Goal: Task Accomplishment & Management: Manage account settings

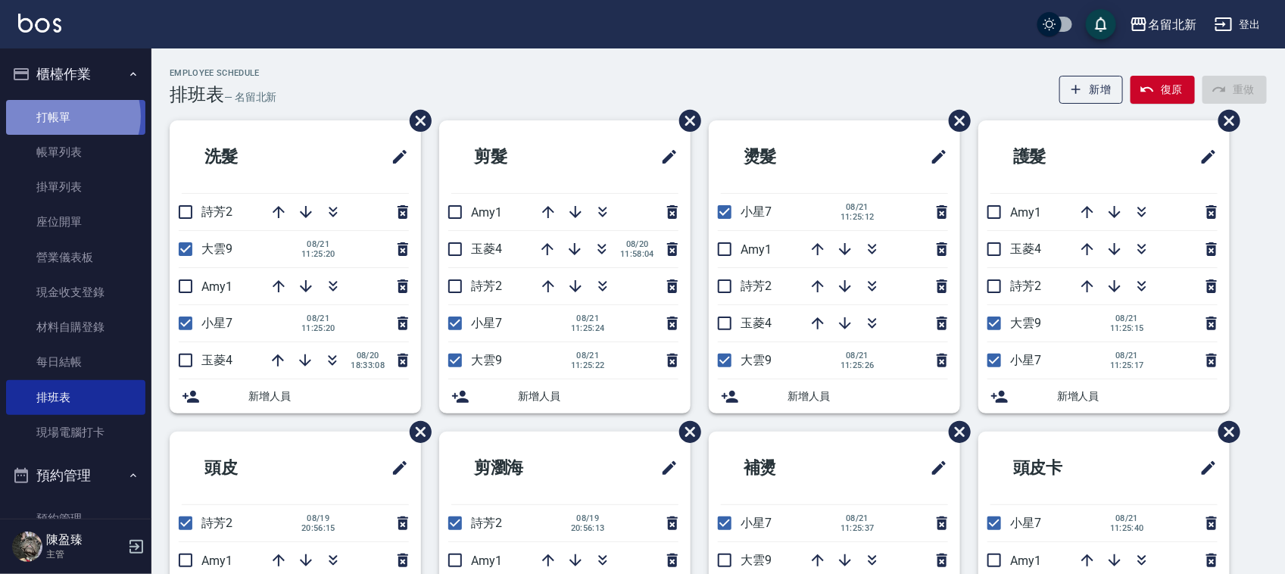
click at [72, 115] on link "打帳單" at bounding box center [75, 117] width 139 height 35
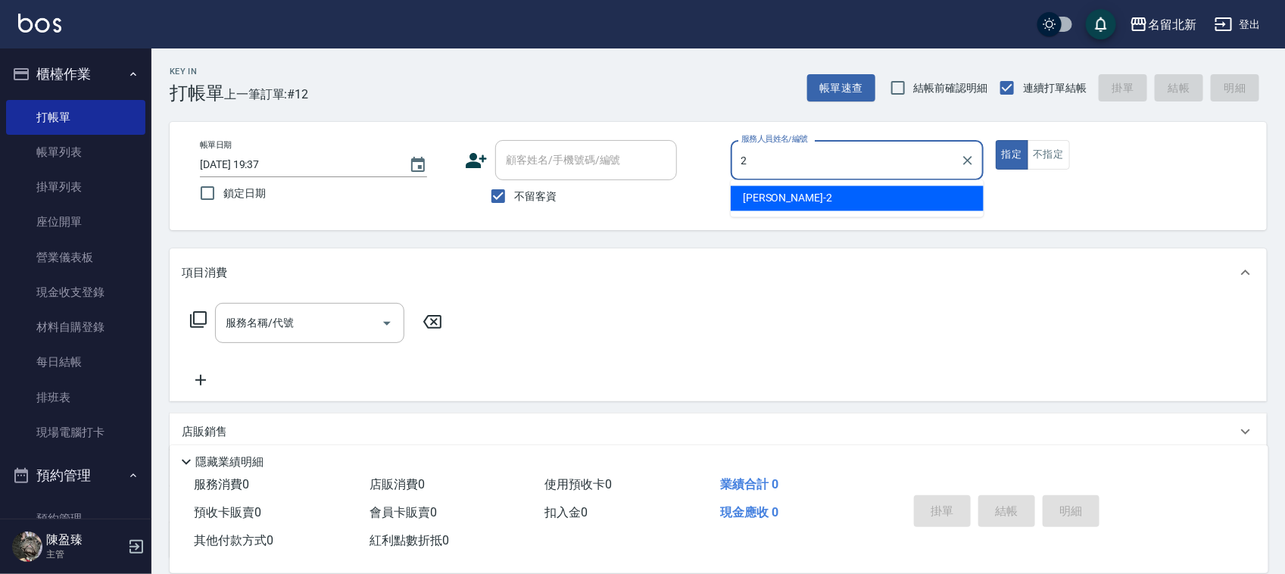
type input "詩芳-2"
type button "true"
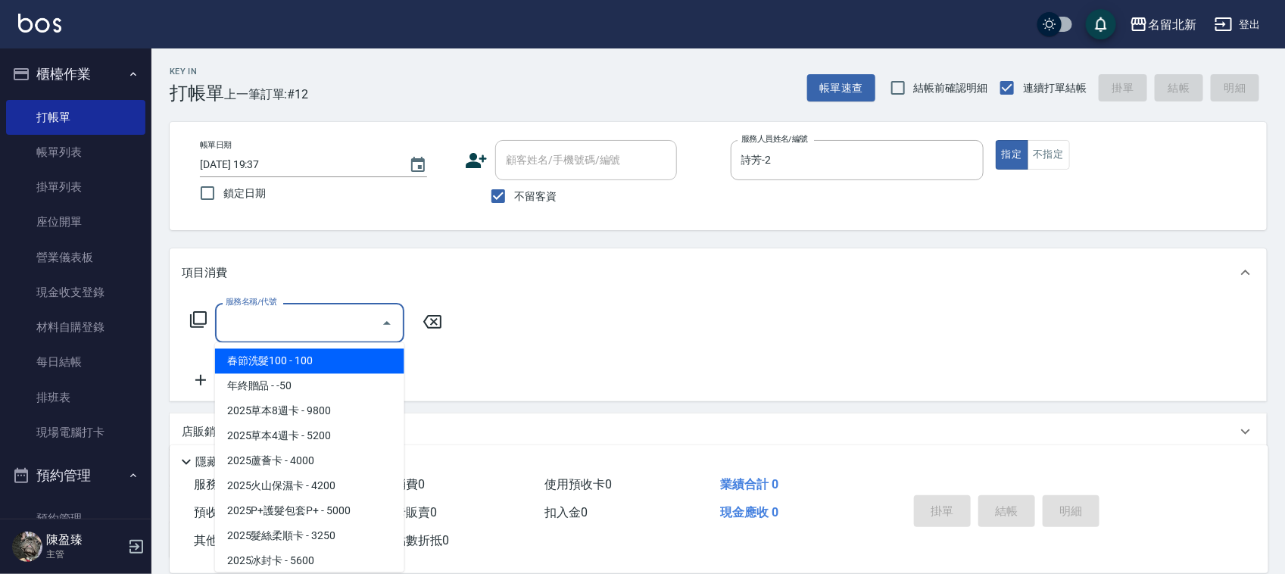
click at [309, 313] on input "服務名稱/代號" at bounding box center [298, 323] width 153 height 27
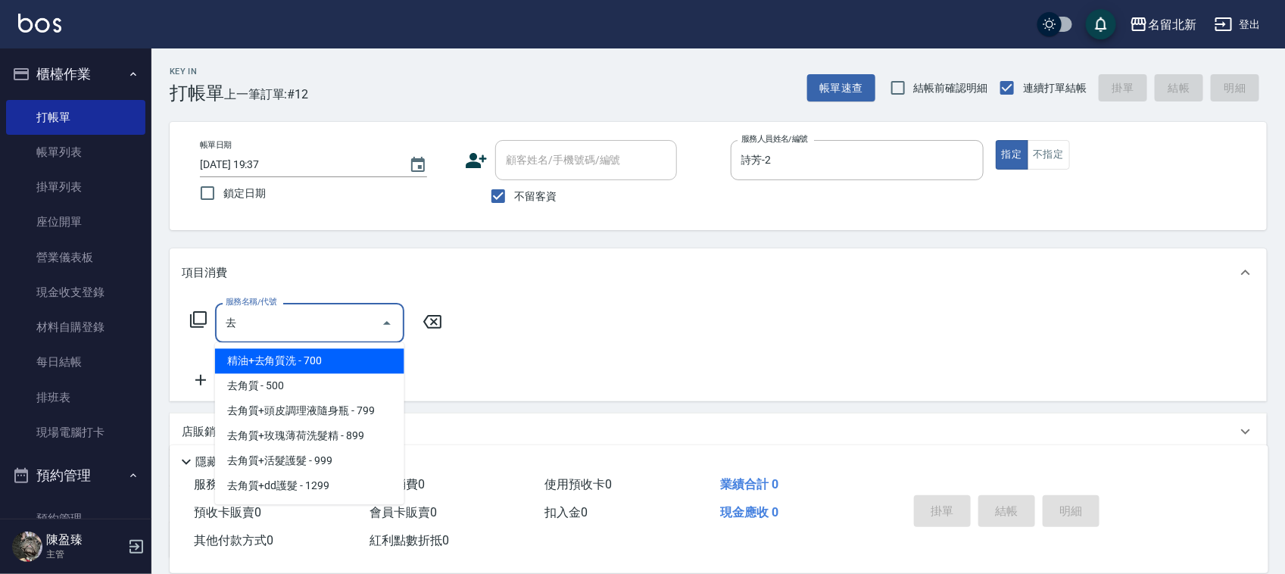
click at [280, 354] on span "精油+去角質洗 - 700" at bounding box center [309, 361] width 189 height 25
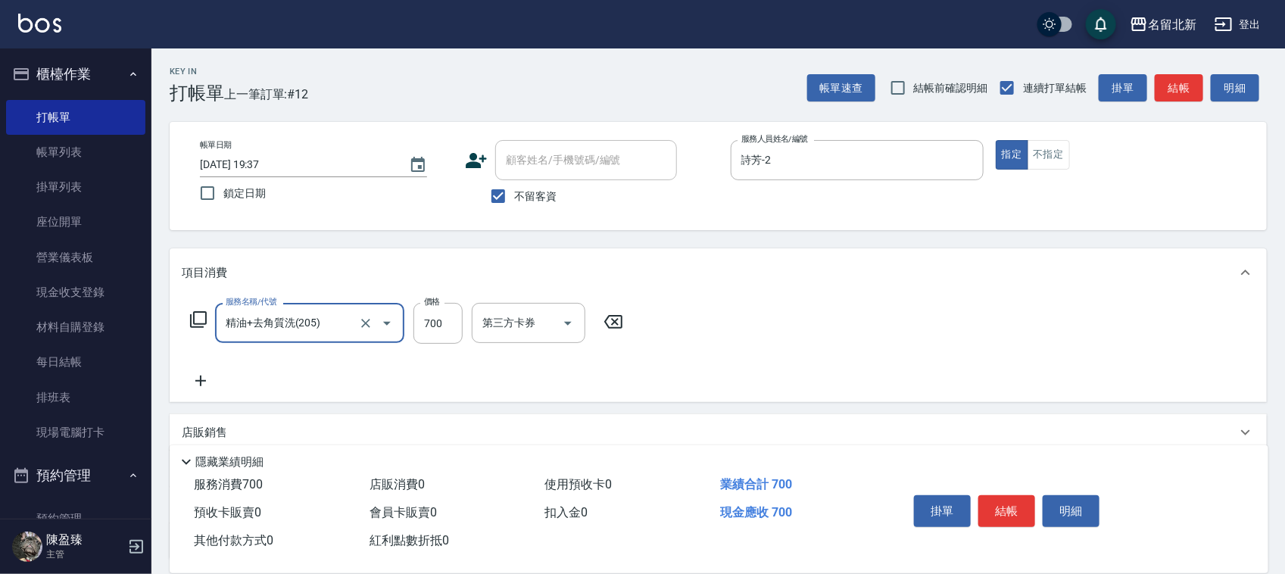
type input "精油+去角質洗(205)"
click at [212, 372] on icon at bounding box center [201, 381] width 38 height 18
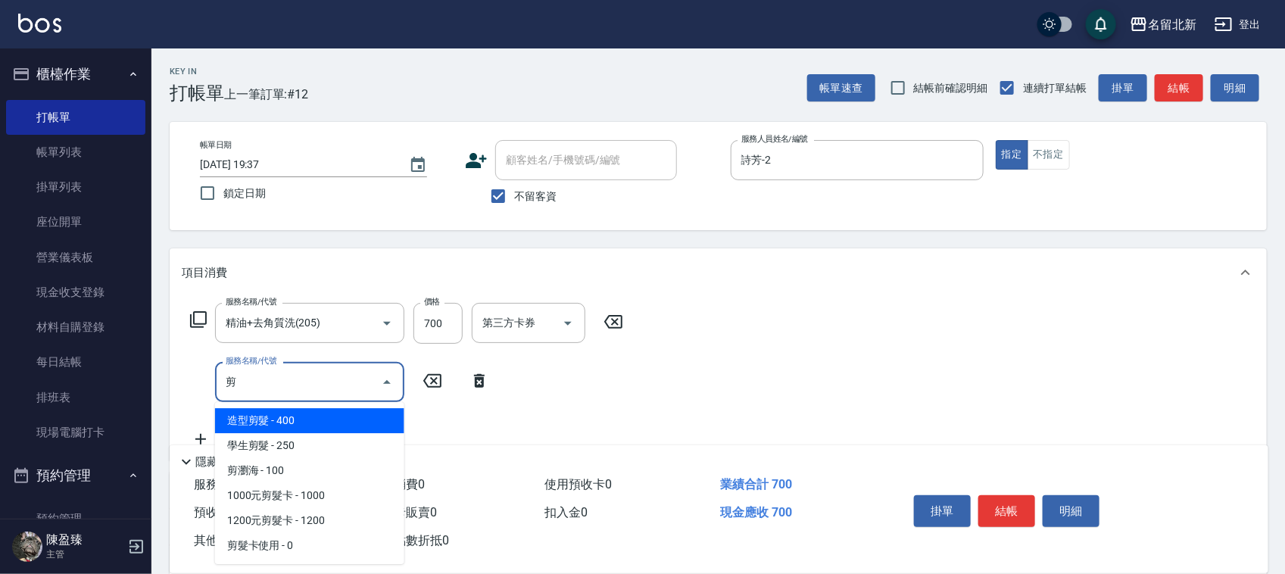
click at [273, 411] on span "造型剪髮 - 400" at bounding box center [309, 420] width 189 height 25
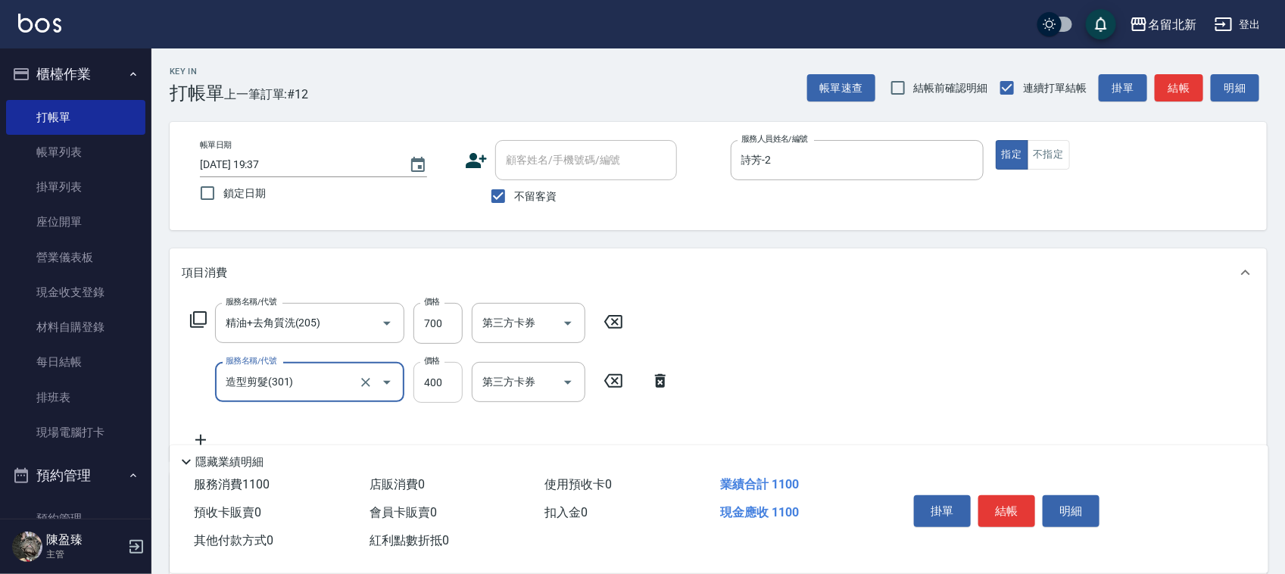
type input "造型剪髮(301)"
type input "380"
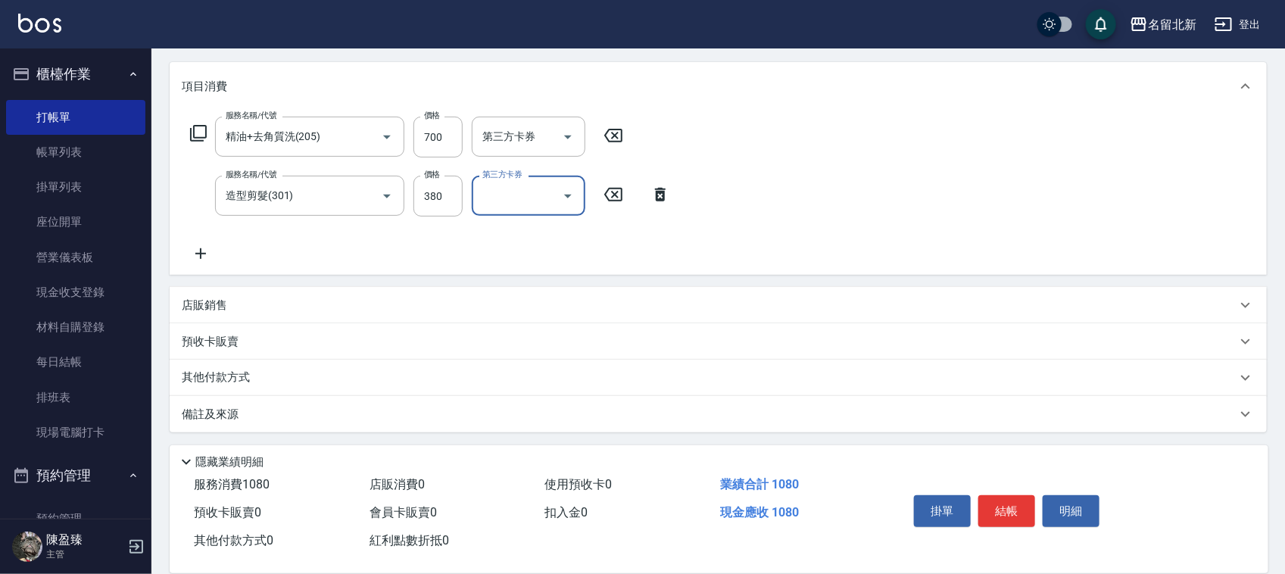
scroll to position [188, 0]
click at [193, 240] on div "服務名稱/代號 精油+去角質洗(205) 服務名稱/代號 價格 700 價格 第三方卡券 第三方卡券 服務名稱/代號 造型剪髮(301) 服務名稱/代號 價格…" at bounding box center [430, 188] width 497 height 146
click at [201, 246] on icon at bounding box center [201, 252] width 38 height 18
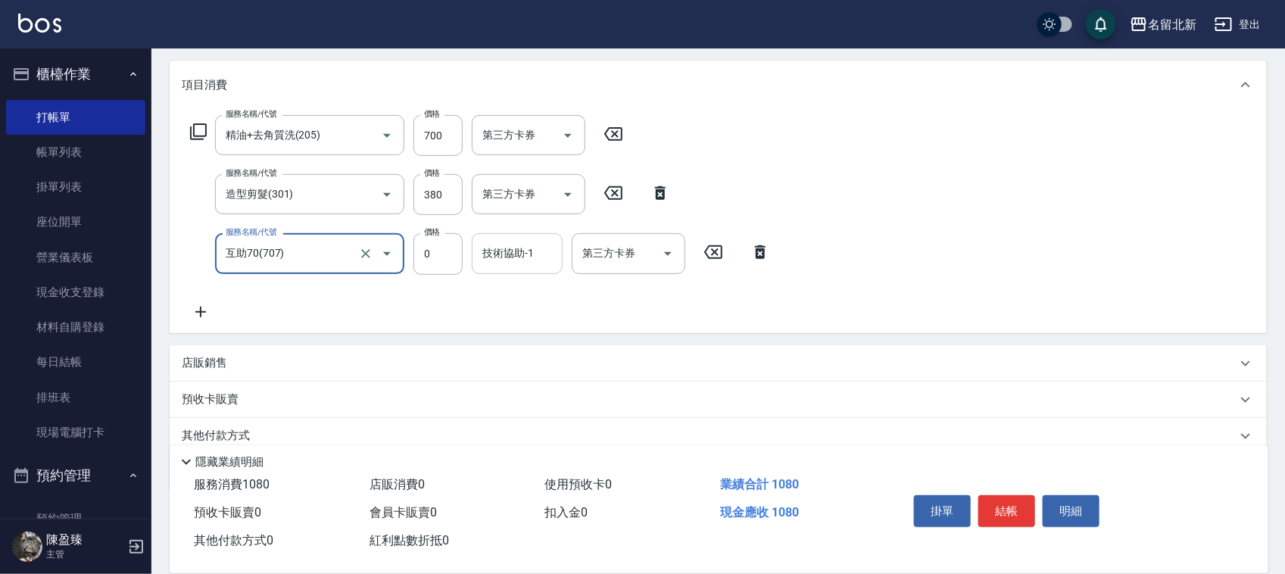
type input "互助70(707)"
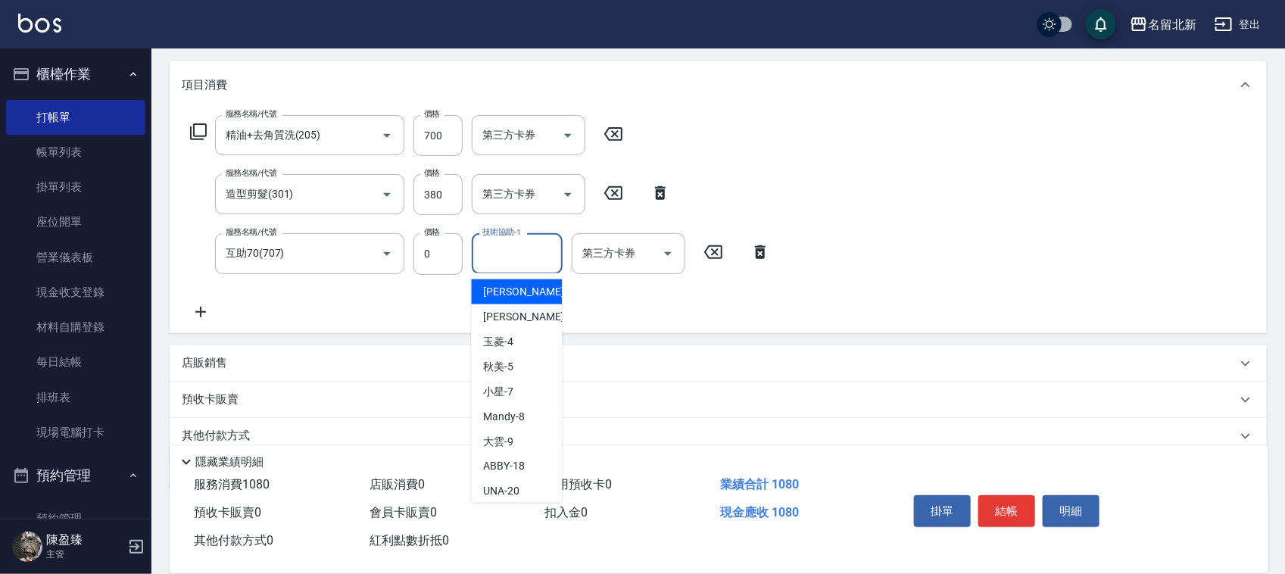
click at [510, 263] on input "技術協助-1" at bounding box center [517, 253] width 77 height 27
type input "禎禎-25"
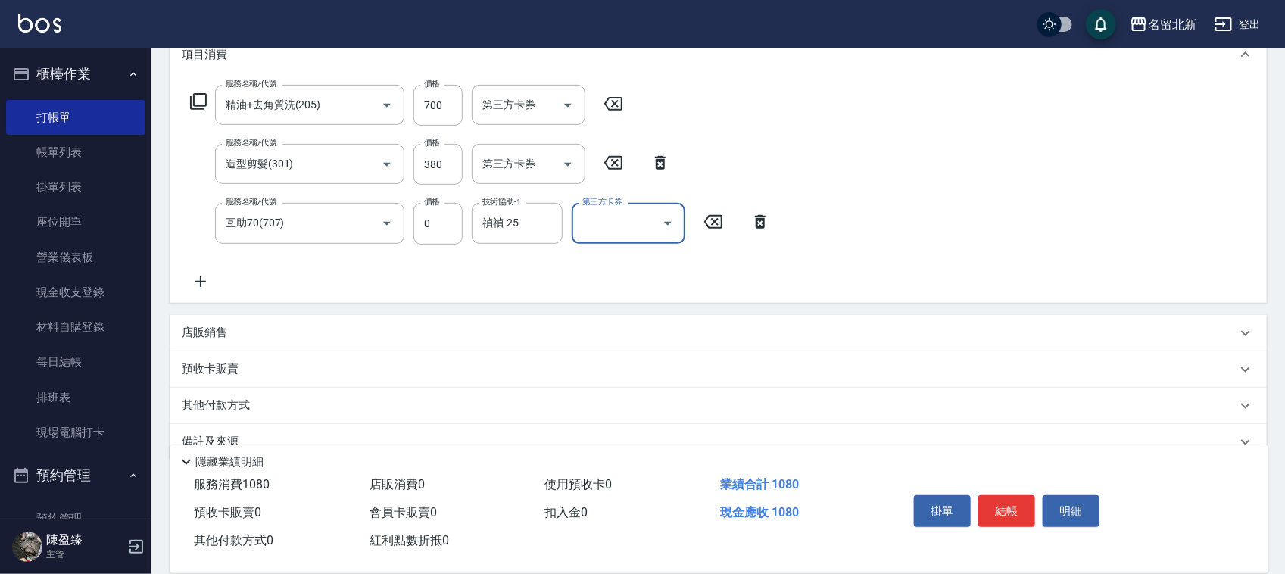
scroll to position [248, 0]
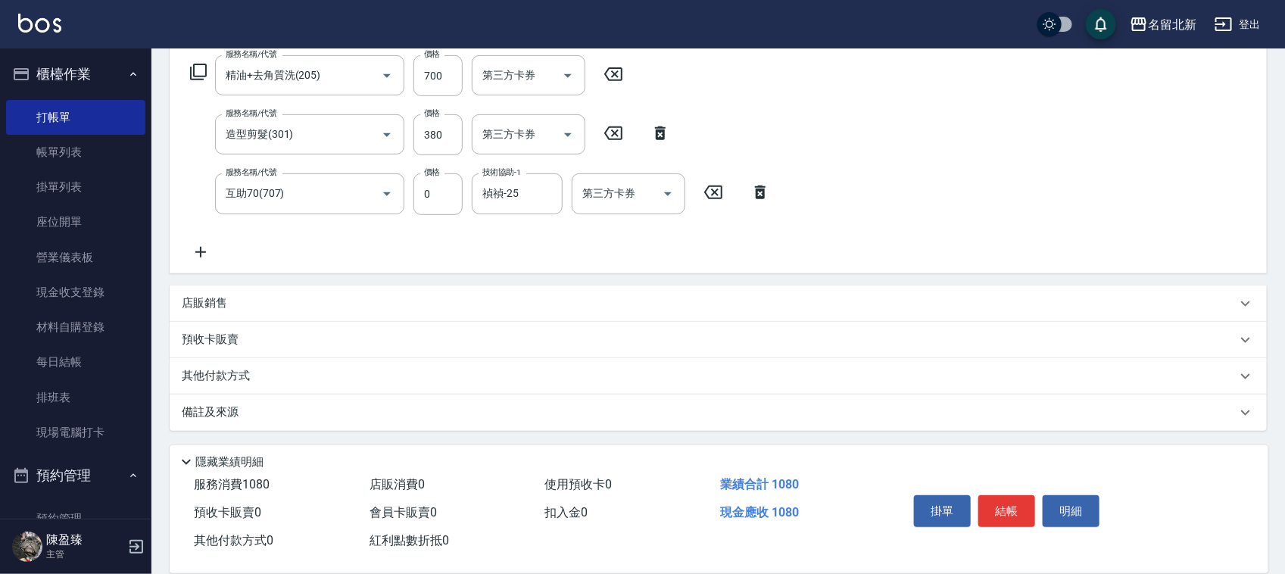
click at [305, 368] on div "其他付款方式" at bounding box center [709, 376] width 1055 height 17
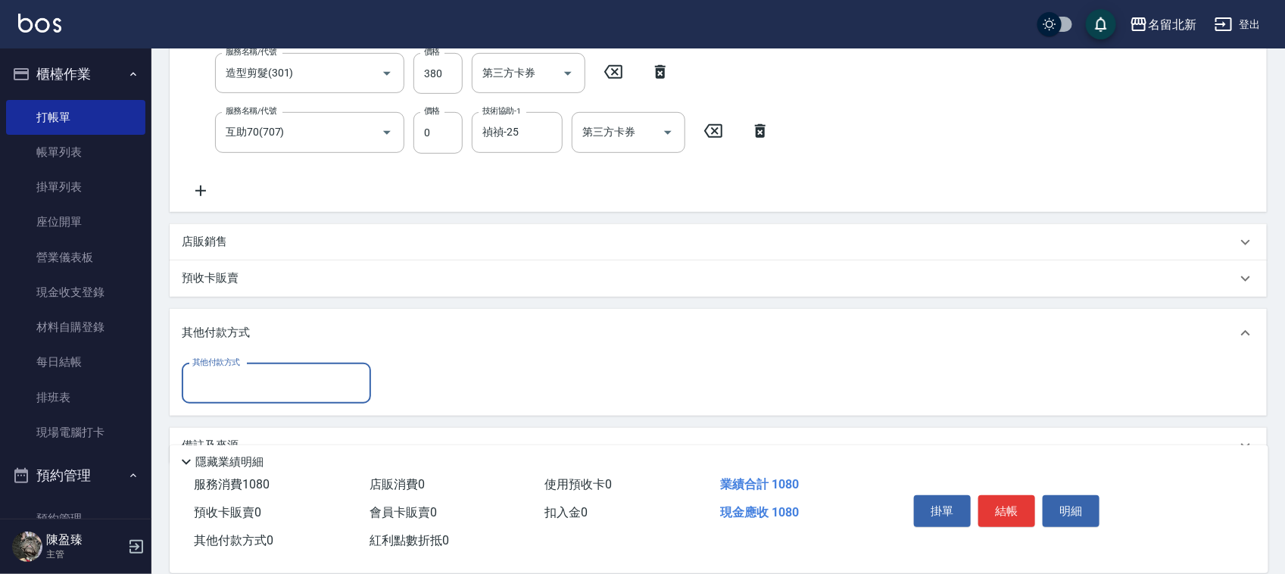
scroll to position [342, 0]
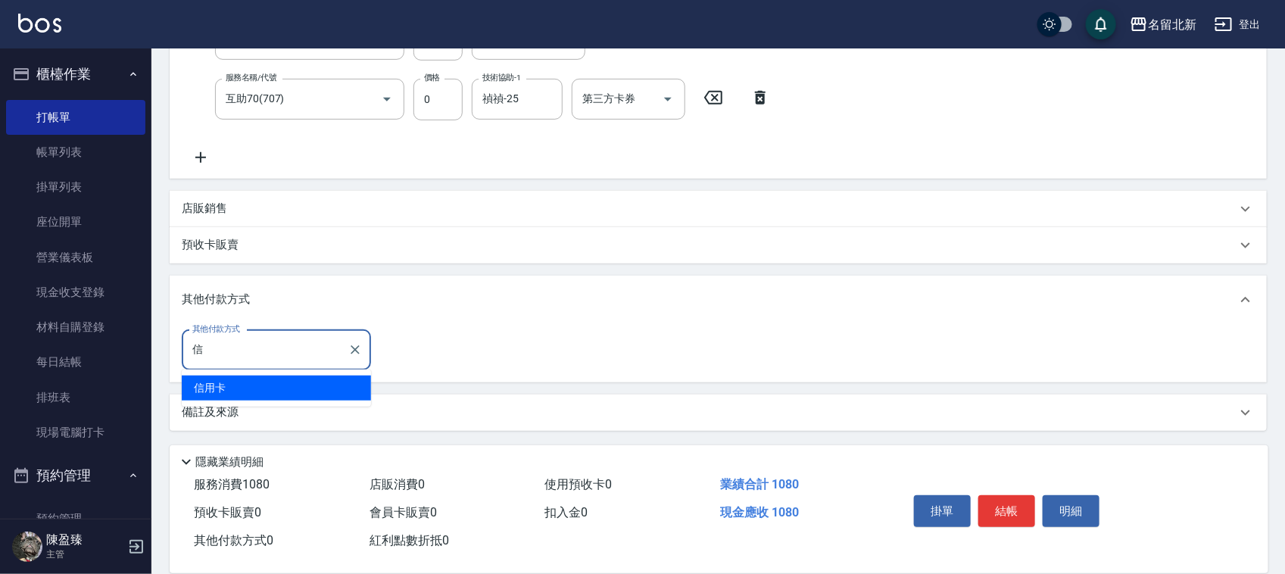
click at [246, 392] on span "信用卡" at bounding box center [276, 388] width 189 height 25
type input "信用卡"
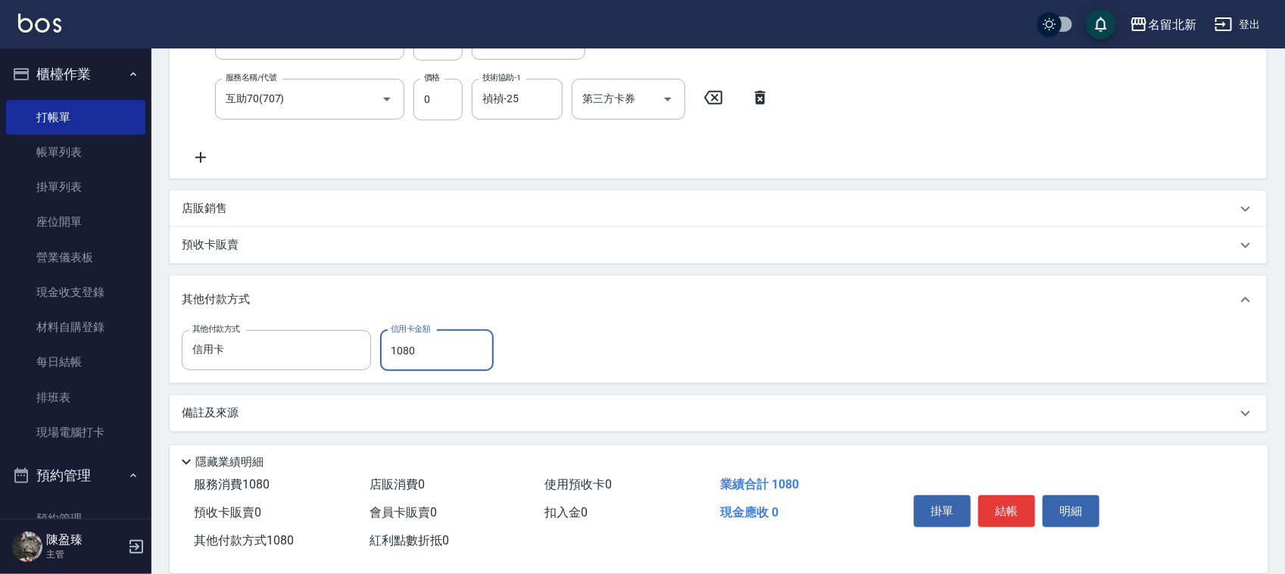
type input "1080"
click at [1012, 501] on button "結帳" at bounding box center [1006, 511] width 57 height 32
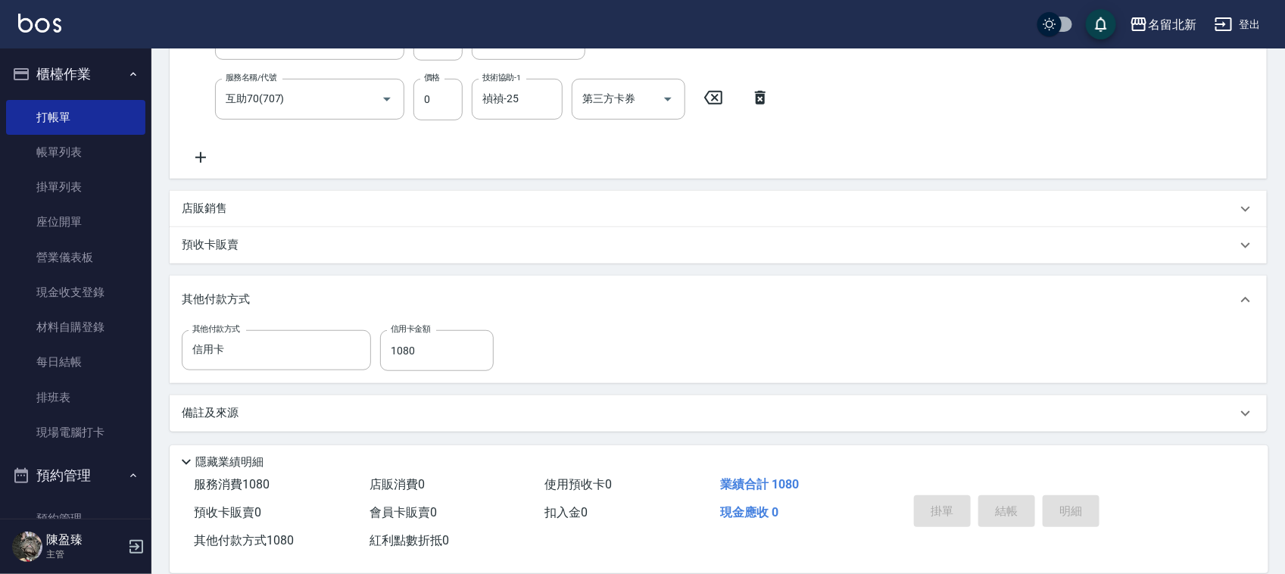
type input "[DATE] 19:41"
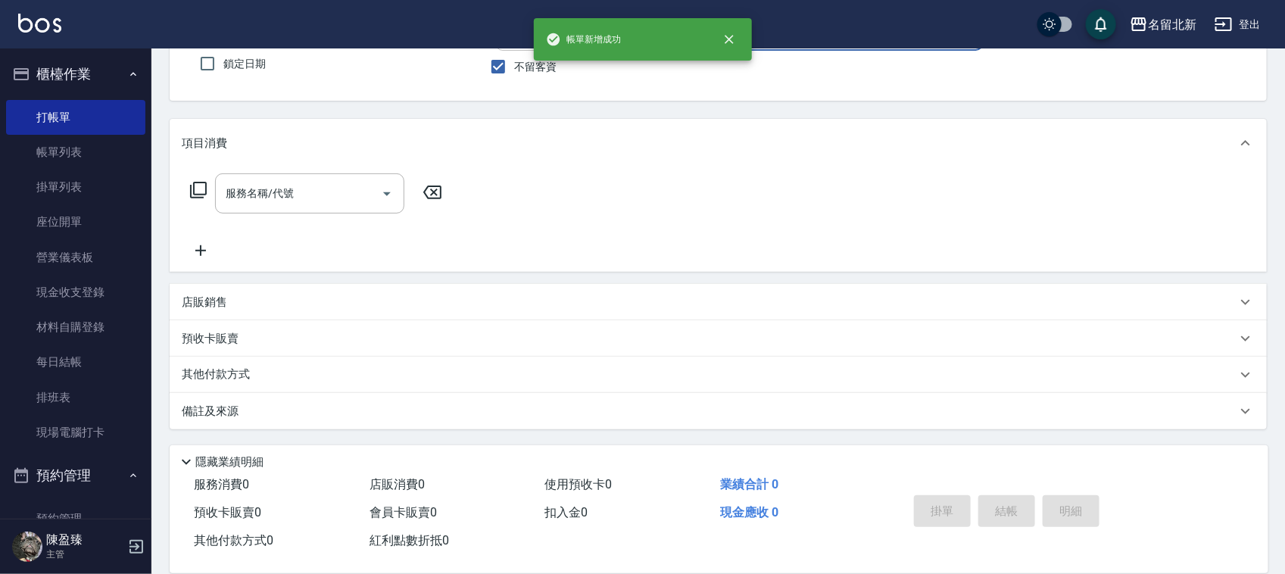
scroll to position [0, 0]
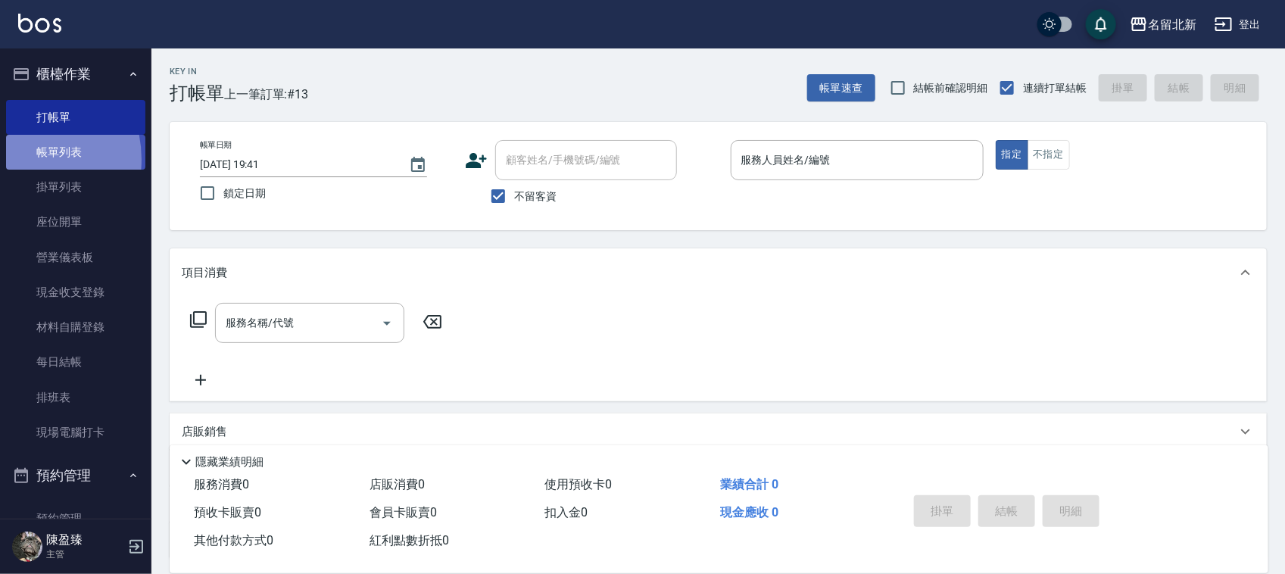
drag, startPoint x: 17, startPoint y: 160, endPoint x: 125, endPoint y: 148, distance: 108.9
click at [19, 160] on link "帳單列表" at bounding box center [75, 152] width 139 height 35
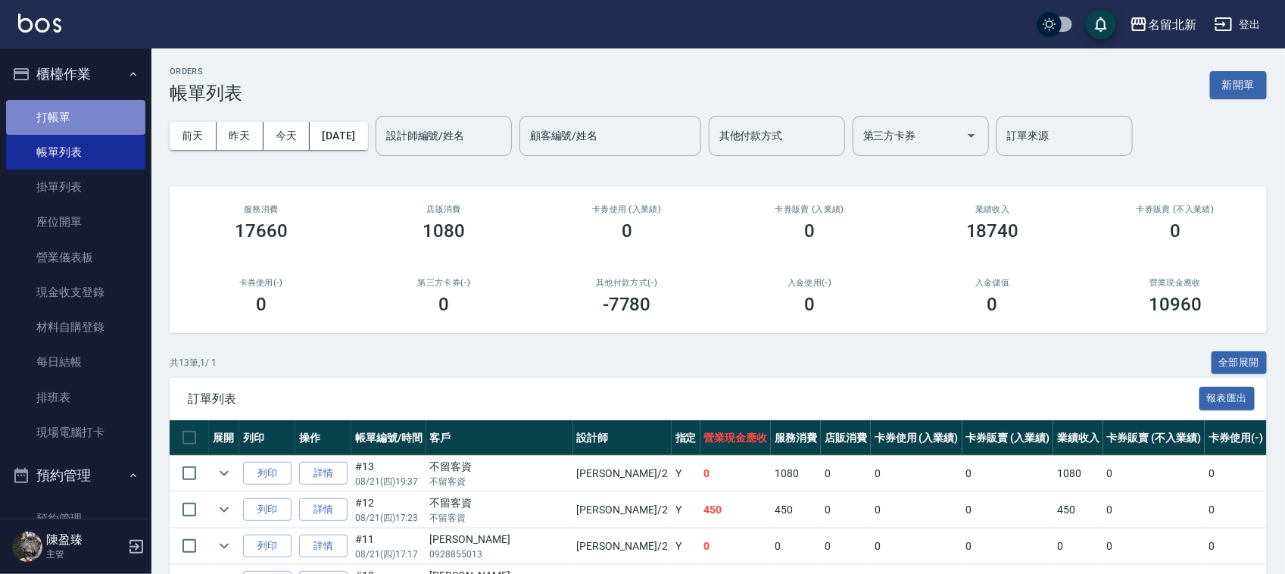
click at [104, 126] on link "打帳單" at bounding box center [75, 117] width 139 height 35
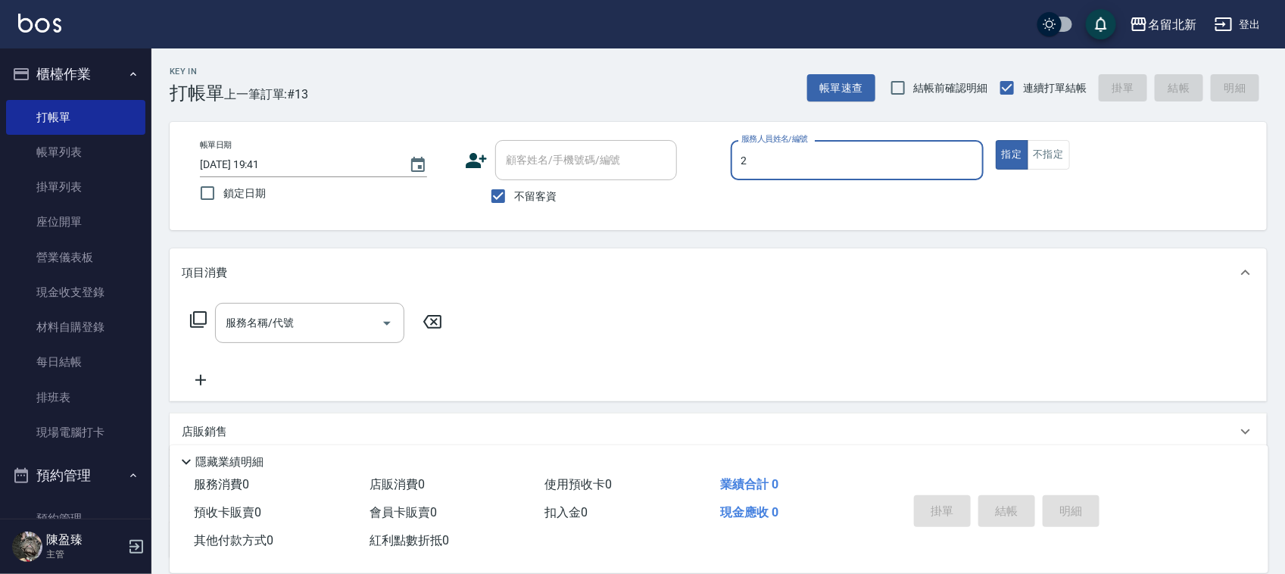
type input "詩芳-2"
type button "true"
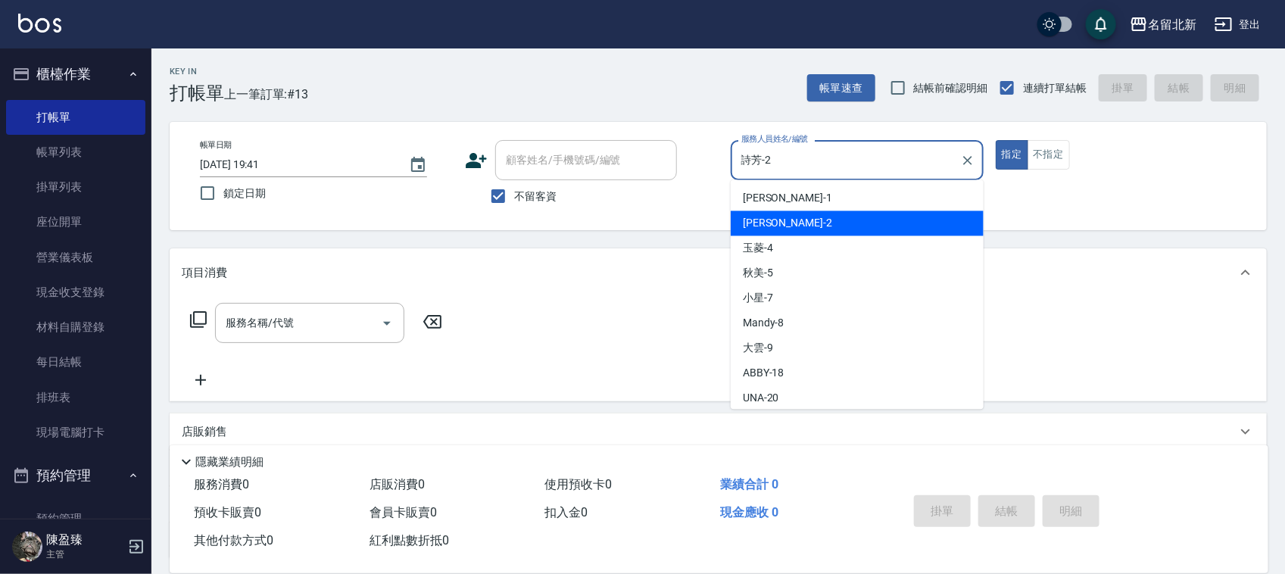
click at [834, 167] on input "詩芳-2" at bounding box center [845, 160] width 217 height 27
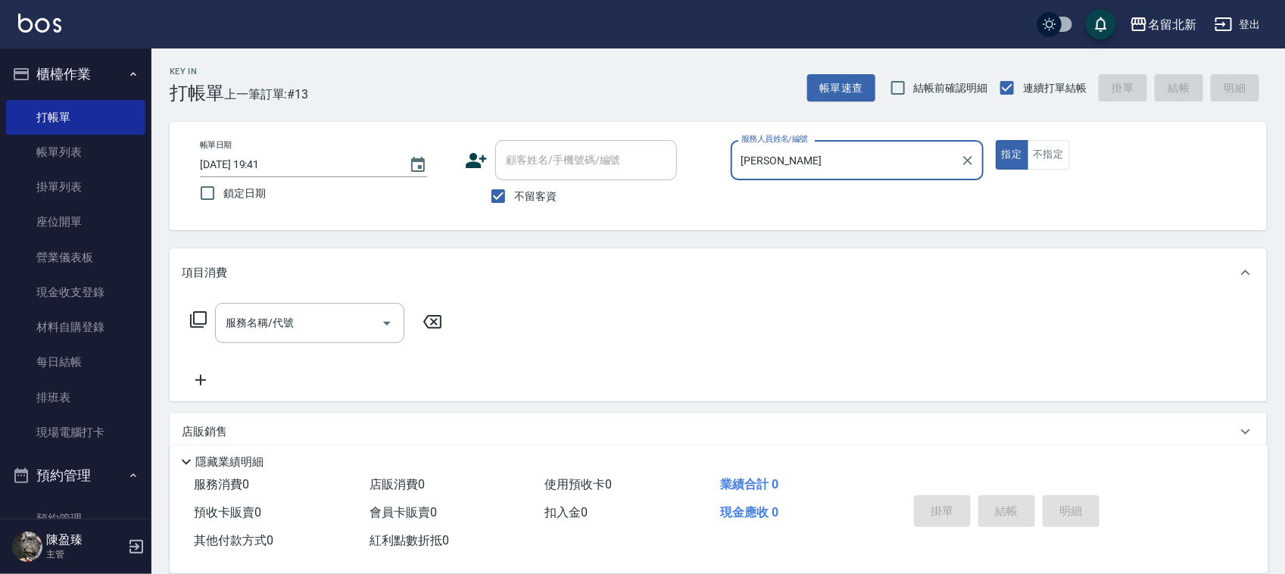
type input "詩"
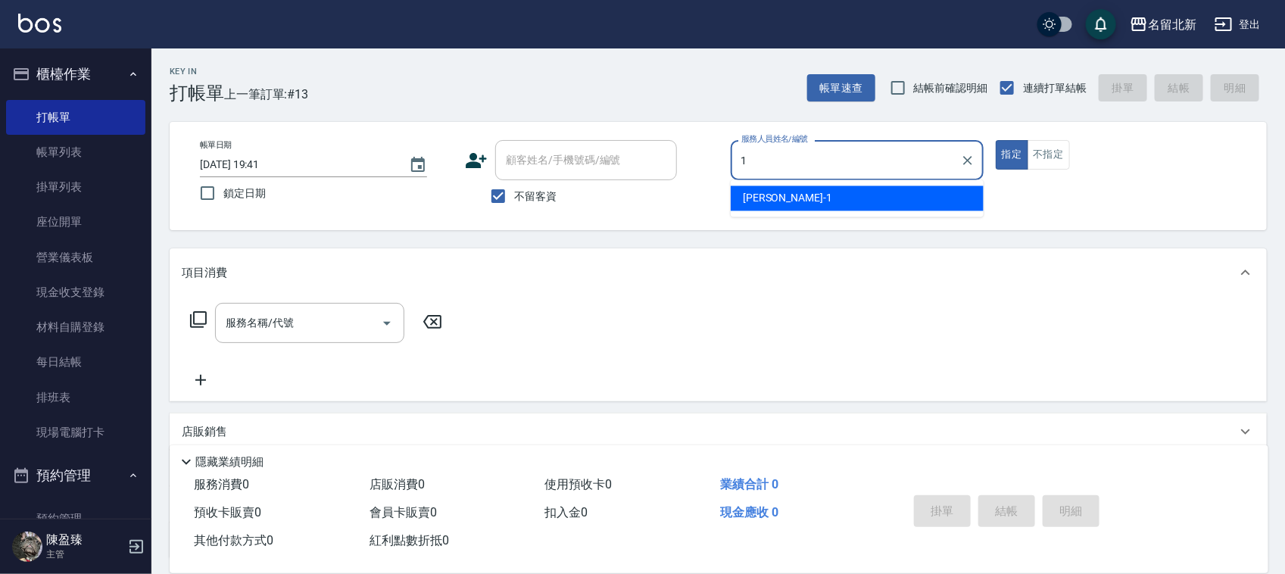
type input "[PERSON_NAME]-1"
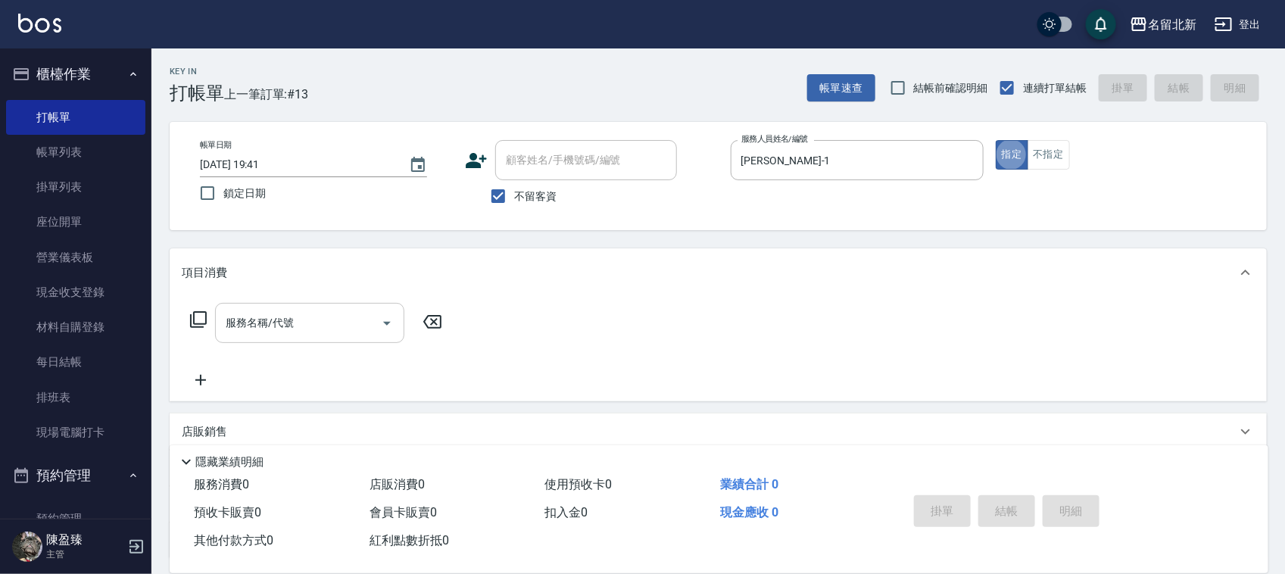
click at [371, 322] on input "服務名稱/代號" at bounding box center [298, 323] width 153 height 27
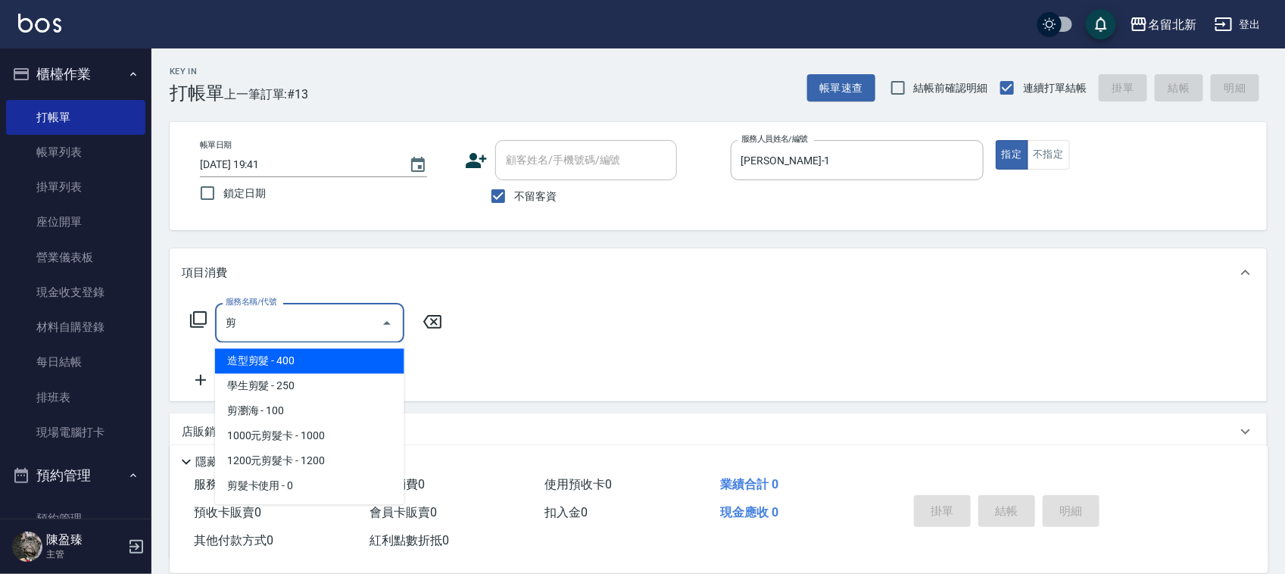
click at [375, 351] on span "造型剪髮 - 400" at bounding box center [309, 361] width 189 height 25
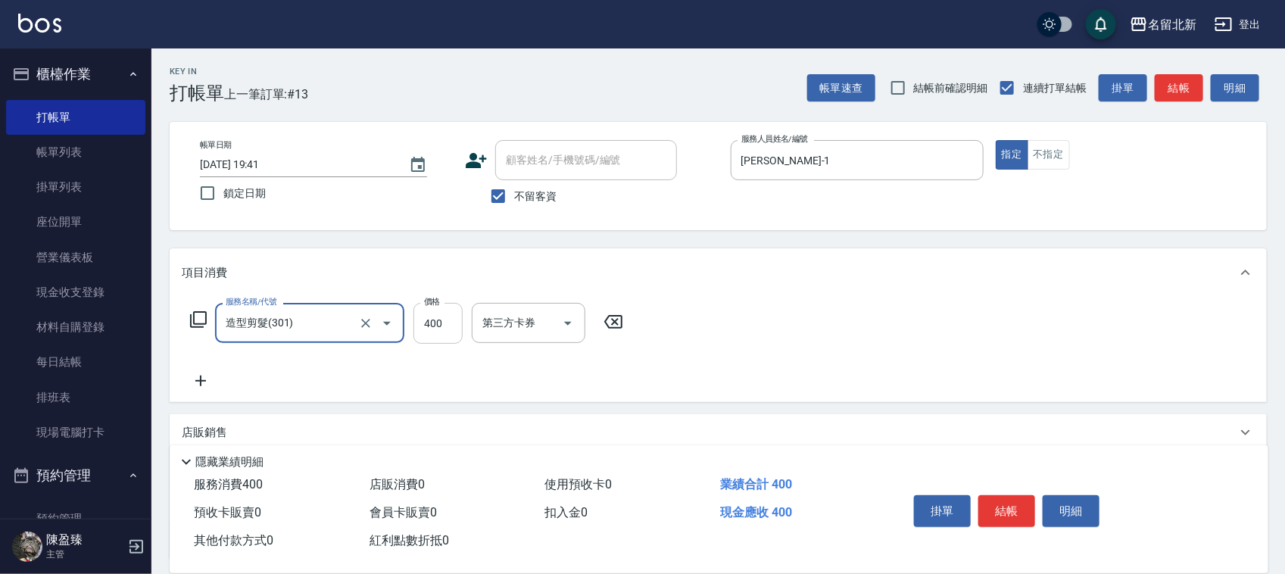
type input "造型剪髮(301)"
click at [444, 323] on input "400" at bounding box center [437, 323] width 49 height 41
type input "1400"
click at [194, 368] on div "服務名稱/代號 造型剪髮(301) 服務名稱/代號 價格 1400 價格 第三方卡券 第三方卡券" at bounding box center [407, 346] width 451 height 87
click at [197, 375] on icon at bounding box center [201, 381] width 38 height 18
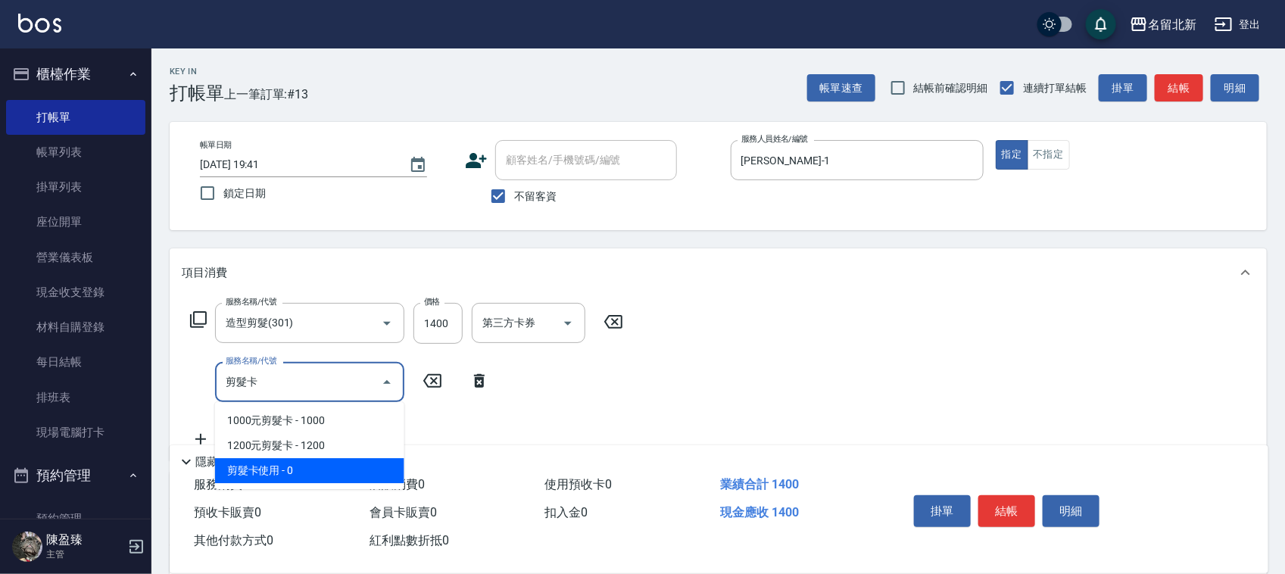
click at [346, 456] on ul "1000元剪髮卡 - 1000 1200元剪髮卡 - 1200 剪髮卡使用 - 0" at bounding box center [309, 445] width 189 height 87
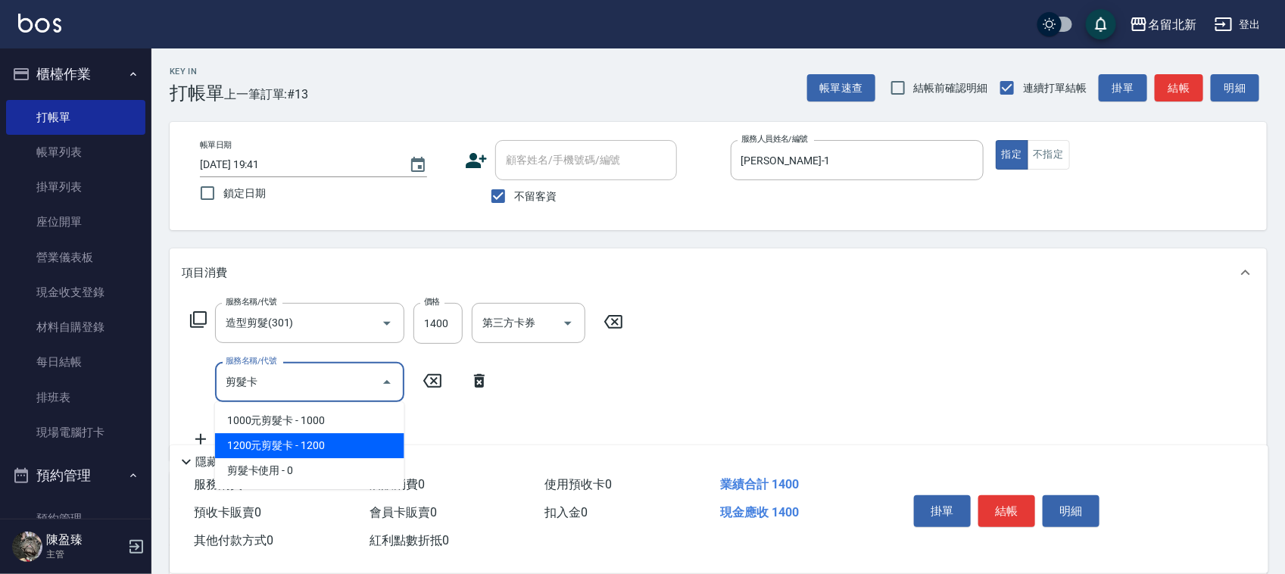
click at [346, 453] on span "1200元剪髮卡 - 1200" at bounding box center [309, 445] width 189 height 25
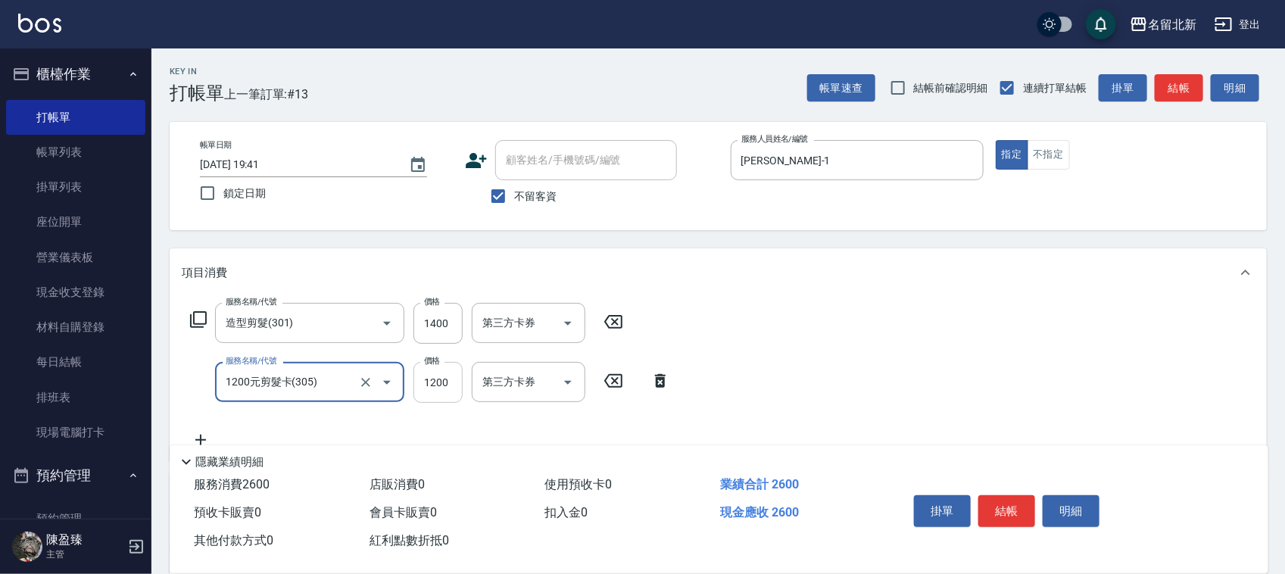
type input "1200元剪髮卡(305)"
click at [448, 379] on input "1200" at bounding box center [437, 382] width 49 height 41
click at [613, 313] on icon at bounding box center [613, 322] width 38 height 18
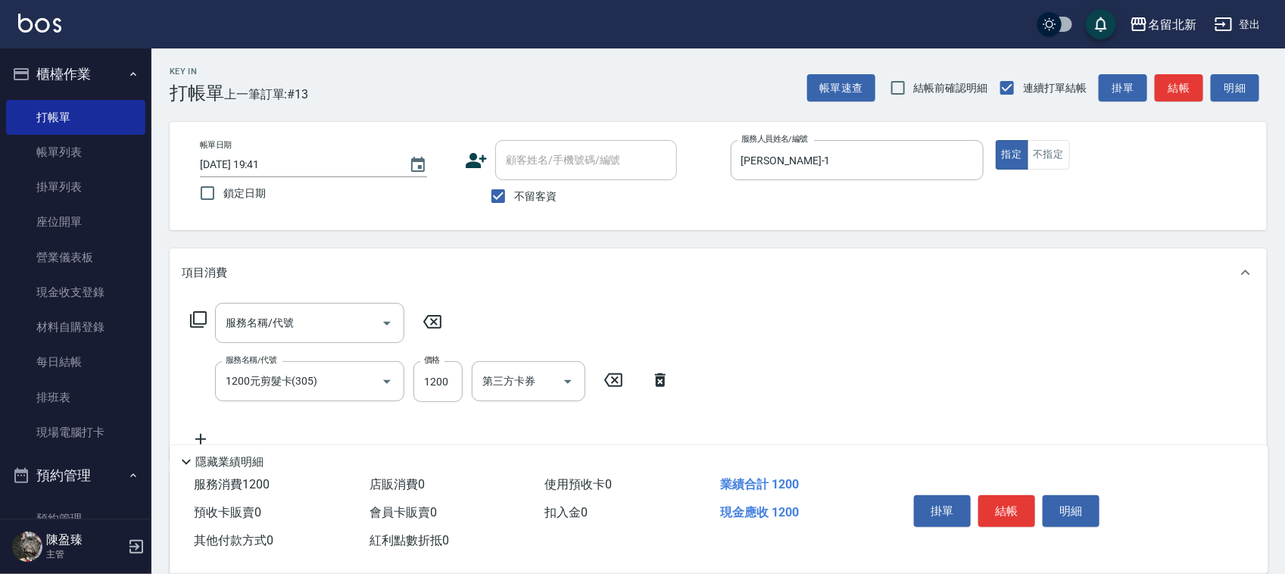
click at [429, 320] on icon at bounding box center [432, 322] width 38 height 18
click at [551, 315] on div "服務名稱/代號 服務名稱/代號 服務名稱/代號 1200元剪髮卡(305) 服務名稱/代號 價格 1200 價格 第三方卡券 第三方卡券" at bounding box center [430, 375] width 497 height 145
drag, startPoint x: 438, startPoint y: 373, endPoint x: 447, endPoint y: 373, distance: 9.8
click at [441, 372] on input "1200" at bounding box center [437, 381] width 49 height 41
type input "1400"
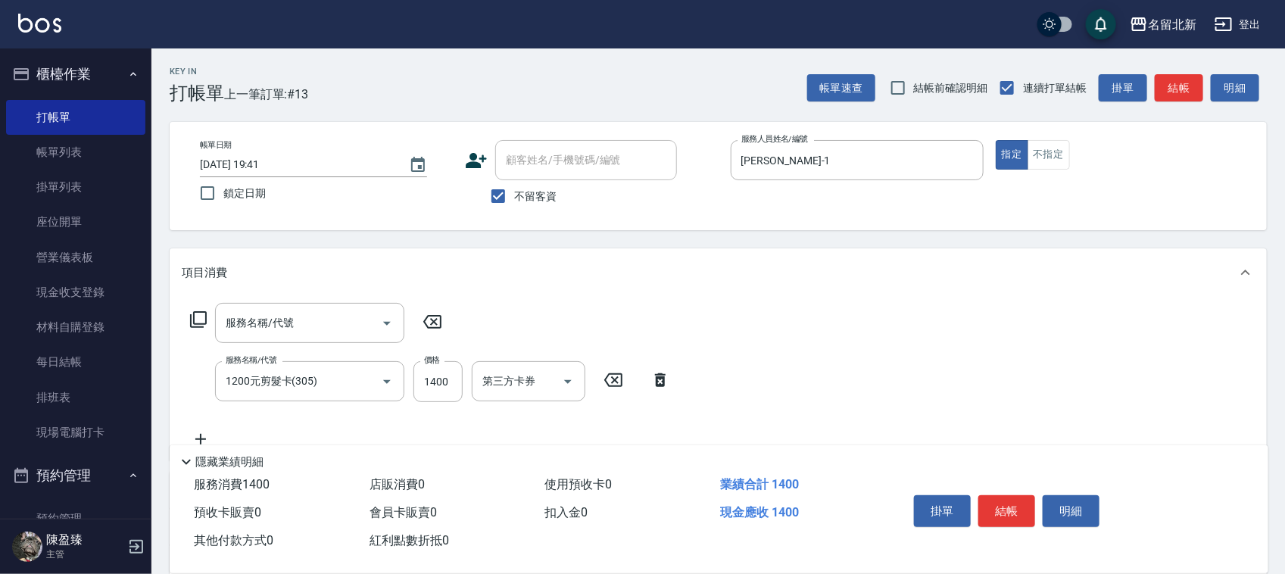
drag, startPoint x: 426, startPoint y: 318, endPoint x: 422, endPoint y: 326, distance: 9.5
click at [425, 320] on icon at bounding box center [432, 322] width 18 height 14
drag, startPoint x: 425, startPoint y: 319, endPoint x: 416, endPoint y: 324, distance: 9.9
click at [423, 323] on icon at bounding box center [432, 322] width 38 height 18
click at [436, 320] on icon at bounding box center [432, 322] width 38 height 18
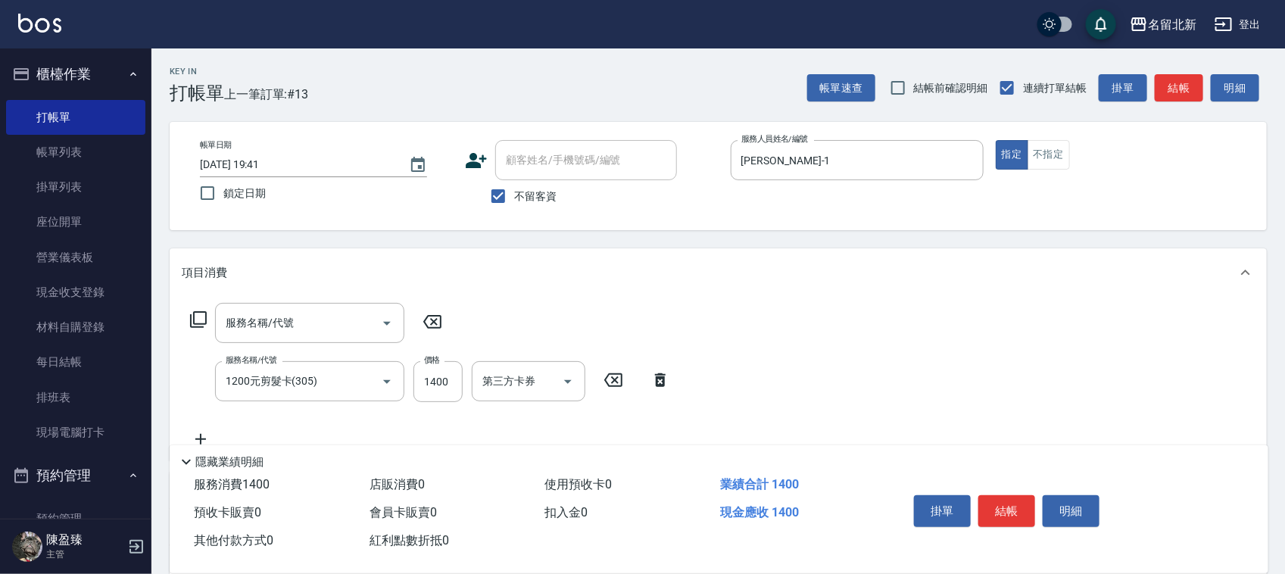
click at [447, 324] on icon at bounding box center [432, 322] width 38 height 18
type input "."
click at [360, 231] on div "Key In 打帳單 上一筆訂單:#13 帳單速查 結帳前確認明細 連續打單結帳 掛單 結帳 明細 帳單日期 [DATE] 19:41 鎖定日期 顧客姓名/手…" at bounding box center [717, 405] width 1133 height 714
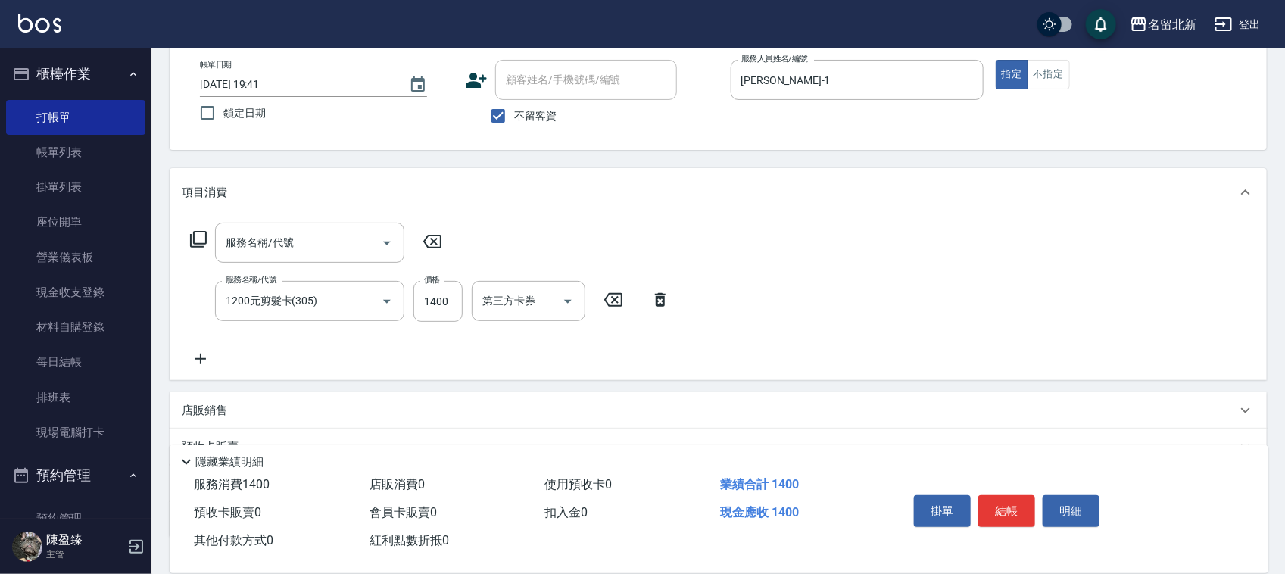
scroll to position [188, 0]
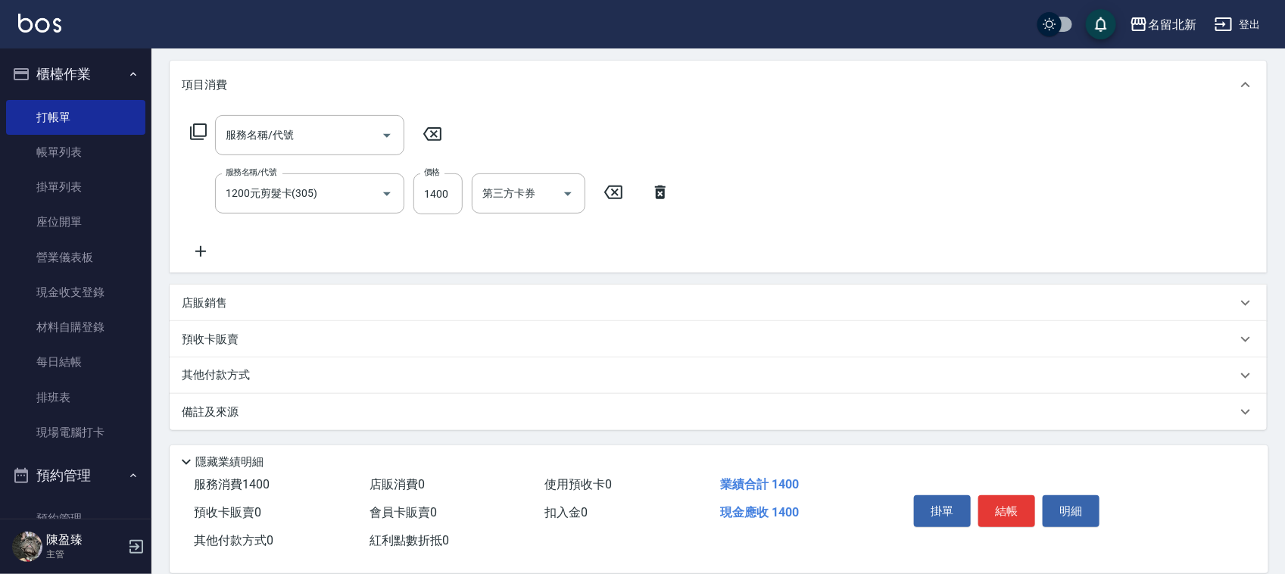
click at [251, 364] on div "其他付款方式" at bounding box center [718, 375] width 1097 height 36
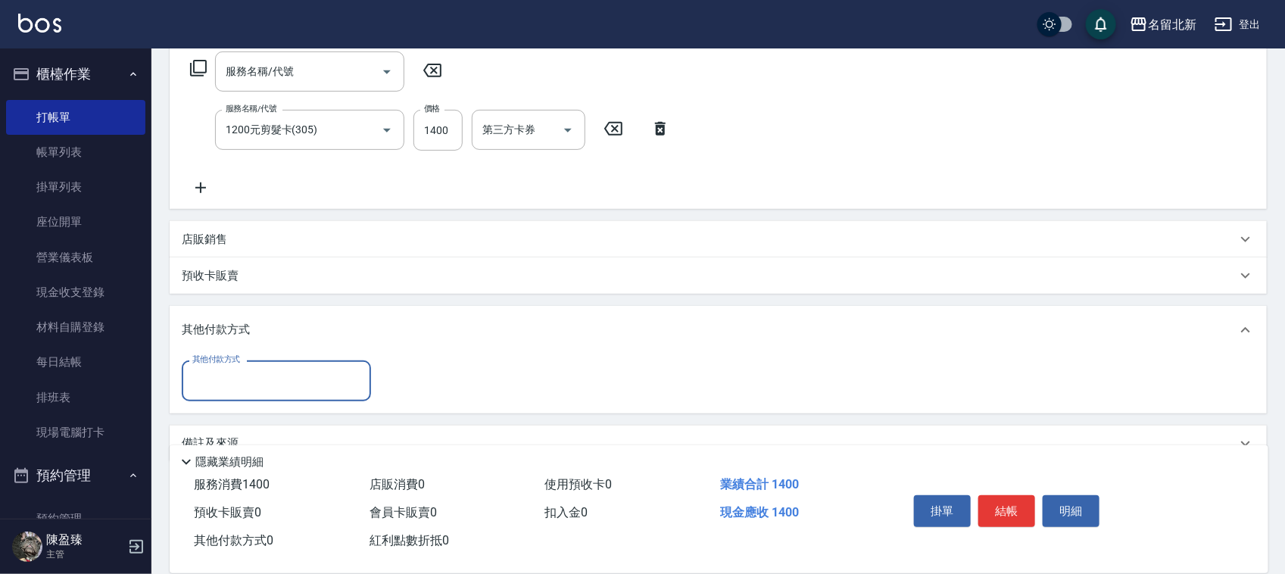
scroll to position [282, 0]
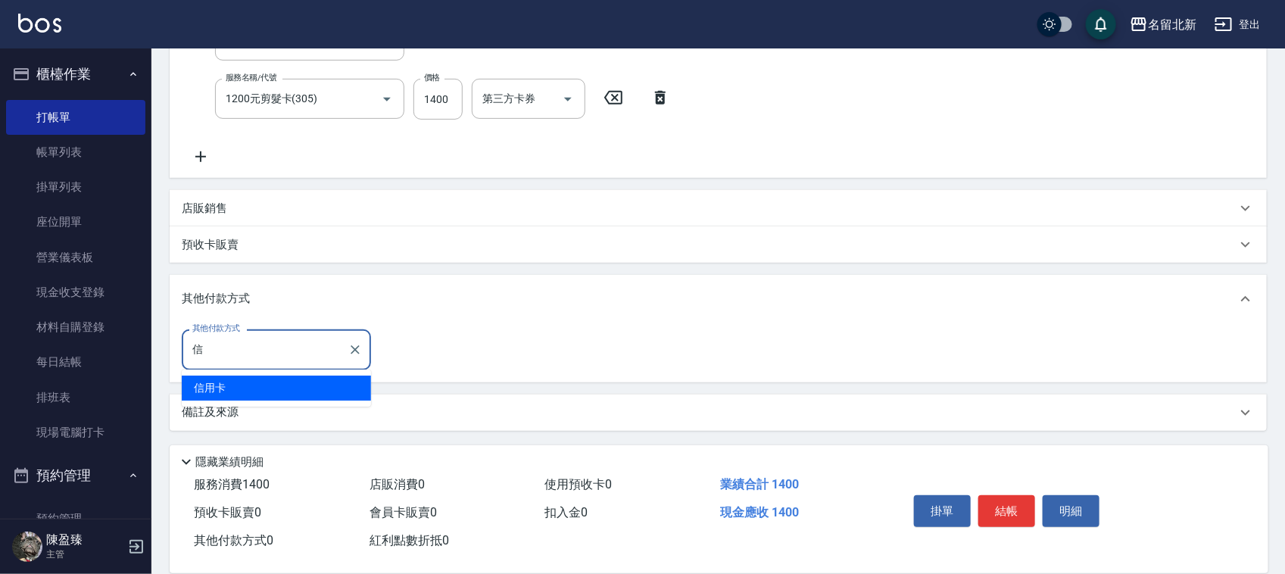
click at [341, 387] on span "信用卡" at bounding box center [276, 388] width 189 height 25
type input "信用卡"
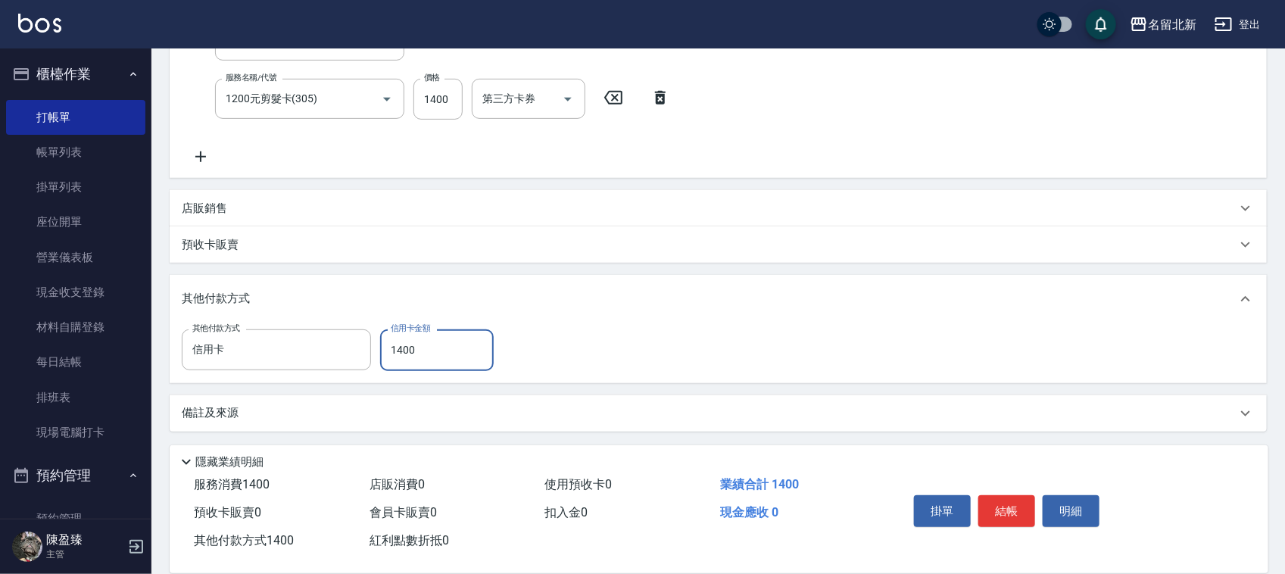
type input "1400"
click at [1006, 502] on button "結帳" at bounding box center [1006, 511] width 57 height 32
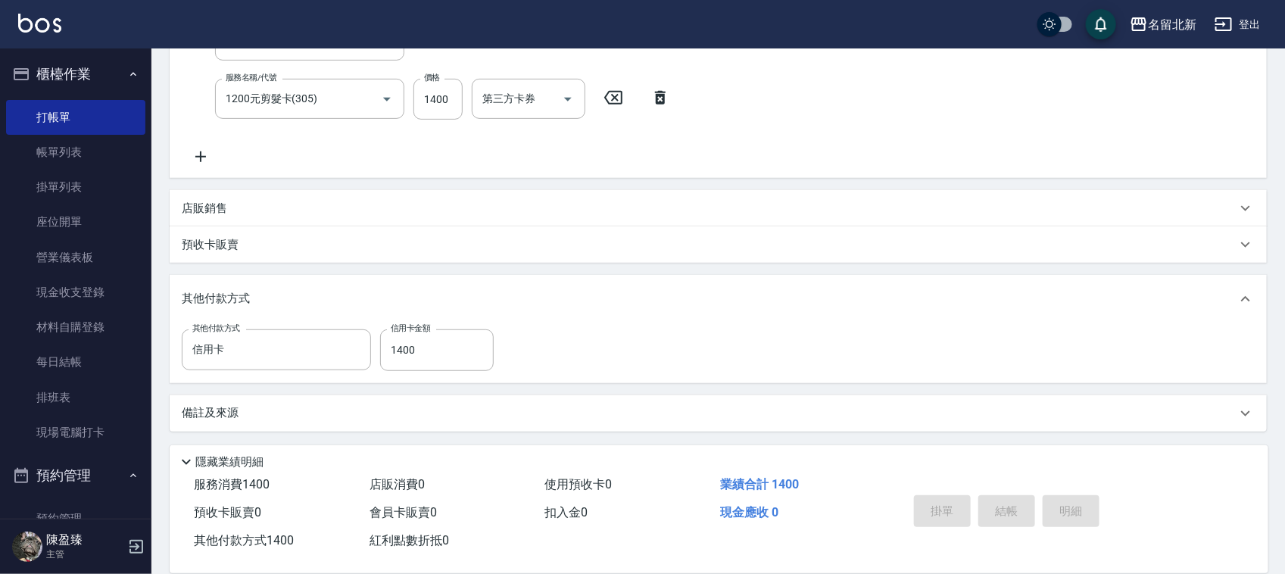
type input "[DATE] 19:44"
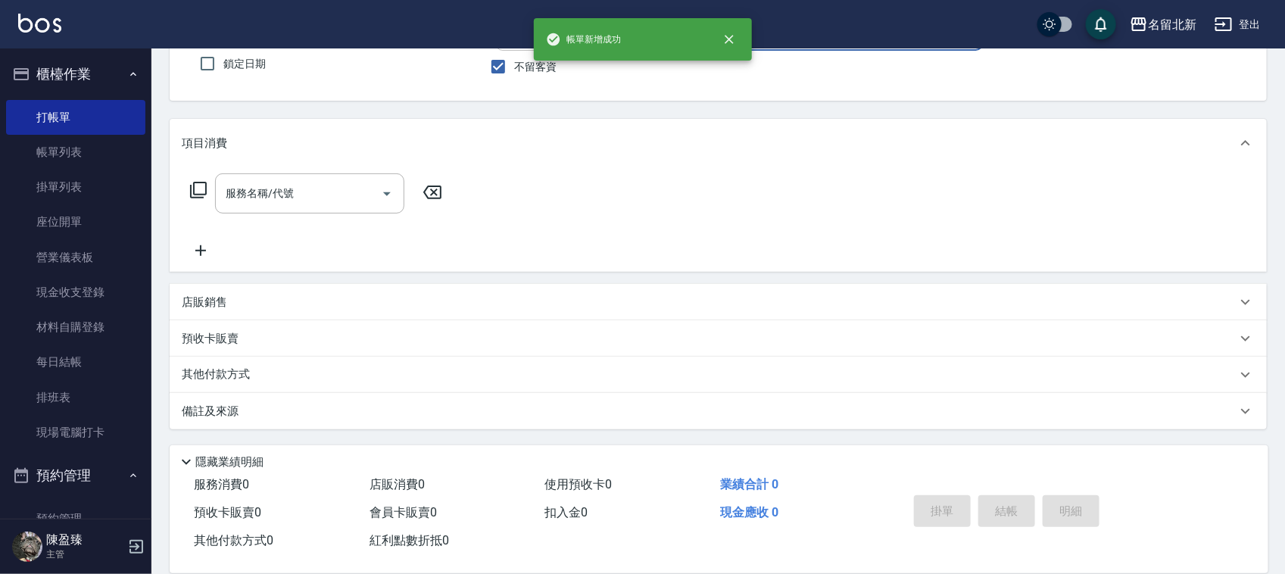
scroll to position [0, 0]
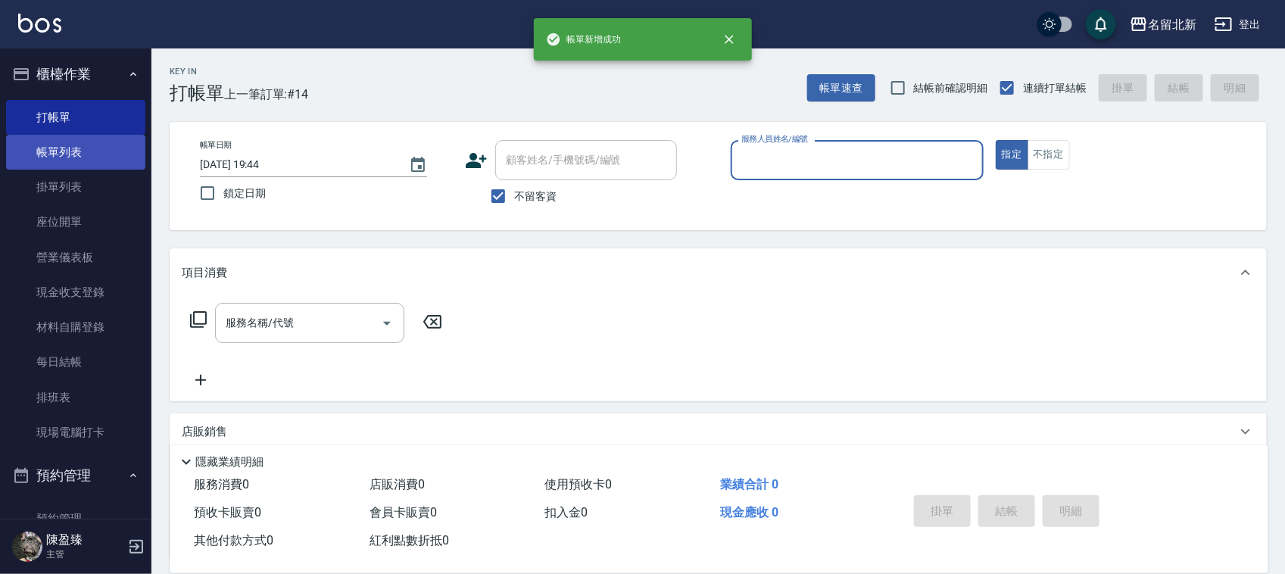
click at [73, 163] on link "帳單列表" at bounding box center [75, 152] width 139 height 35
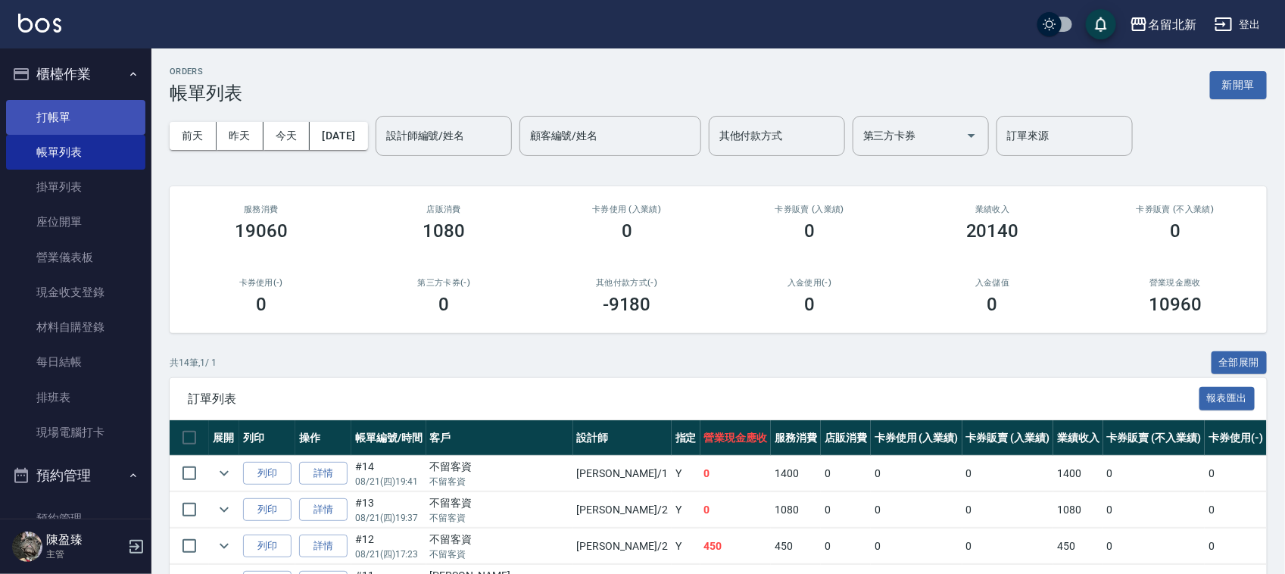
click at [96, 100] on link "打帳單" at bounding box center [75, 117] width 139 height 35
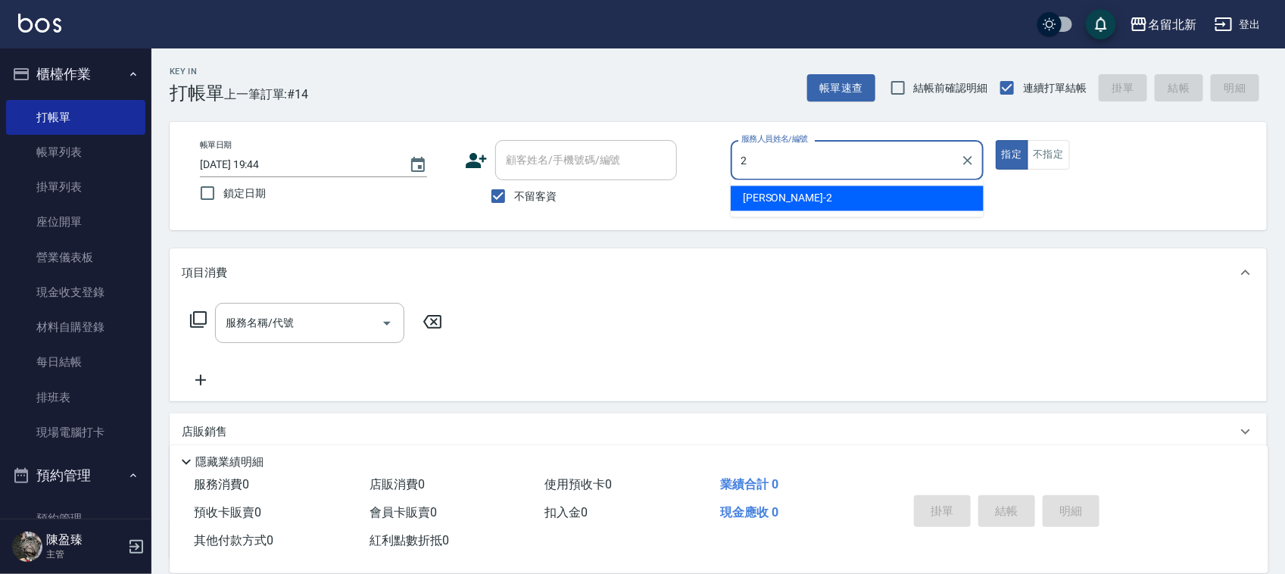
type input "詩芳-2"
type button "true"
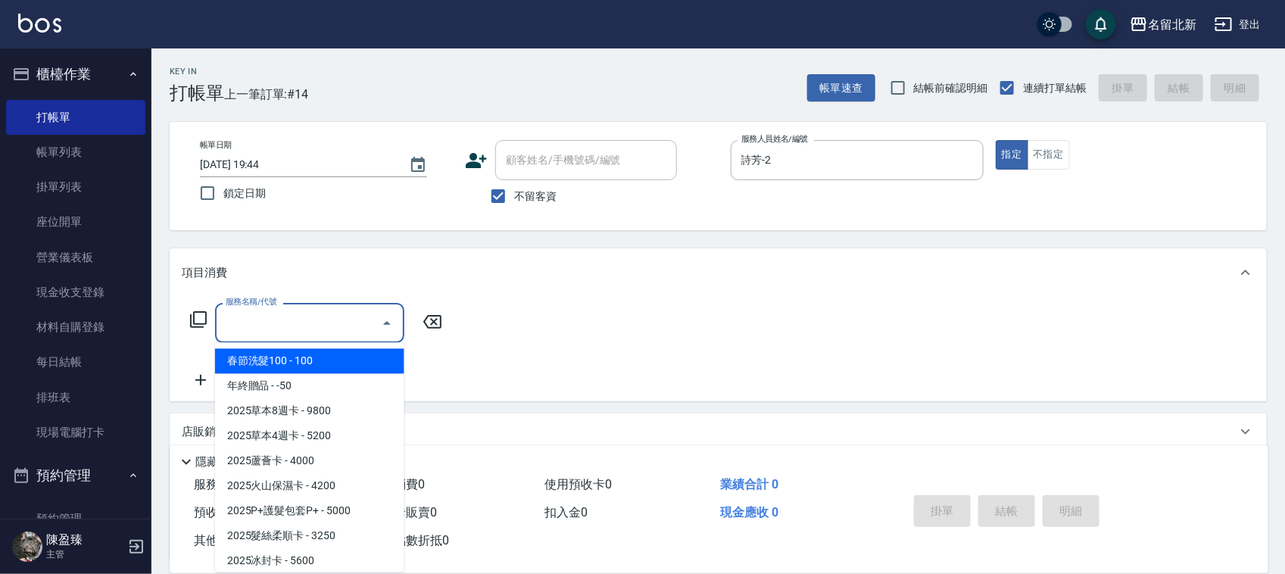
drag, startPoint x: 300, startPoint y: 314, endPoint x: 390, endPoint y: 297, distance: 91.8
click at [300, 315] on input "服務名稱/代號" at bounding box center [298, 323] width 153 height 27
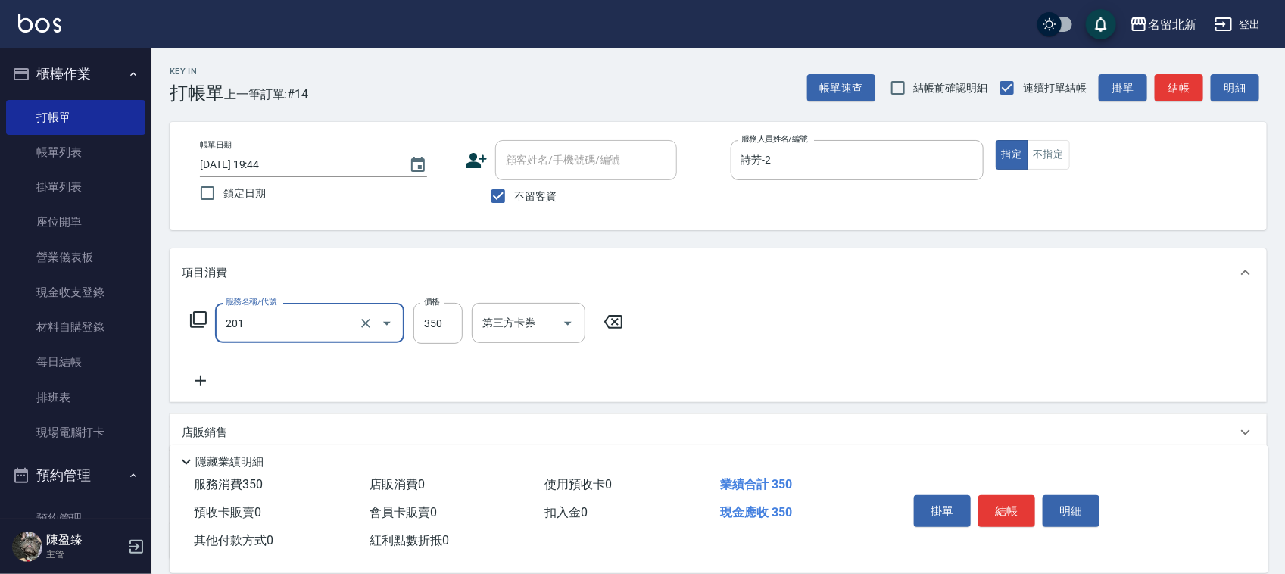
type input "一般洗髮(201)"
click at [199, 381] on icon at bounding box center [200, 381] width 11 height 11
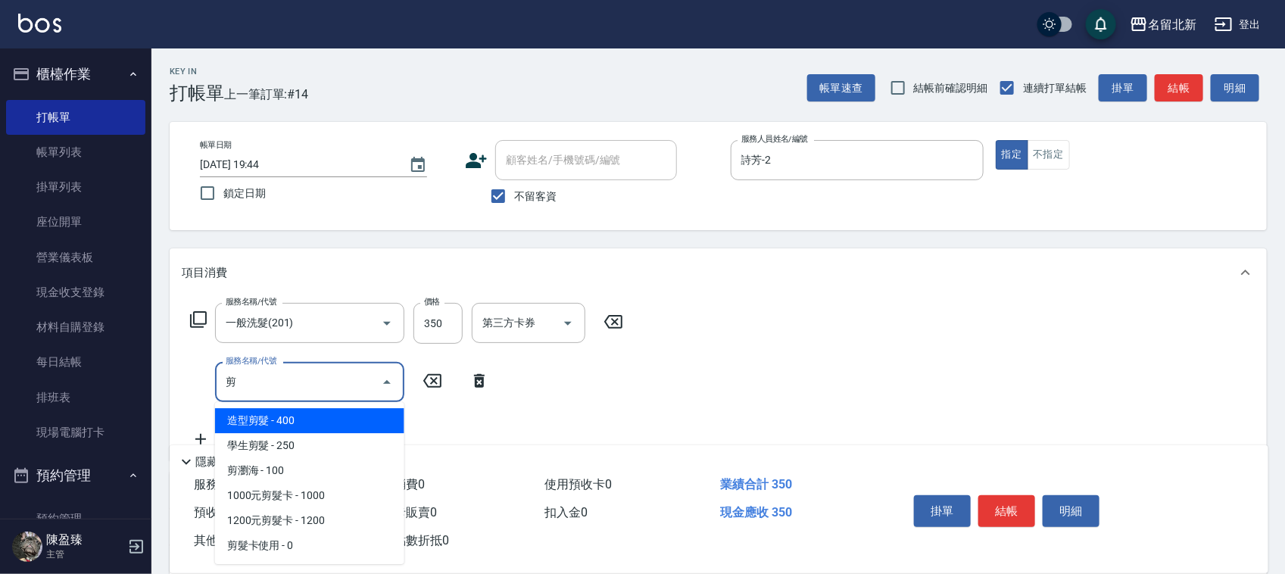
click at [314, 424] on span "造型剪髮 - 400" at bounding box center [309, 420] width 189 height 25
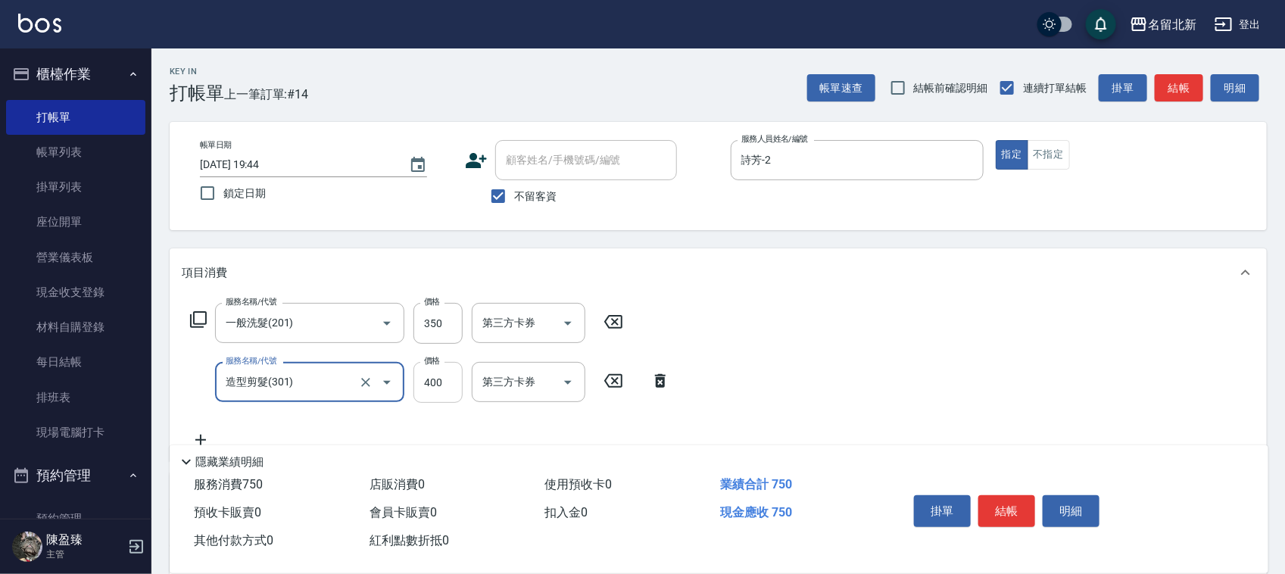
type input "造型剪髮(301)"
click at [451, 376] on input "400" at bounding box center [437, 382] width 49 height 41
type input "480"
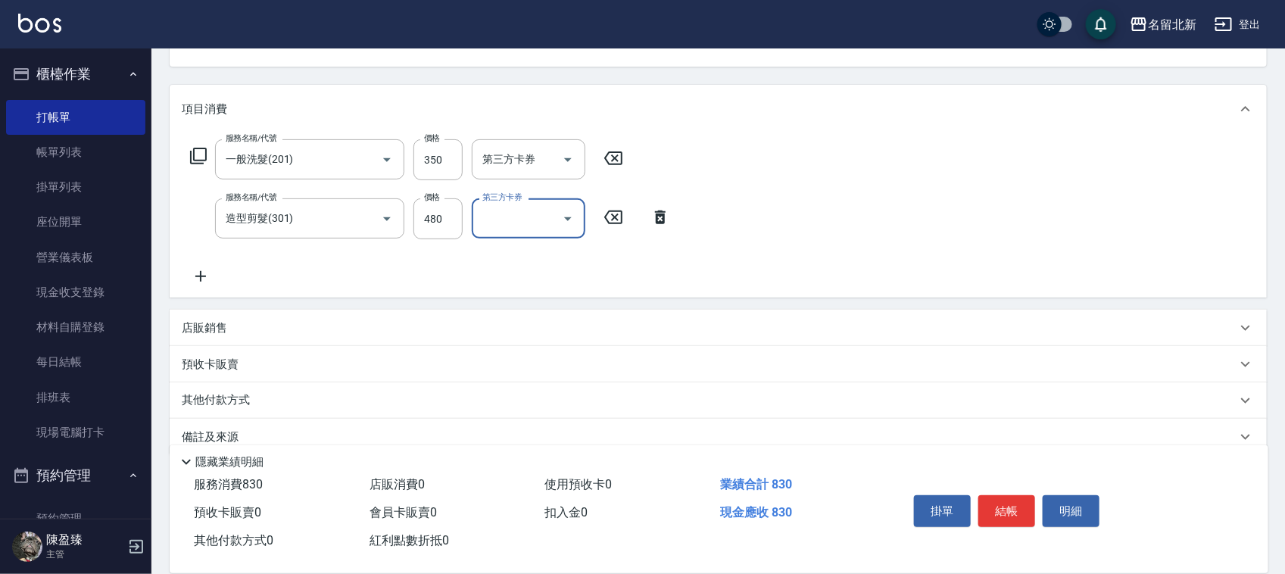
scroll to position [188, 0]
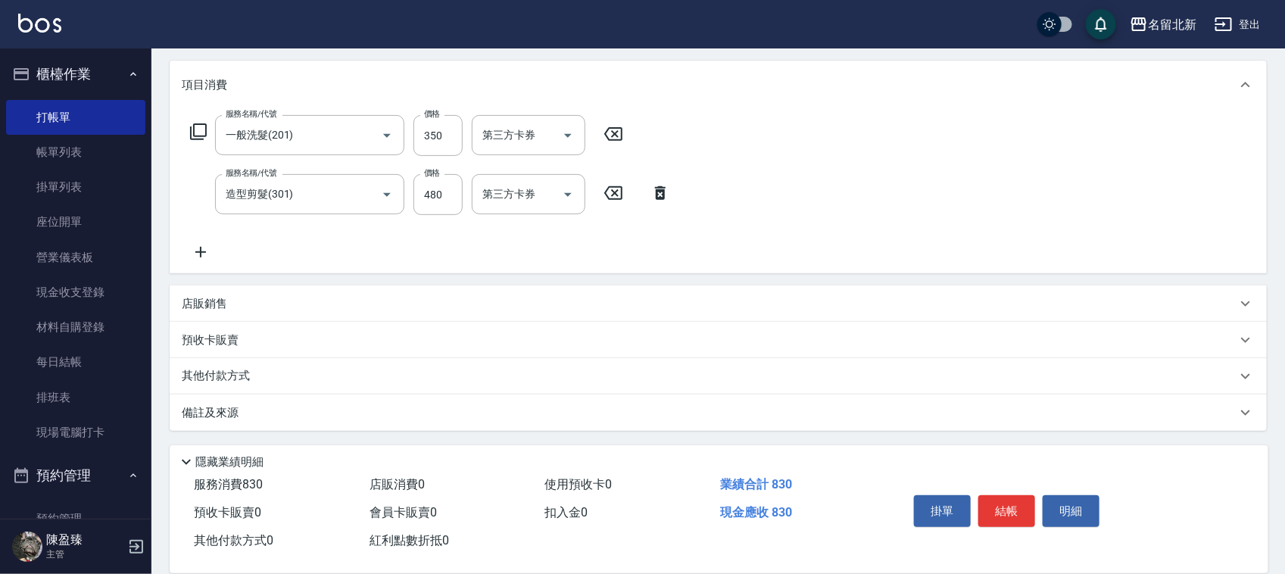
click at [199, 254] on icon at bounding box center [201, 252] width 38 height 18
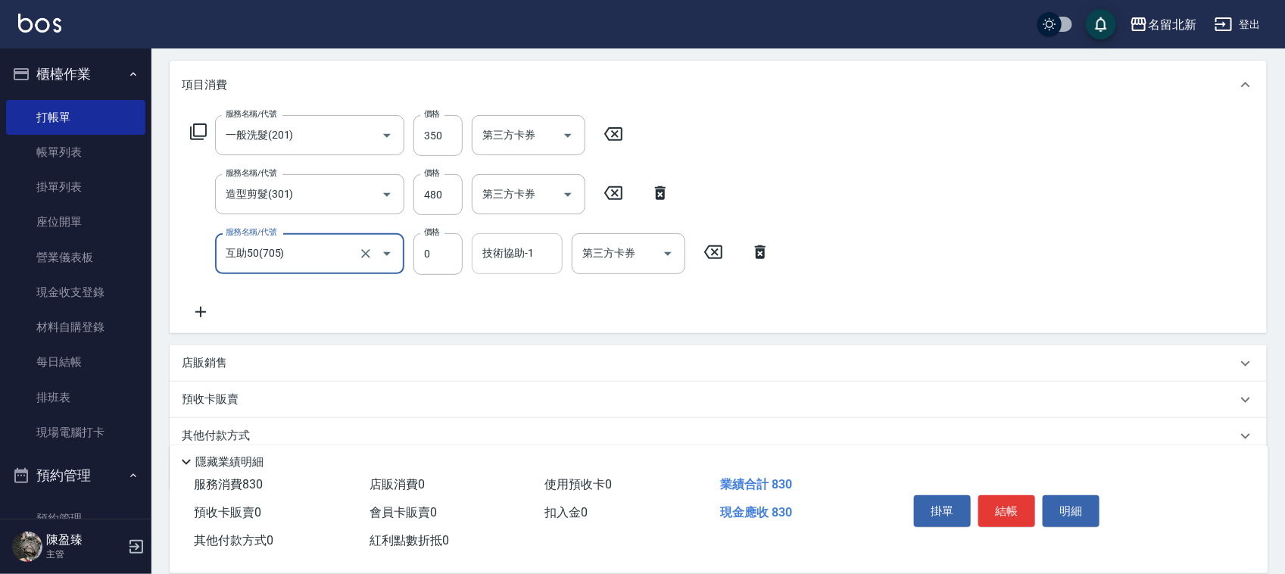
click at [525, 239] on div "技術協助-1" at bounding box center [517, 253] width 91 height 40
type input "互助50(705)"
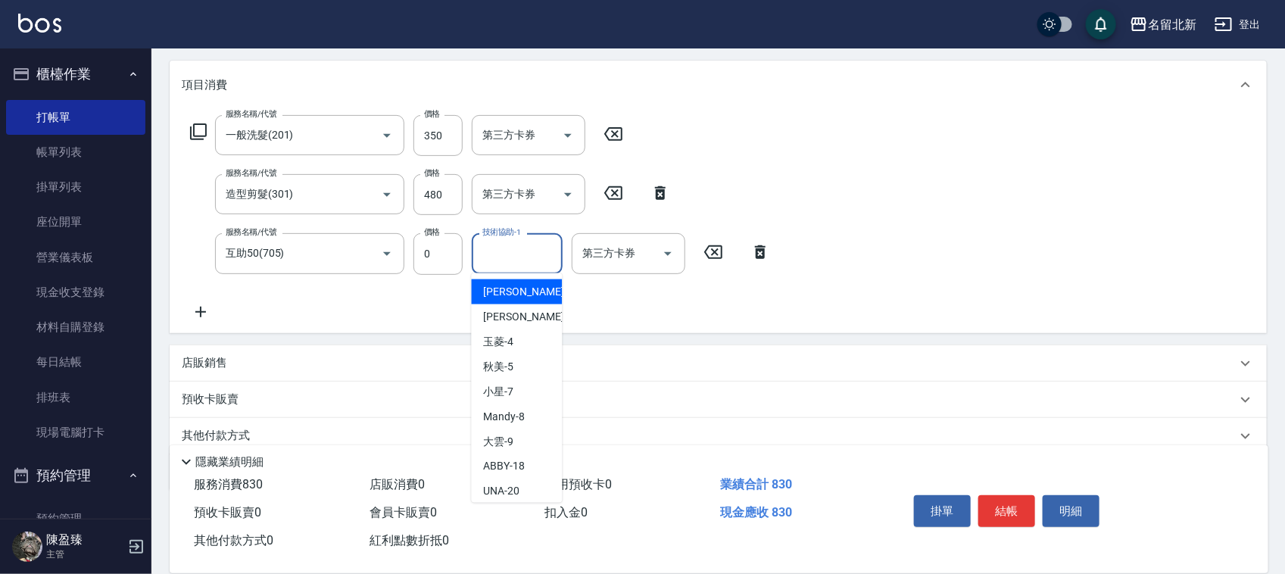
type input "2"
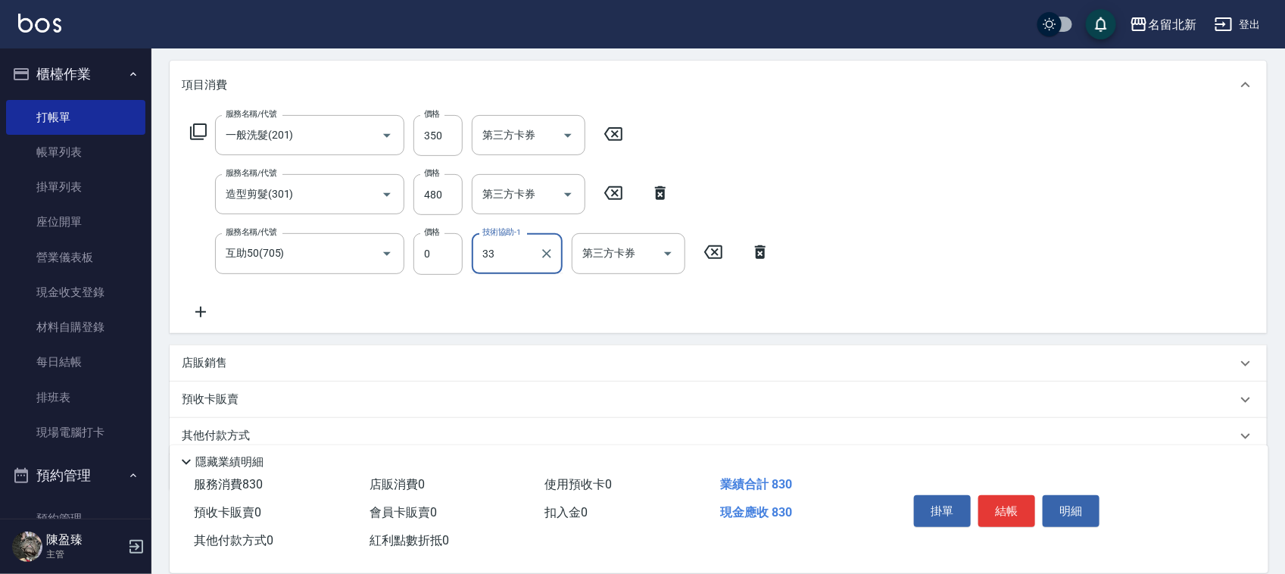
type input "[PERSON_NAME]-33"
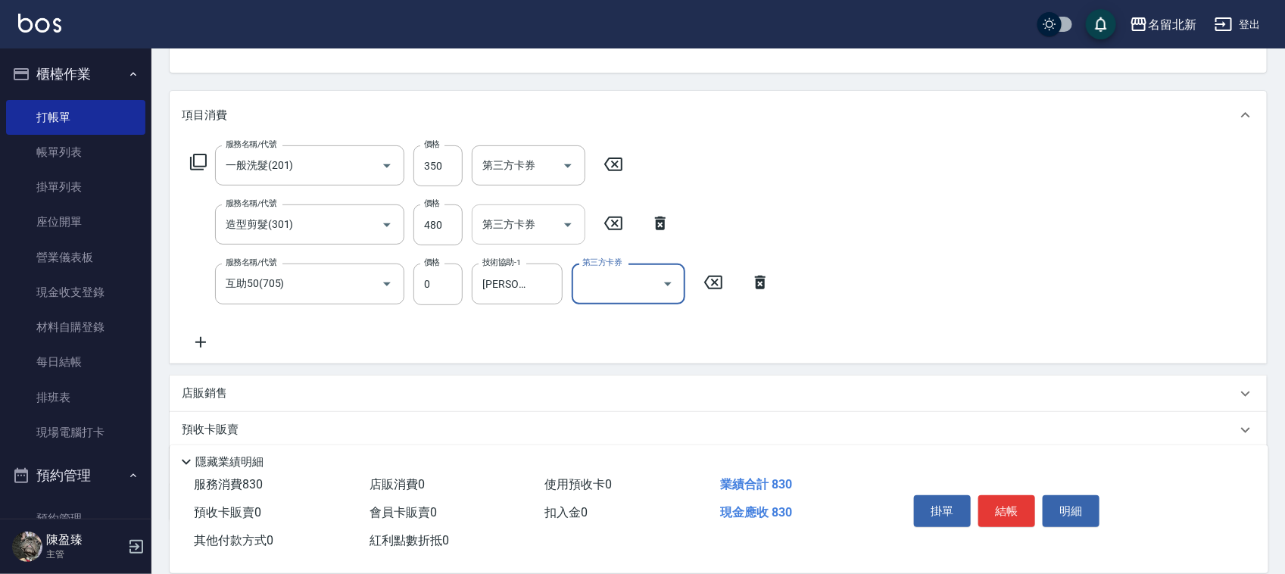
scroll to position [189, 0]
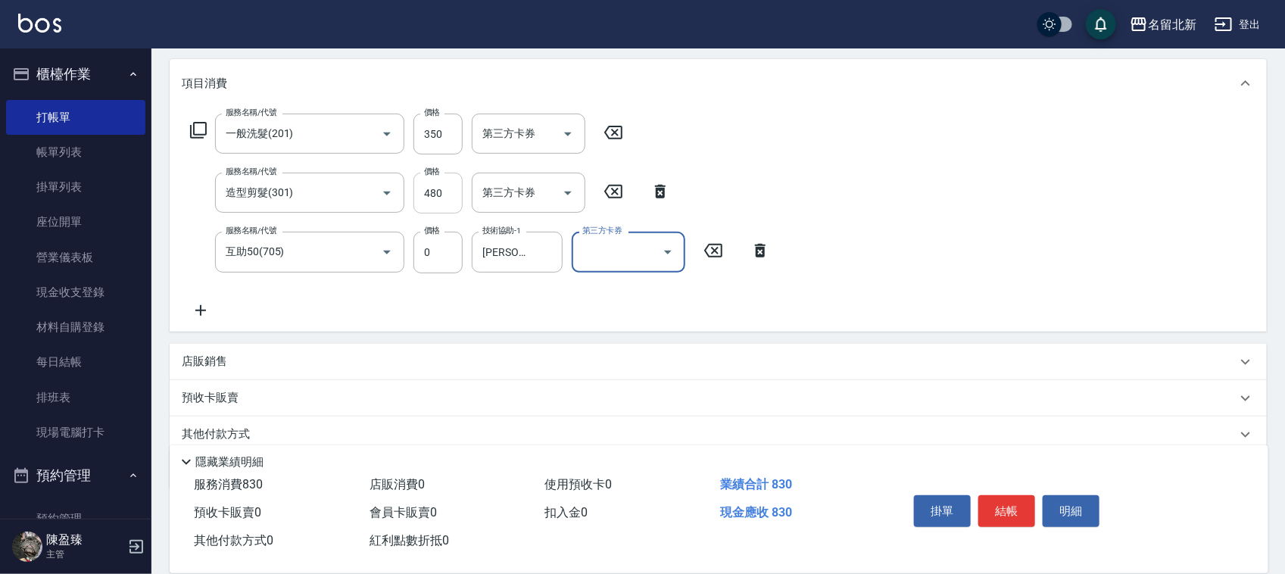
drag, startPoint x: 443, startPoint y: 195, endPoint x: 432, endPoint y: 206, distance: 15.0
click at [432, 205] on input "480" at bounding box center [437, 193] width 49 height 41
click at [457, 201] on input "480" at bounding box center [437, 193] width 49 height 41
type input "380"
click at [1017, 495] on button "結帳" at bounding box center [1006, 511] width 57 height 32
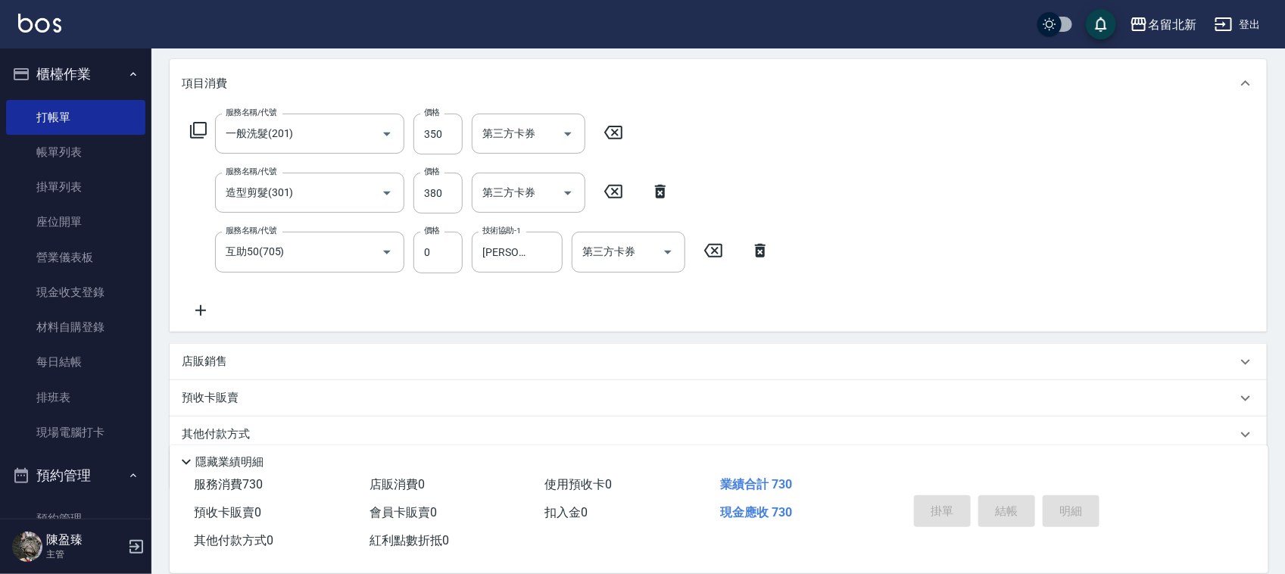
type input "[DATE] 19:45"
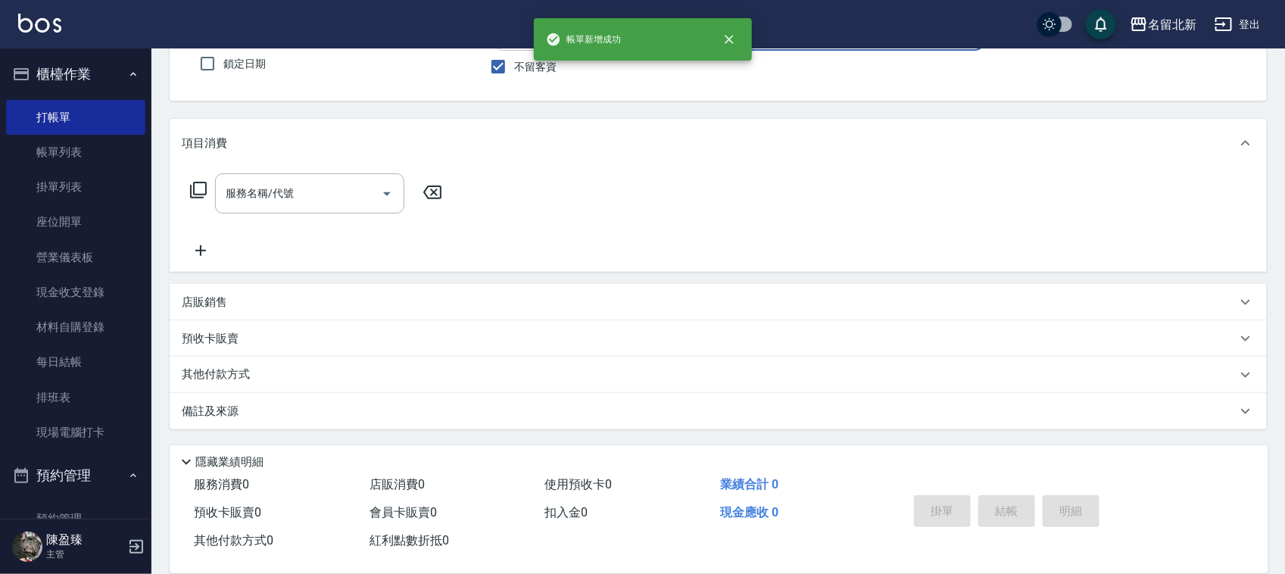
scroll to position [129, 0]
click at [92, 142] on link "帳單列表" at bounding box center [75, 152] width 139 height 35
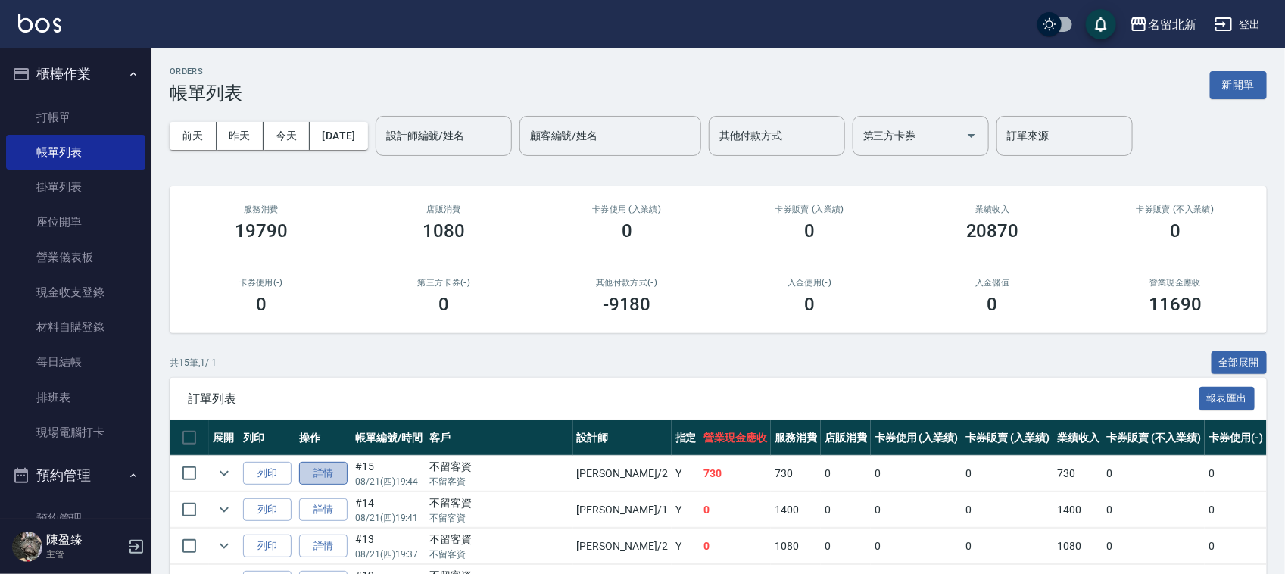
click at [331, 475] on link "詳情" at bounding box center [323, 473] width 48 height 23
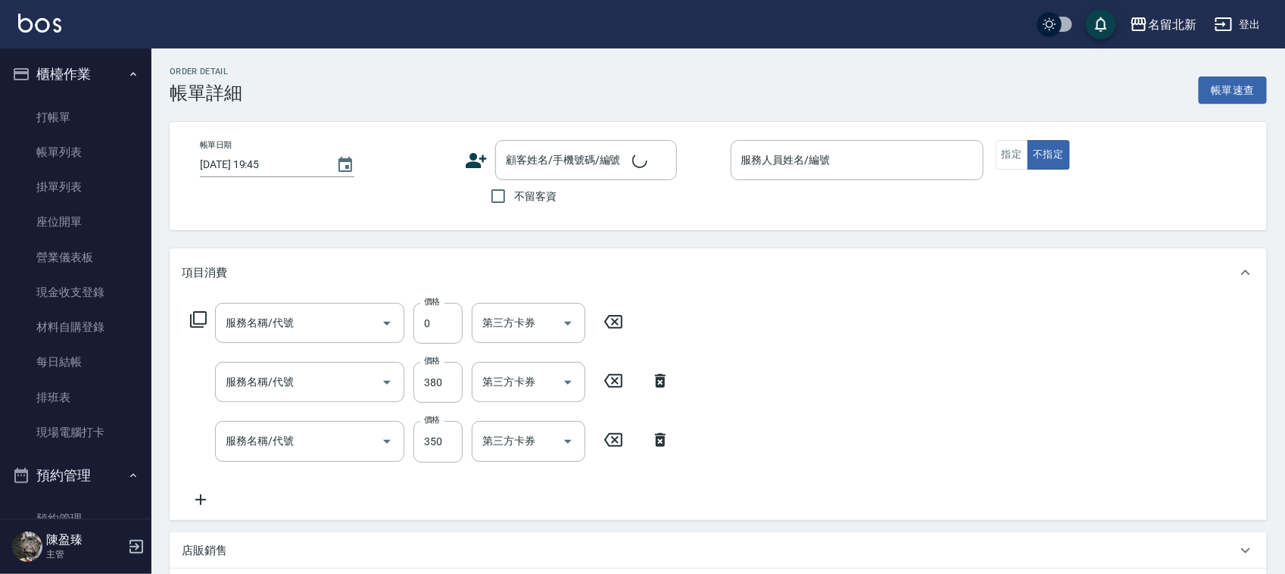
type input "[DATE] 19:44"
checkbox input "true"
type input "詩芳-2"
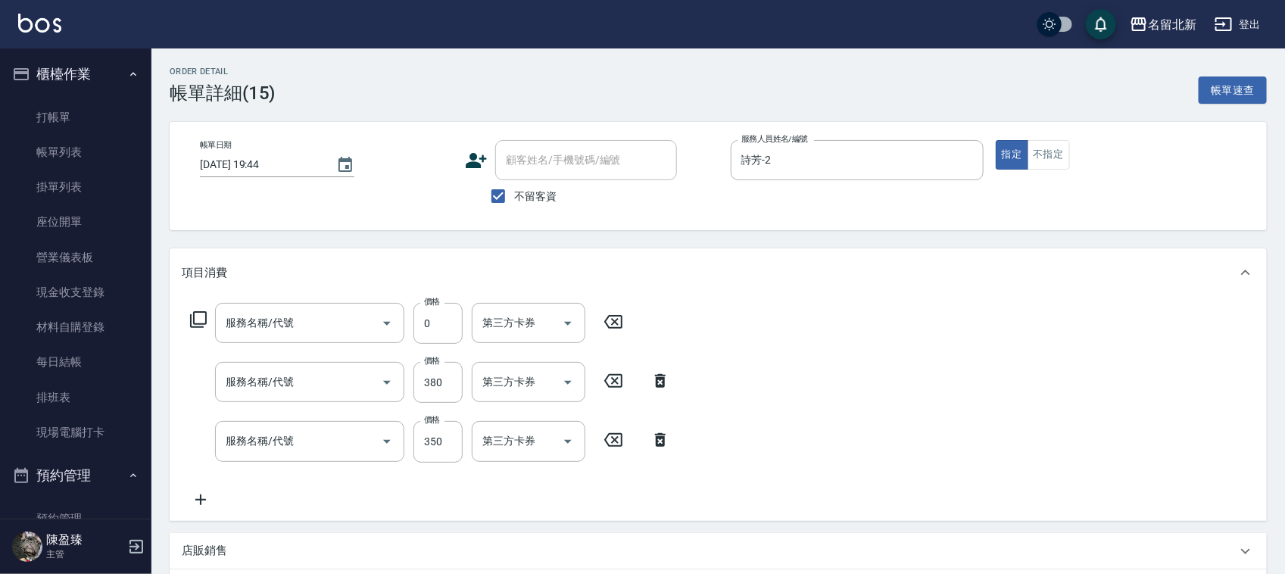
type input "互助50(705)"
type input "造型剪髮(301)"
type input "一般洗髮(201)"
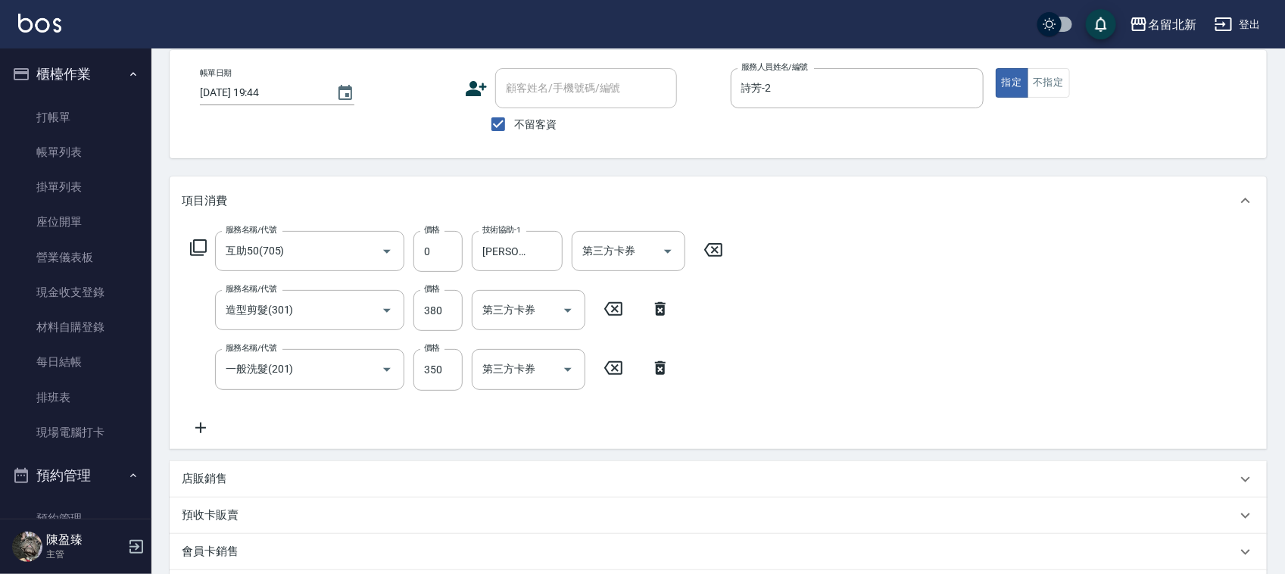
scroll to position [284, 0]
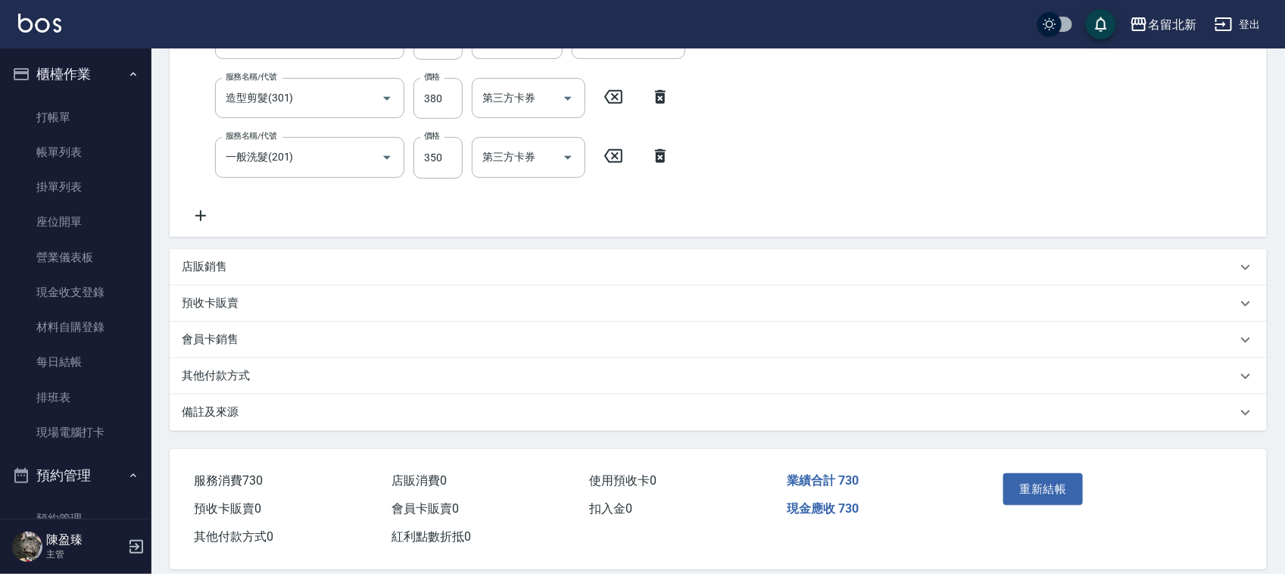
click at [292, 377] on div "其他付款方式" at bounding box center [709, 376] width 1055 height 16
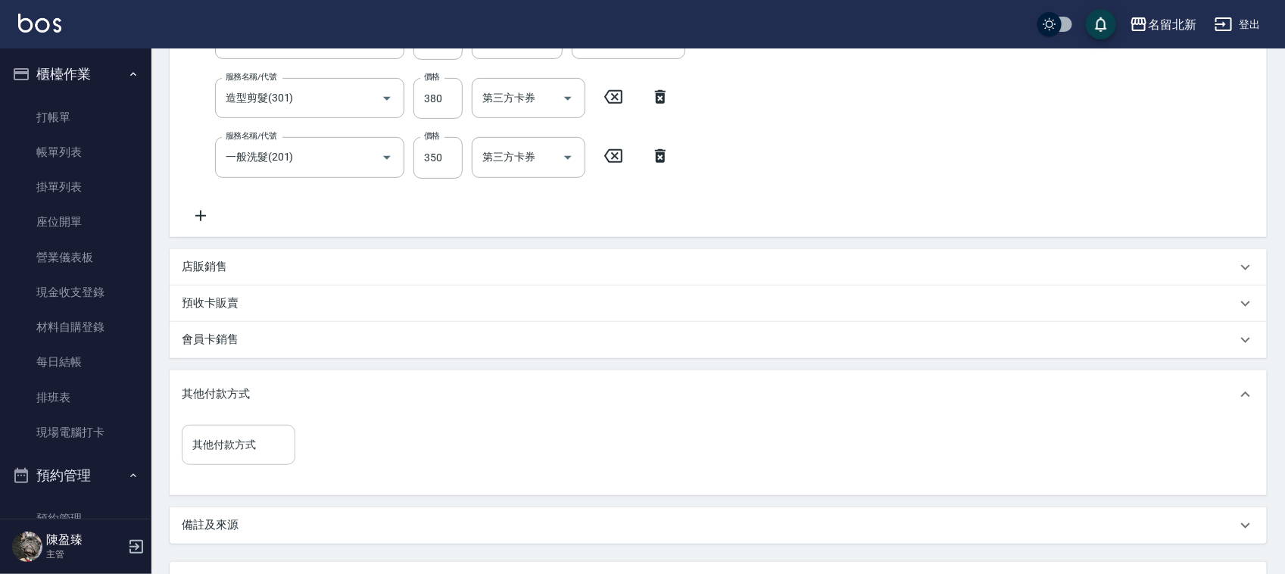
click at [246, 463] on div "其他付款方式" at bounding box center [239, 445] width 114 height 40
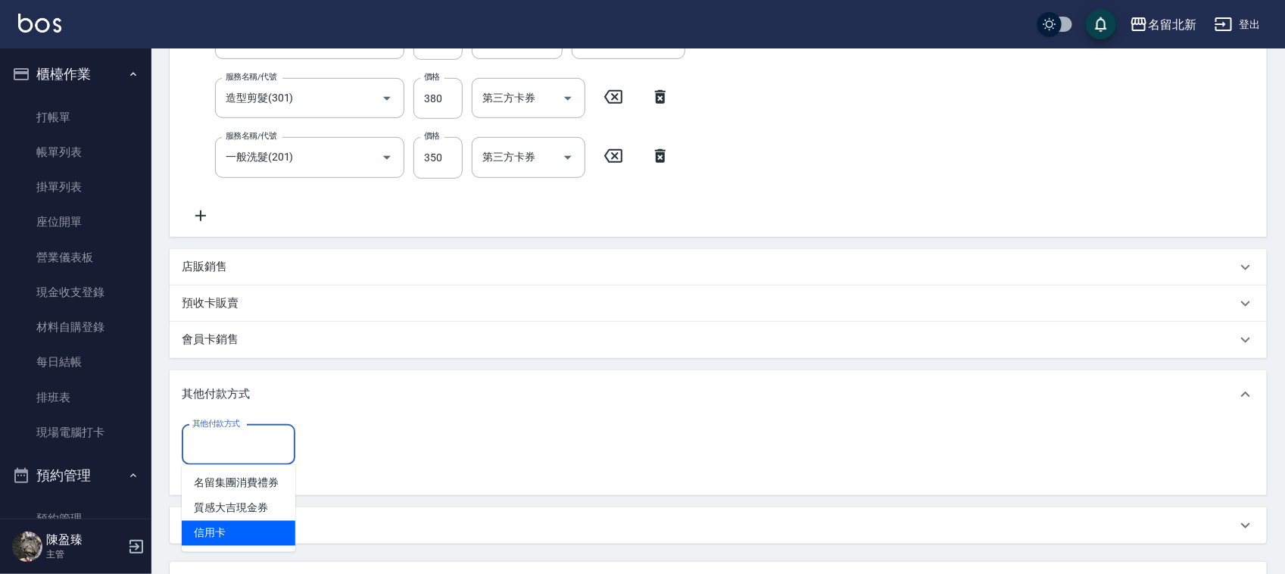
click at [222, 534] on span "信用卡" at bounding box center [239, 533] width 114 height 25
type input "信用卡"
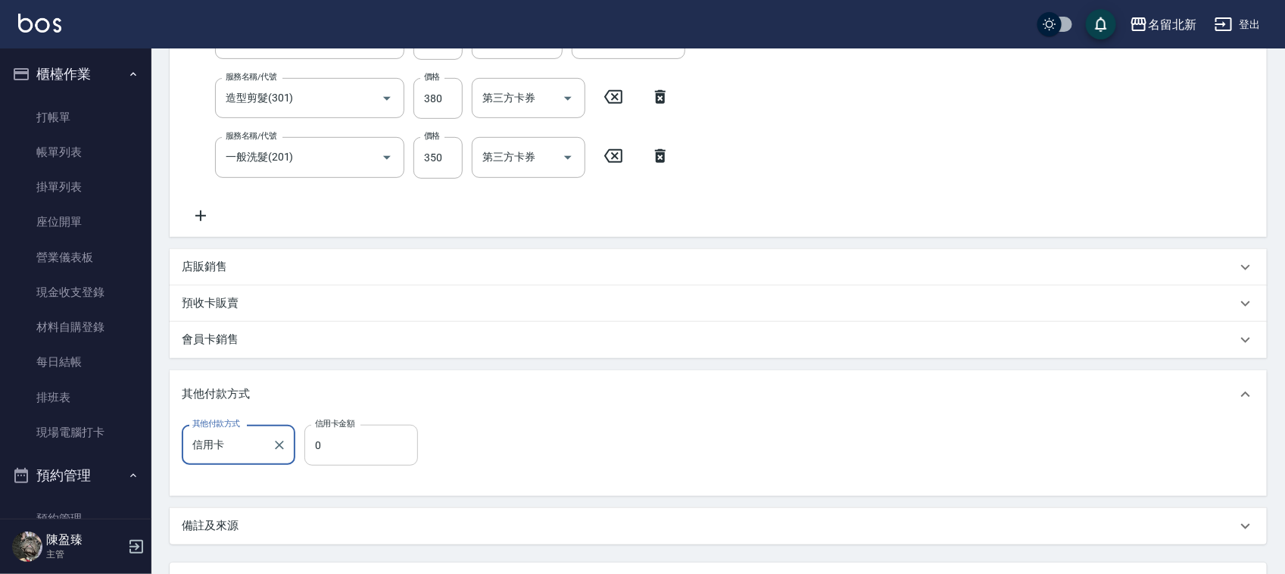
click at [342, 447] on input "0" at bounding box center [361, 445] width 114 height 41
type input "730"
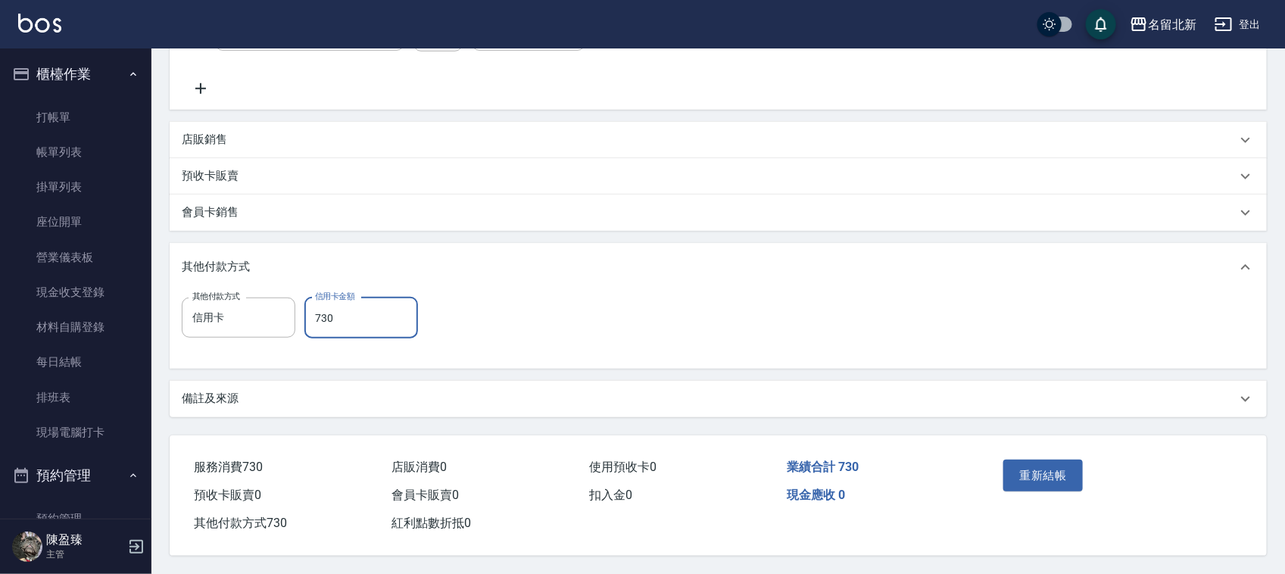
scroll to position [416, 0]
click at [1022, 464] on button "重新結帳" at bounding box center [1043, 476] width 80 height 32
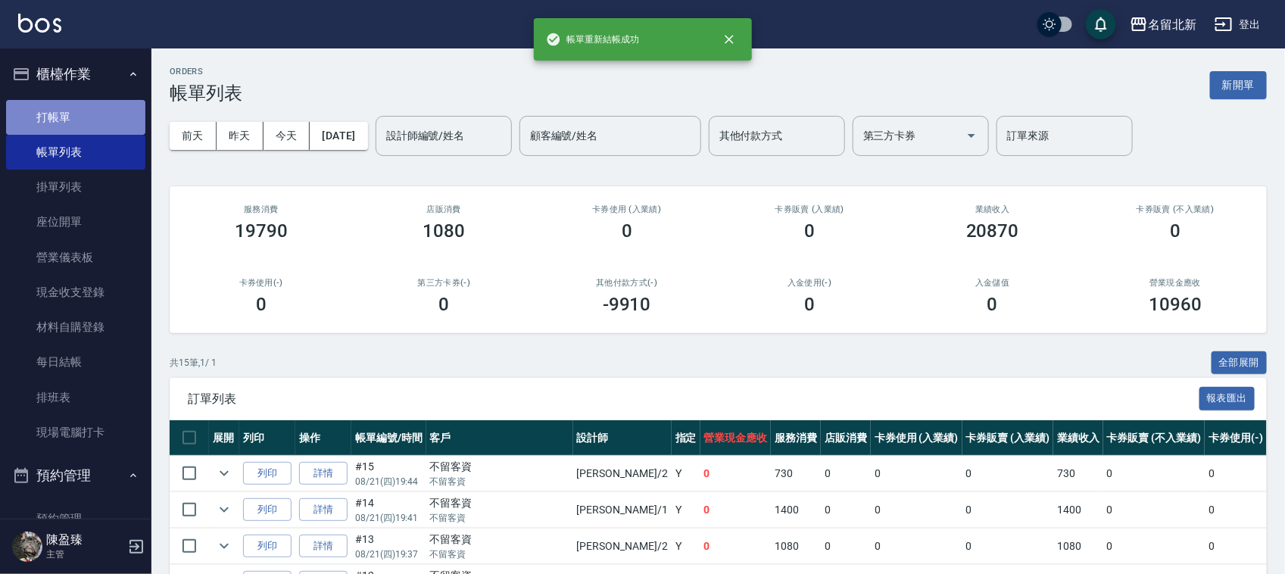
click at [86, 114] on link "打帳單" at bounding box center [75, 117] width 139 height 35
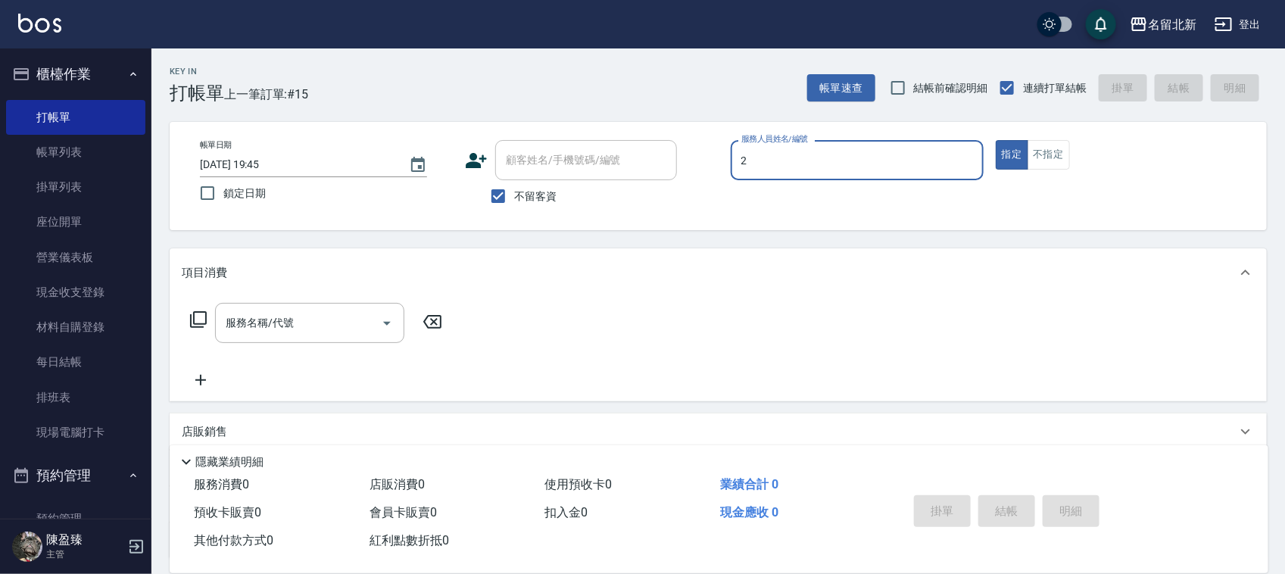
type input "詩芳-2"
type button "true"
click at [197, 379] on icon at bounding box center [200, 380] width 11 height 11
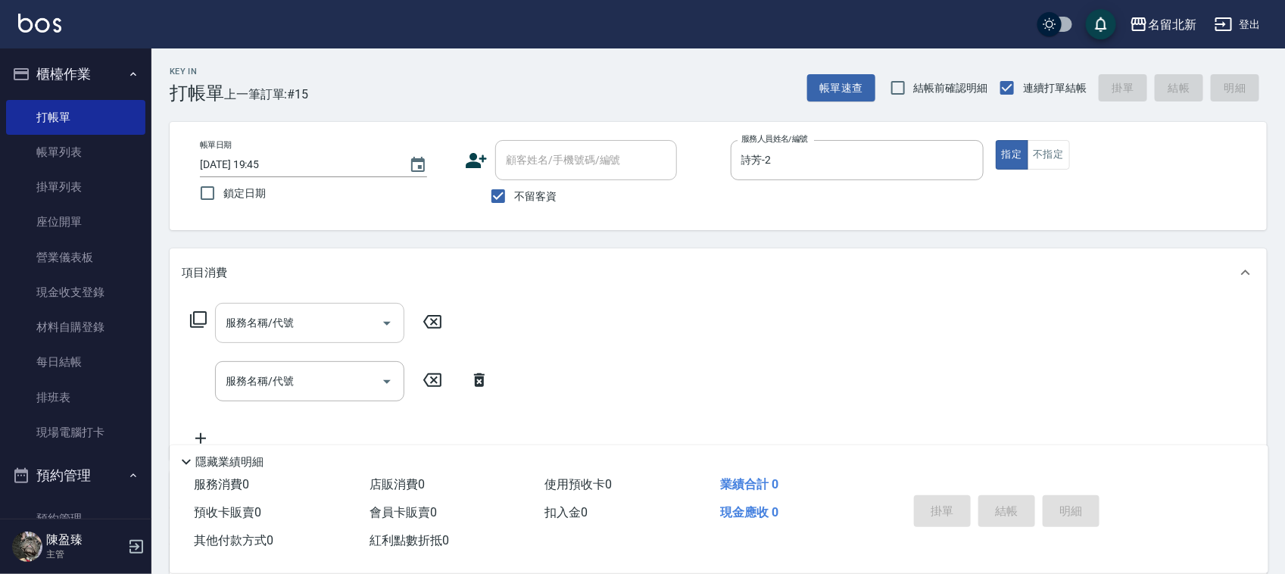
click at [323, 312] on input "服務名稱/代號" at bounding box center [298, 323] width 153 height 27
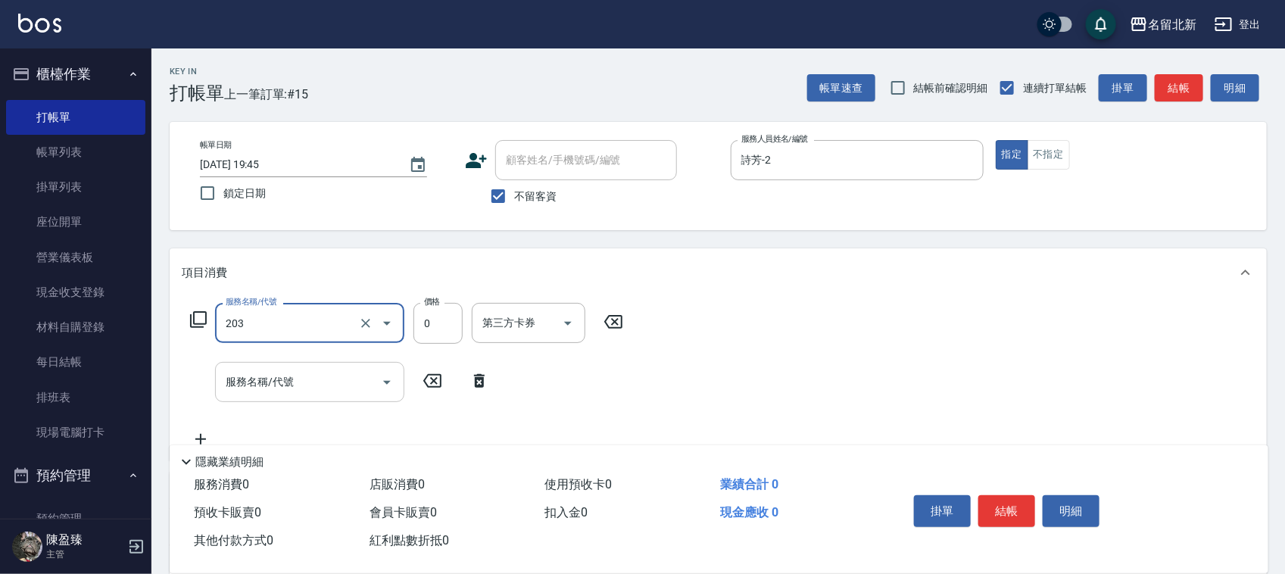
type input "使用洗髮卡(203)"
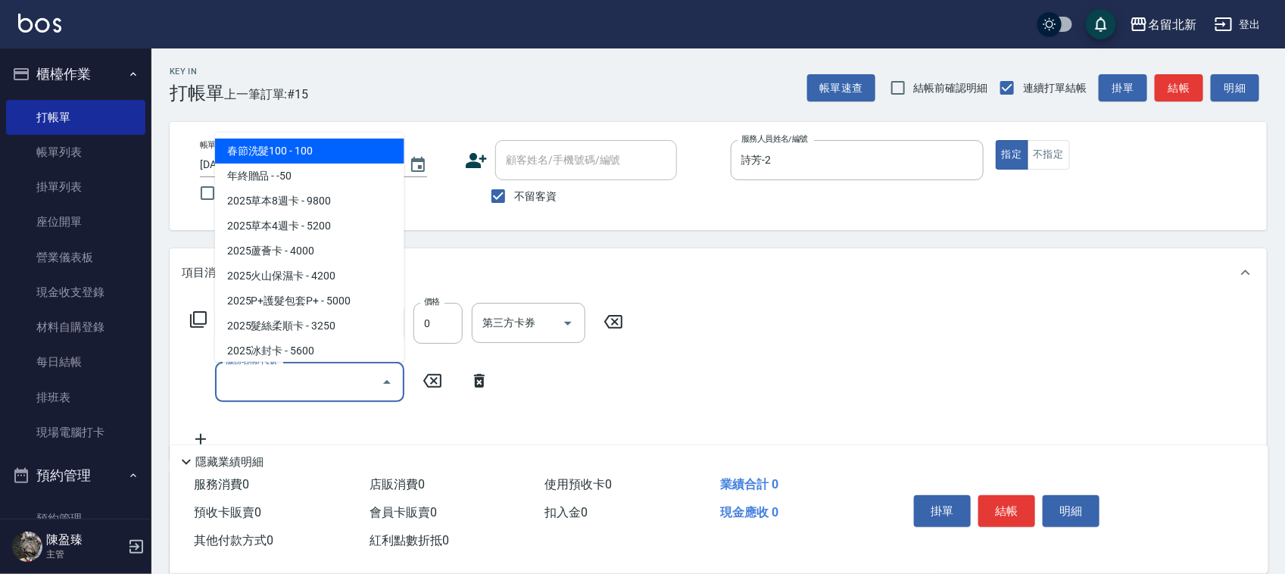
click at [258, 379] on input "服務名稱/代號" at bounding box center [298, 382] width 153 height 27
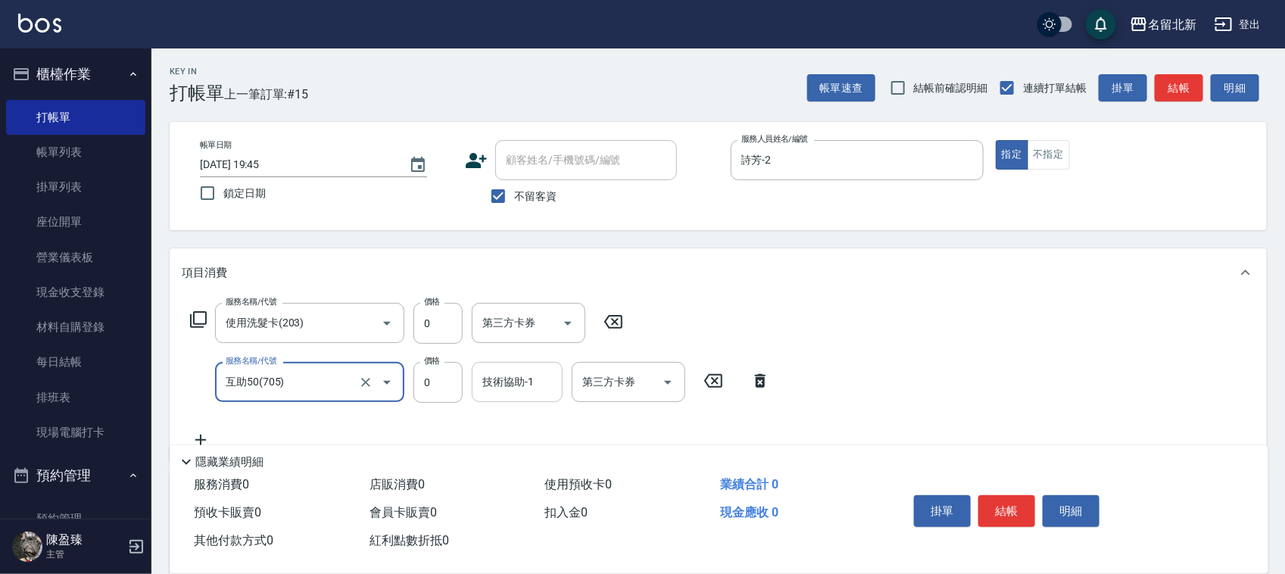
type input "互助50(705)"
click at [541, 381] on input "技術協助-1" at bounding box center [517, 382] width 77 height 27
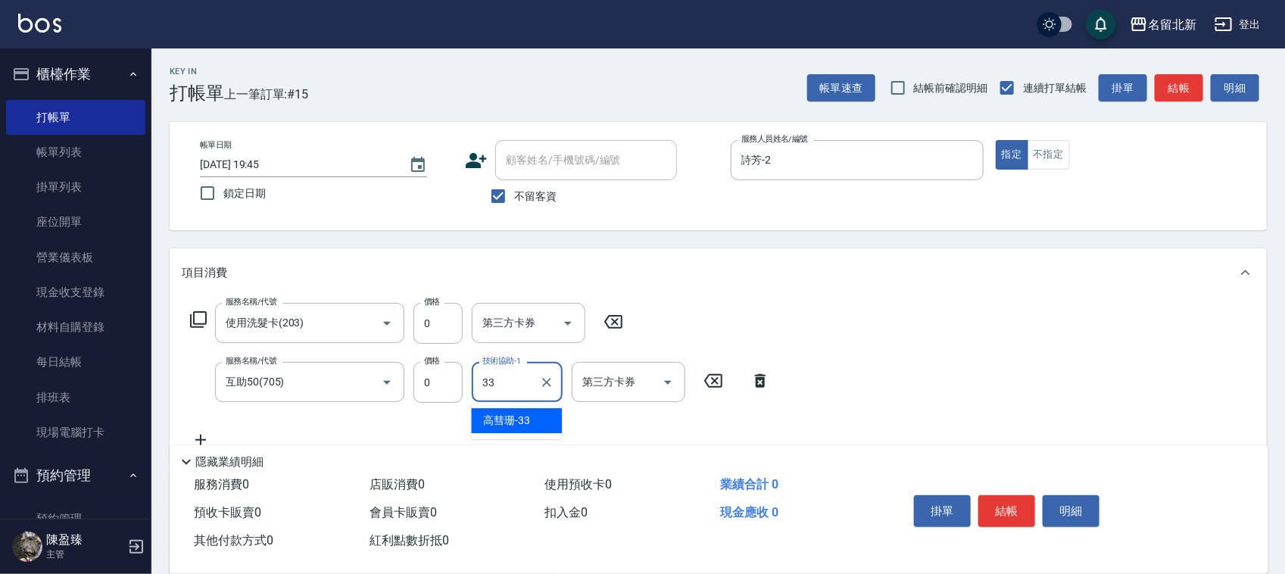
type input "[PERSON_NAME]-33"
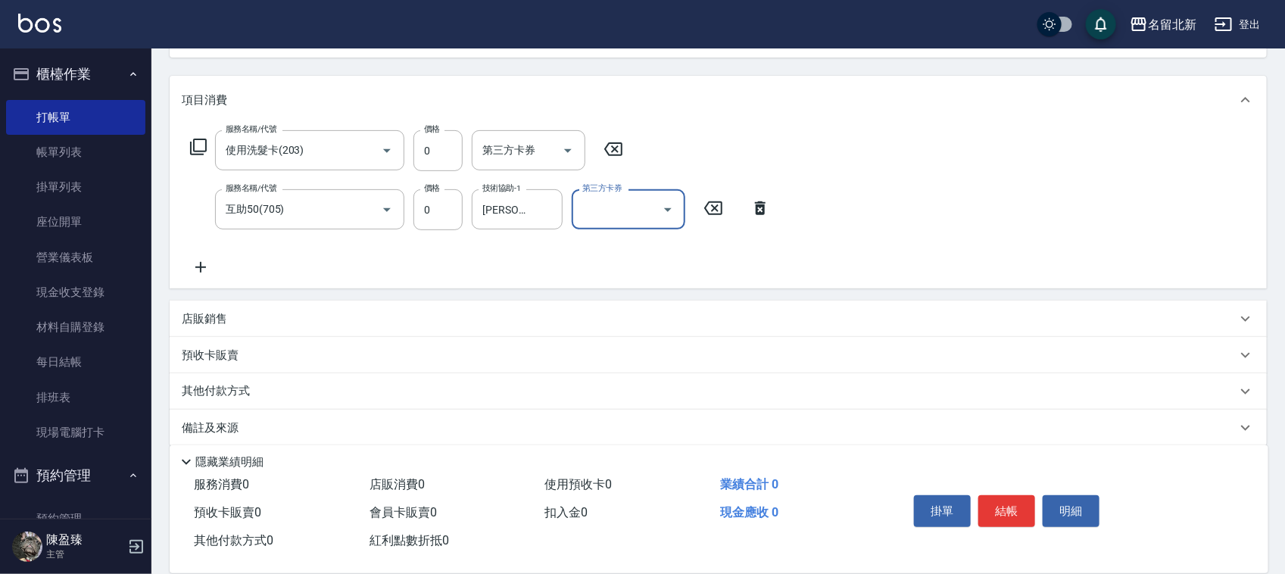
scroll to position [188, 0]
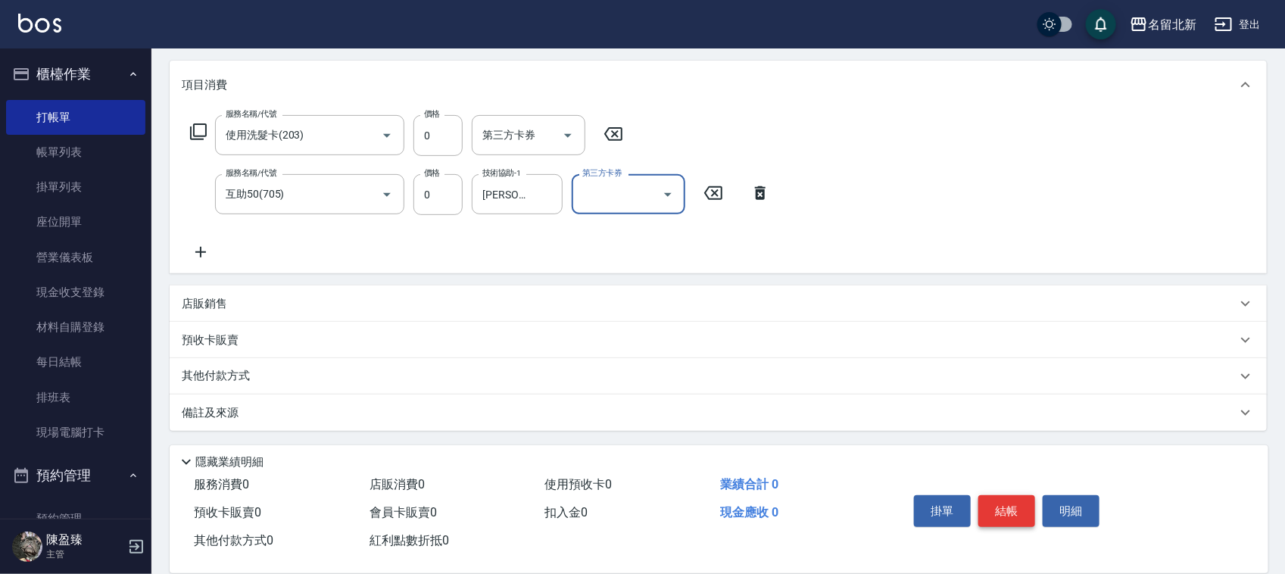
click at [1005, 509] on button "結帳" at bounding box center [1006, 511] width 57 height 32
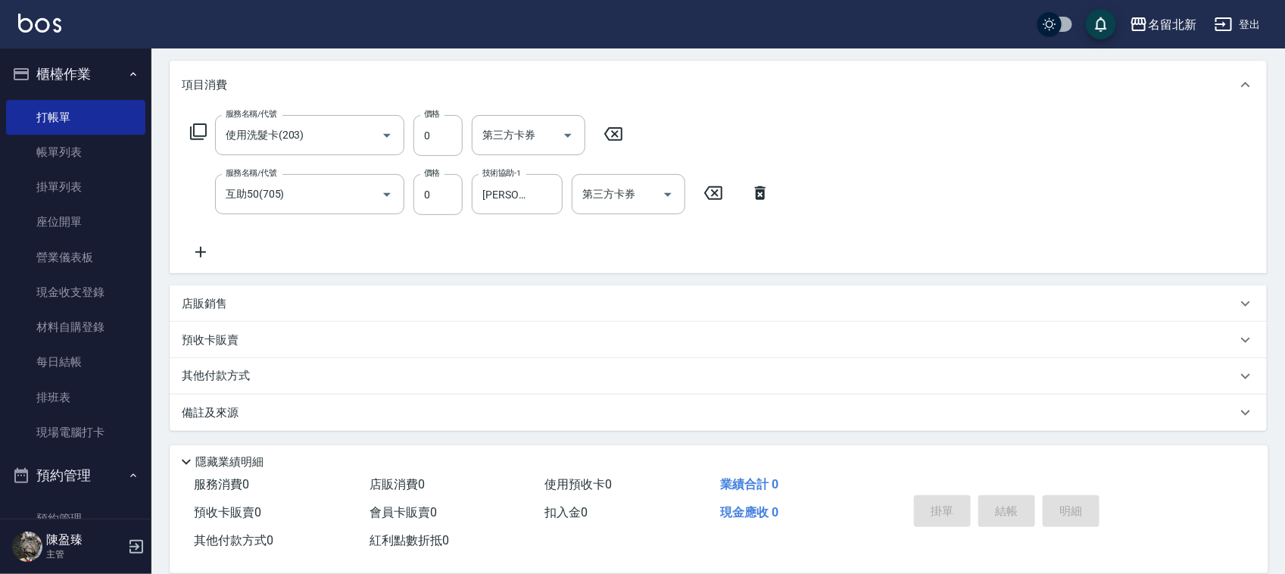
type input "[DATE] 19:46"
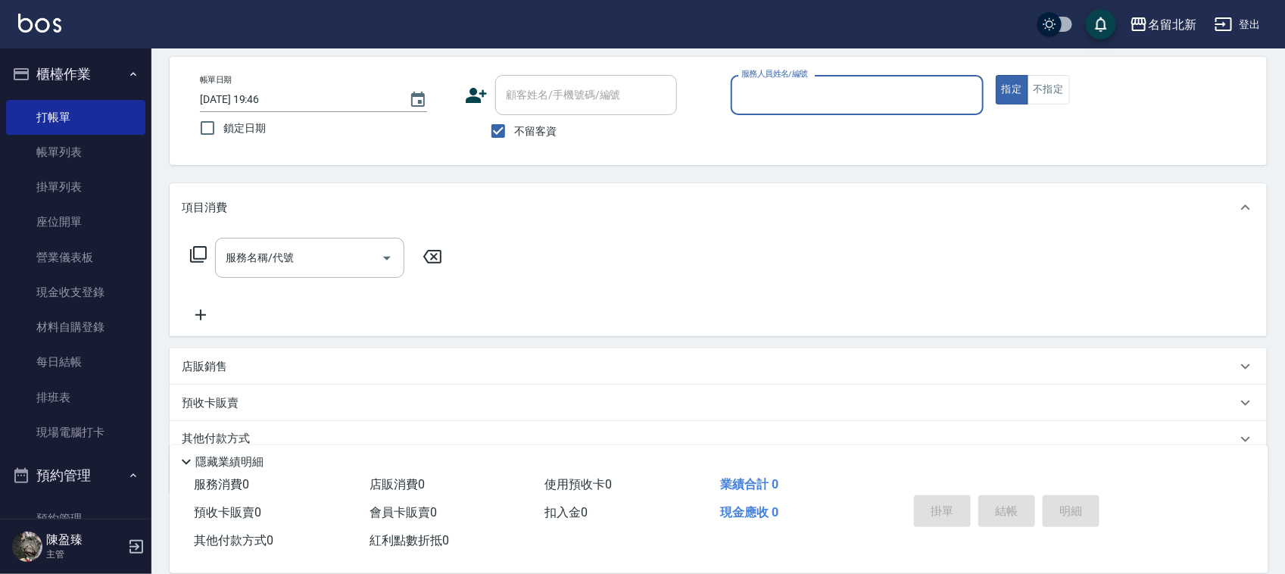
scroll to position [0, 0]
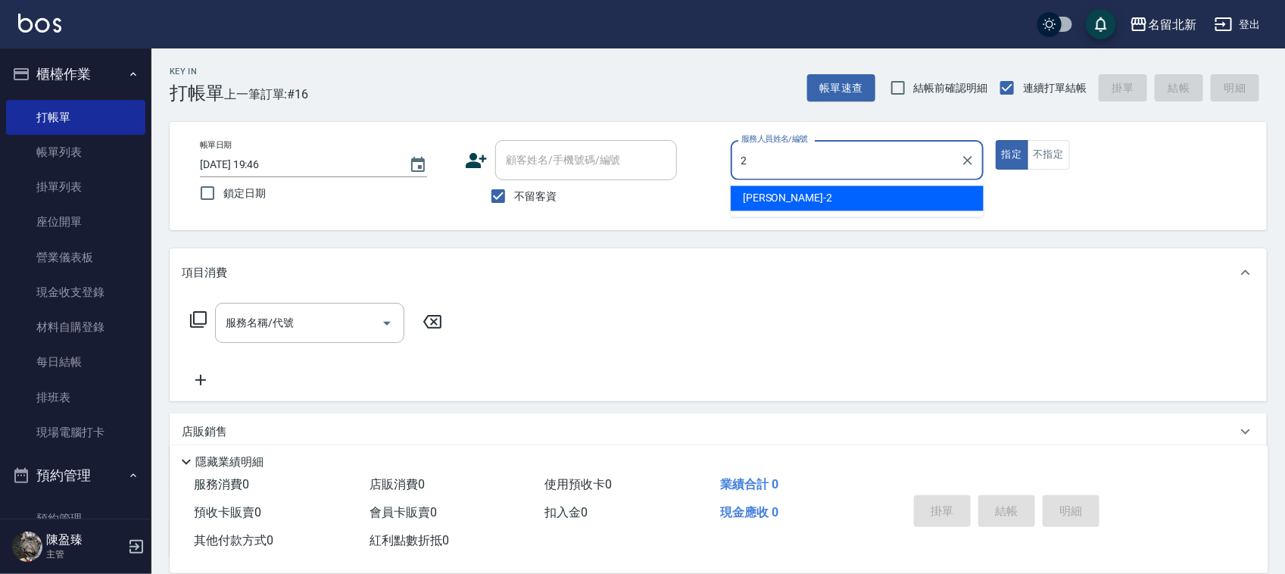
type input "詩芳-2"
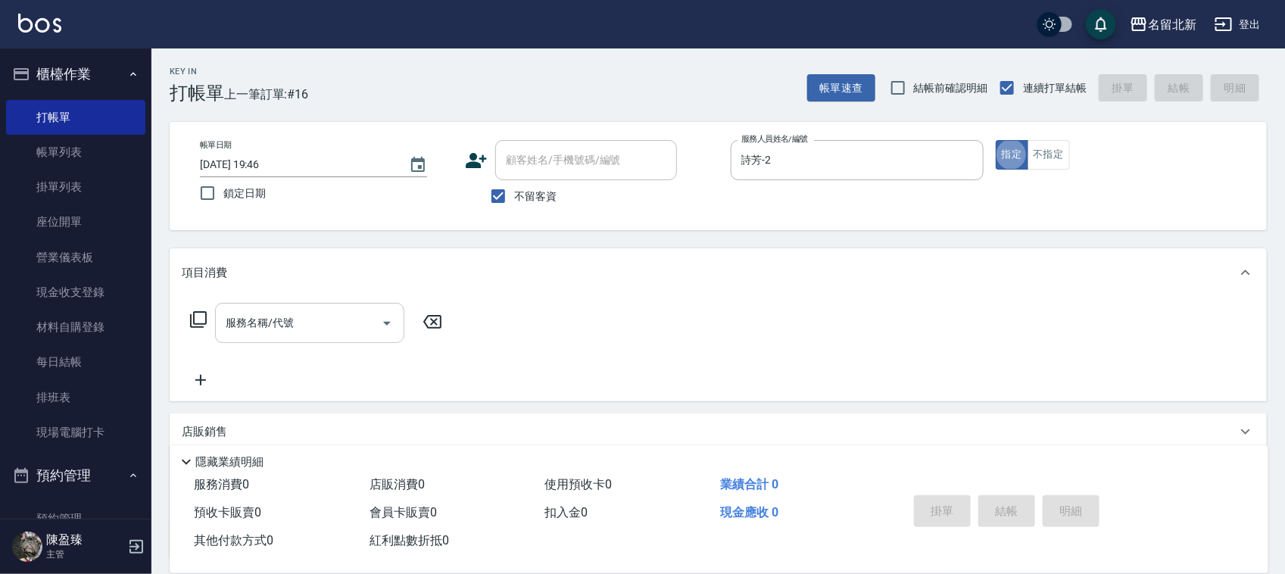
click at [314, 319] on input "服務名稱/代號" at bounding box center [298, 323] width 153 height 27
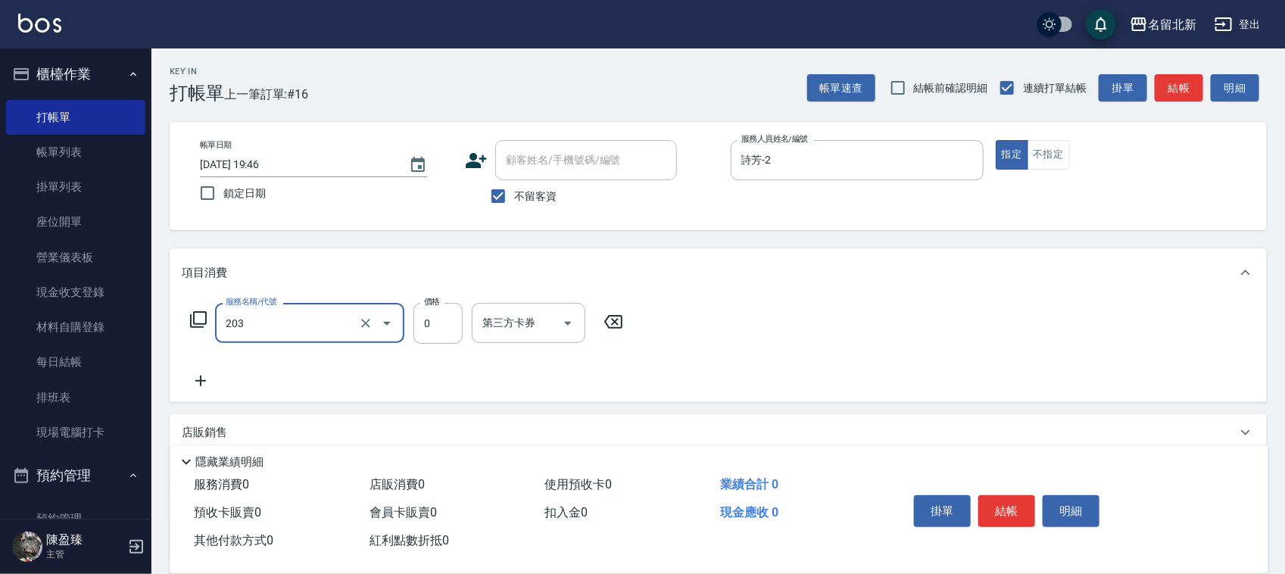
type input "使用洗髮卡(203)"
click at [197, 380] on icon at bounding box center [201, 381] width 38 height 18
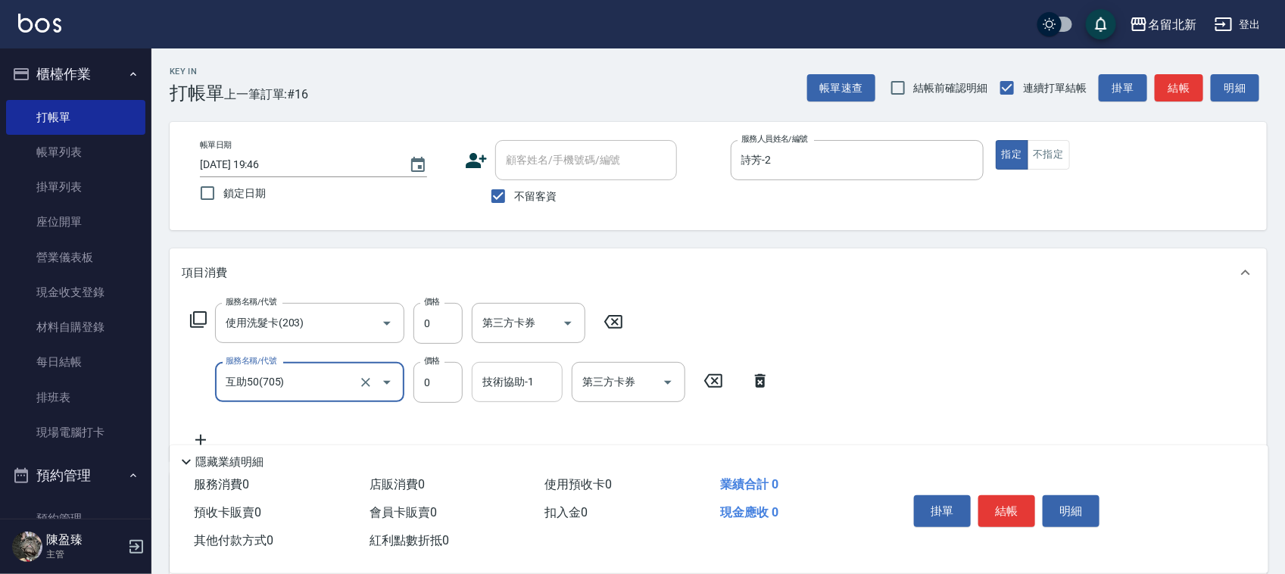
type input "互助50(705)"
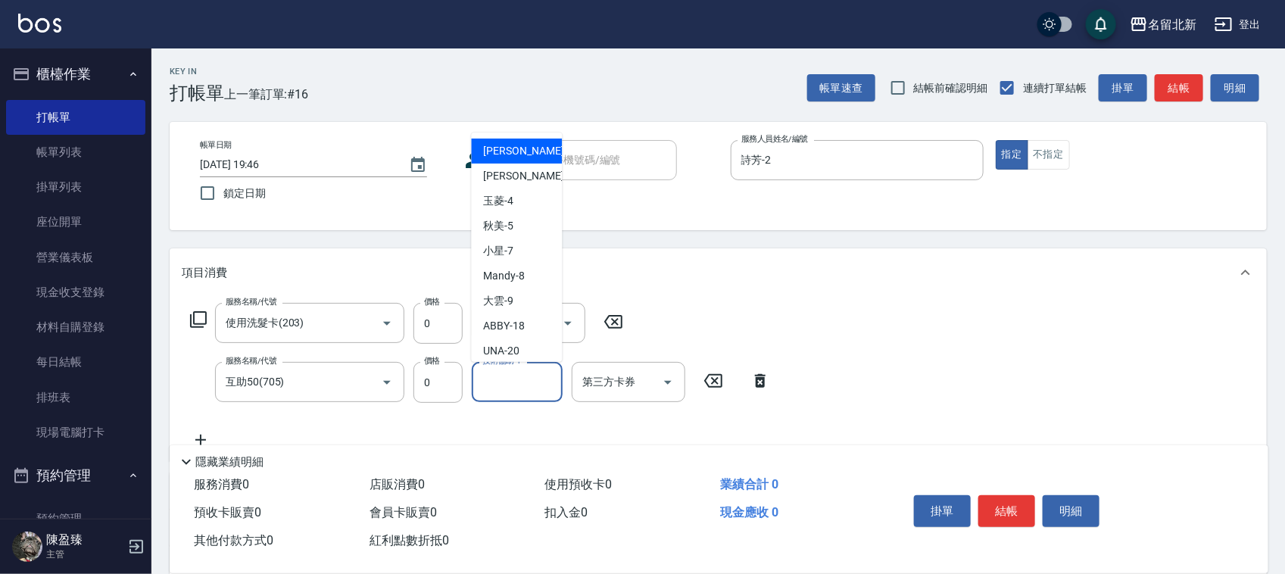
click at [535, 383] on input "技術協助-1" at bounding box center [517, 382] width 77 height 27
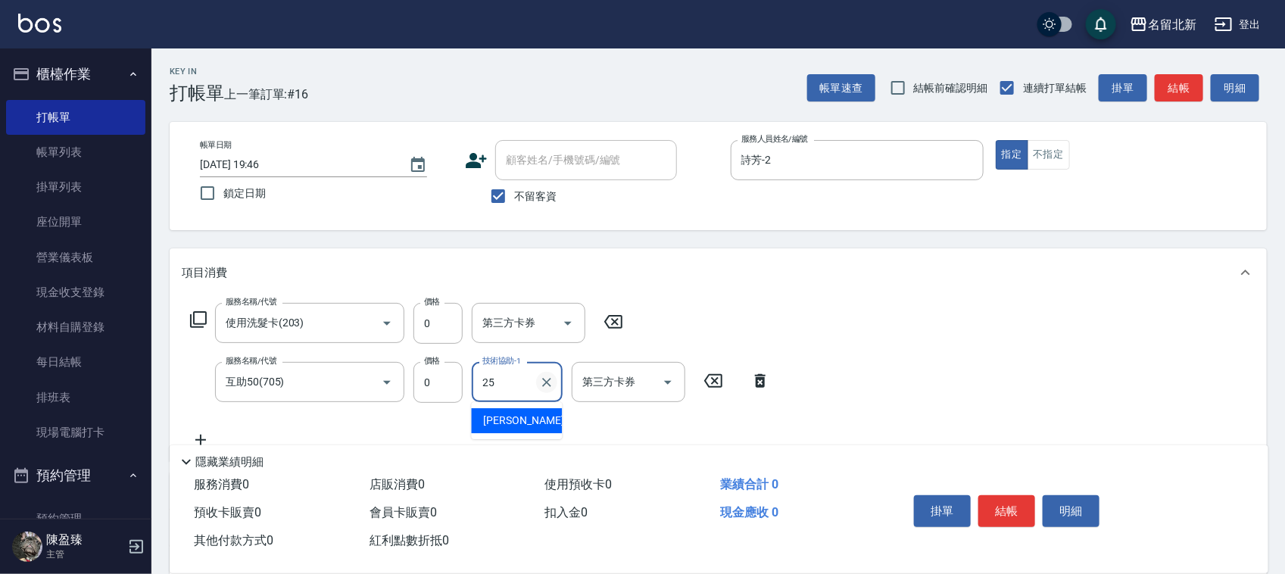
type input "禎禎-25"
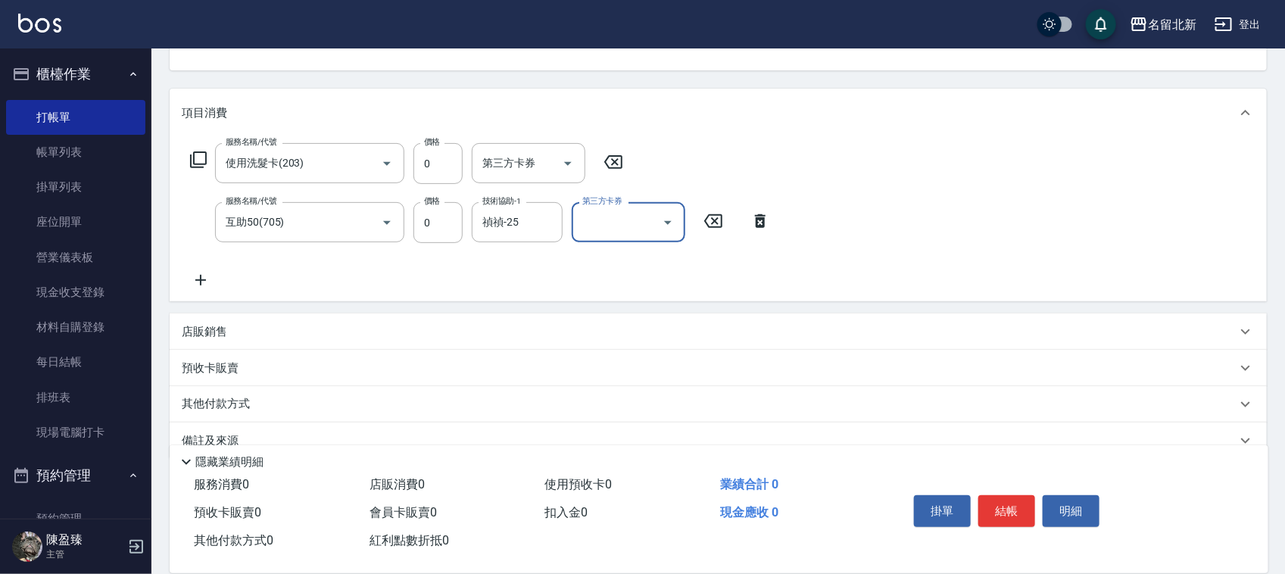
scroll to position [188, 0]
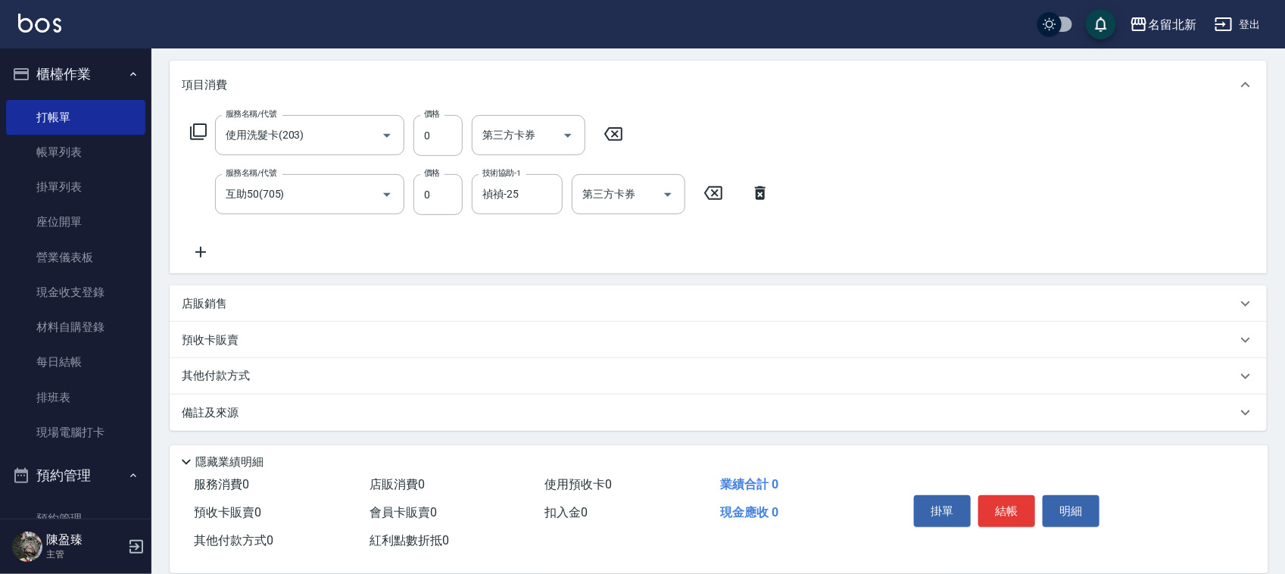
click at [212, 251] on icon at bounding box center [201, 252] width 38 height 18
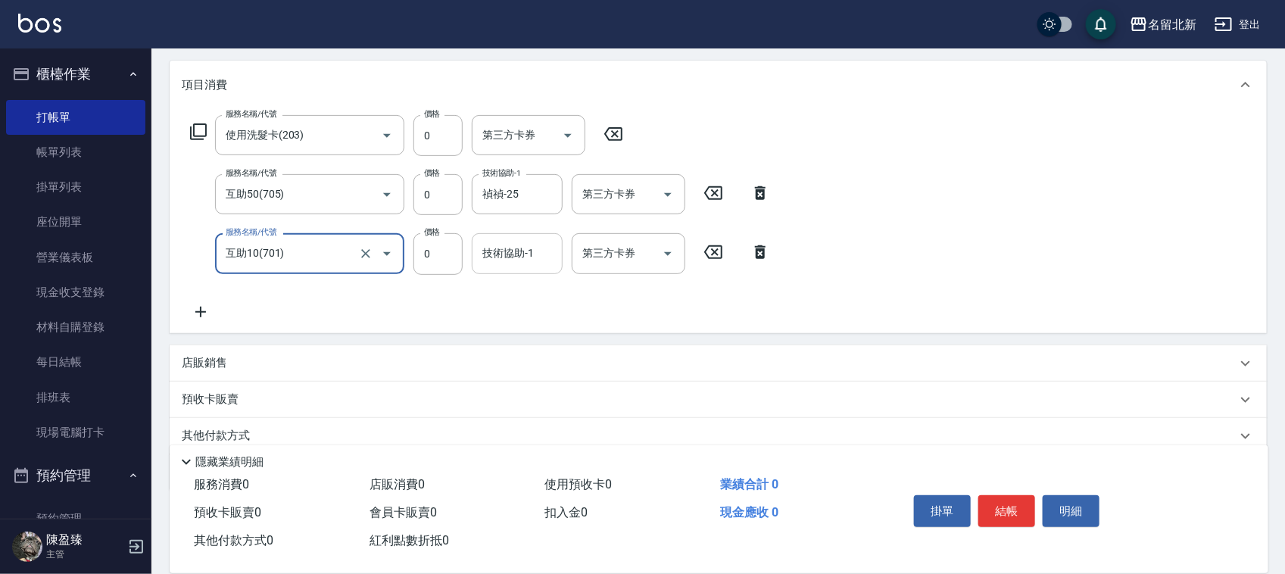
type input "互助10(701)"
click at [513, 263] on input "技術協助-1" at bounding box center [517, 253] width 77 height 27
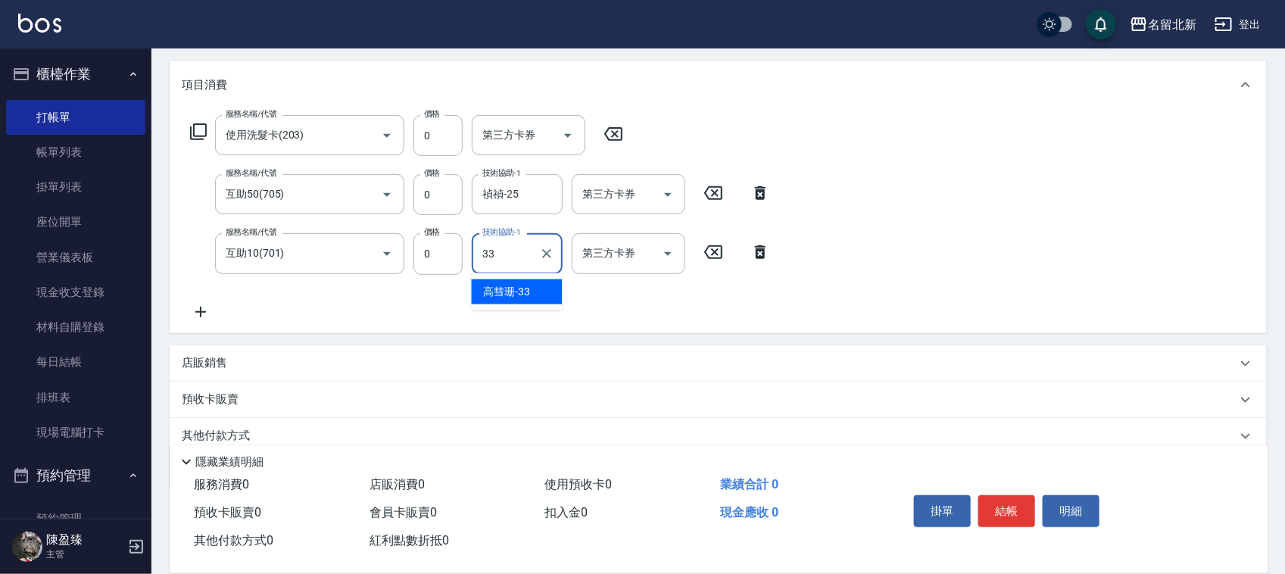
type input "[PERSON_NAME]-33"
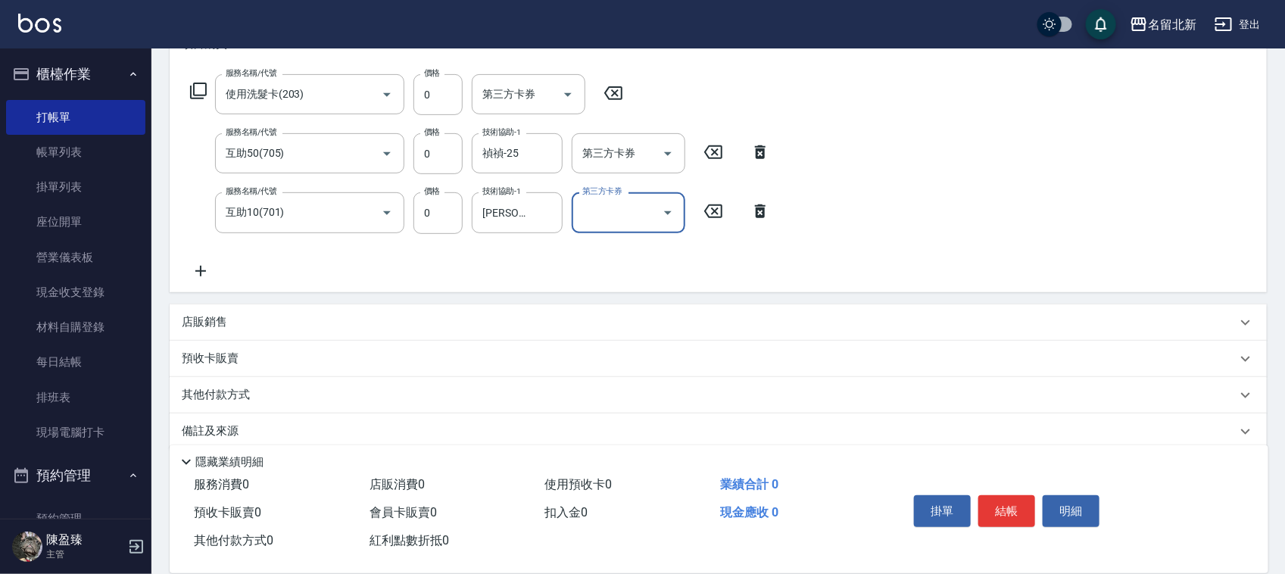
scroll to position [248, 0]
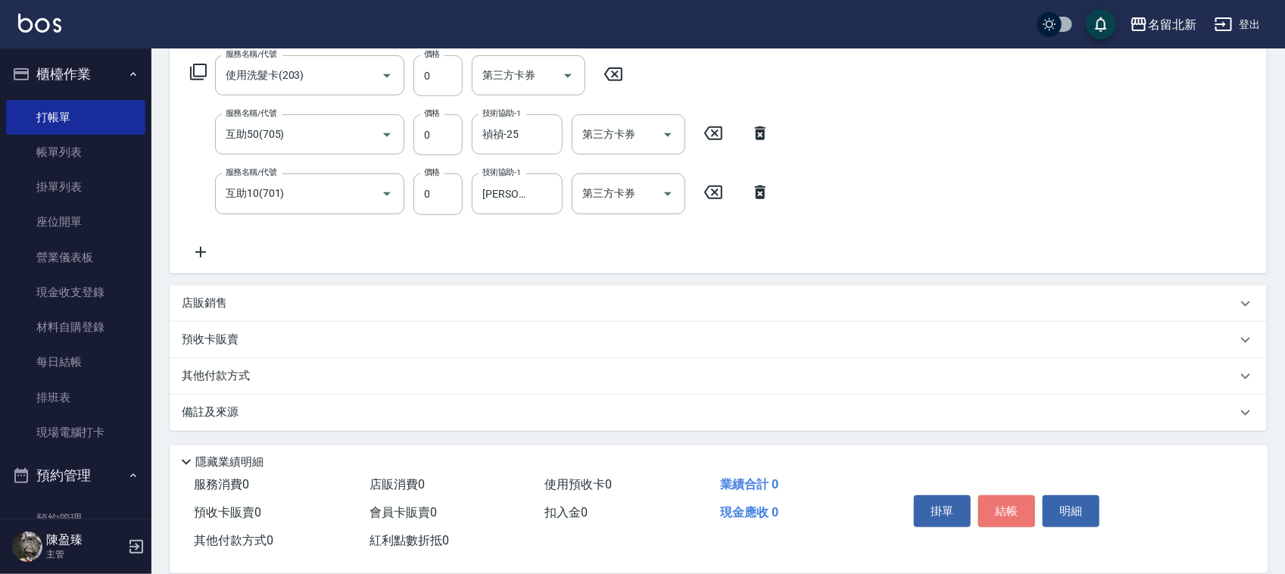
drag, startPoint x: 1018, startPoint y: 500, endPoint x: 1050, endPoint y: 528, distance: 41.9
click at [1024, 508] on button "結帳" at bounding box center [1006, 511] width 57 height 32
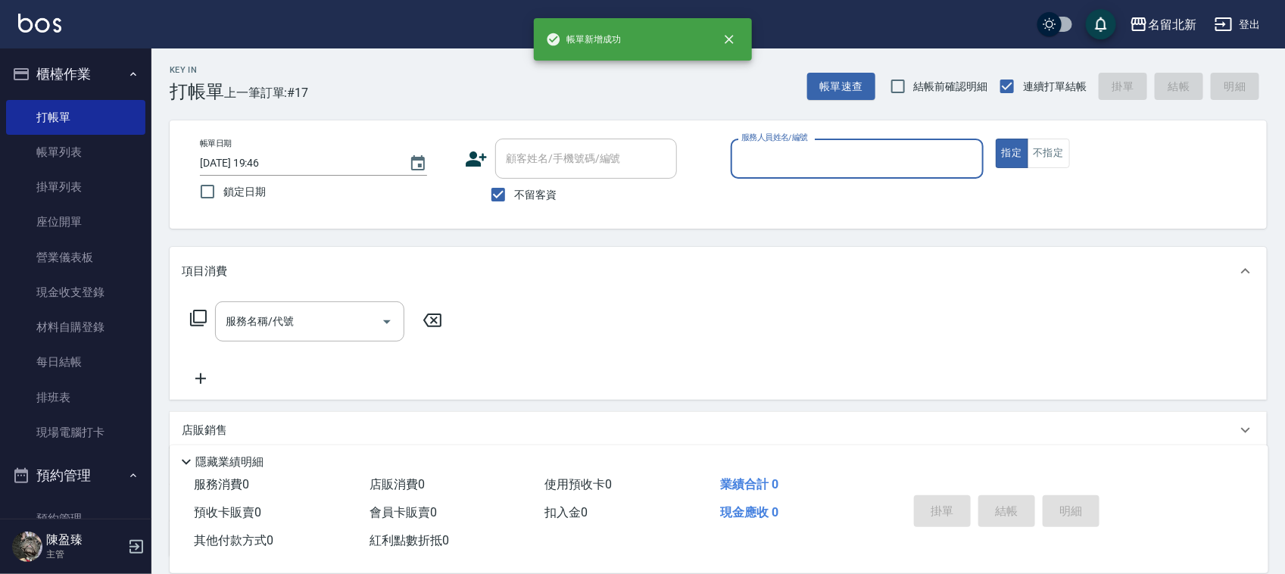
scroll to position [0, 0]
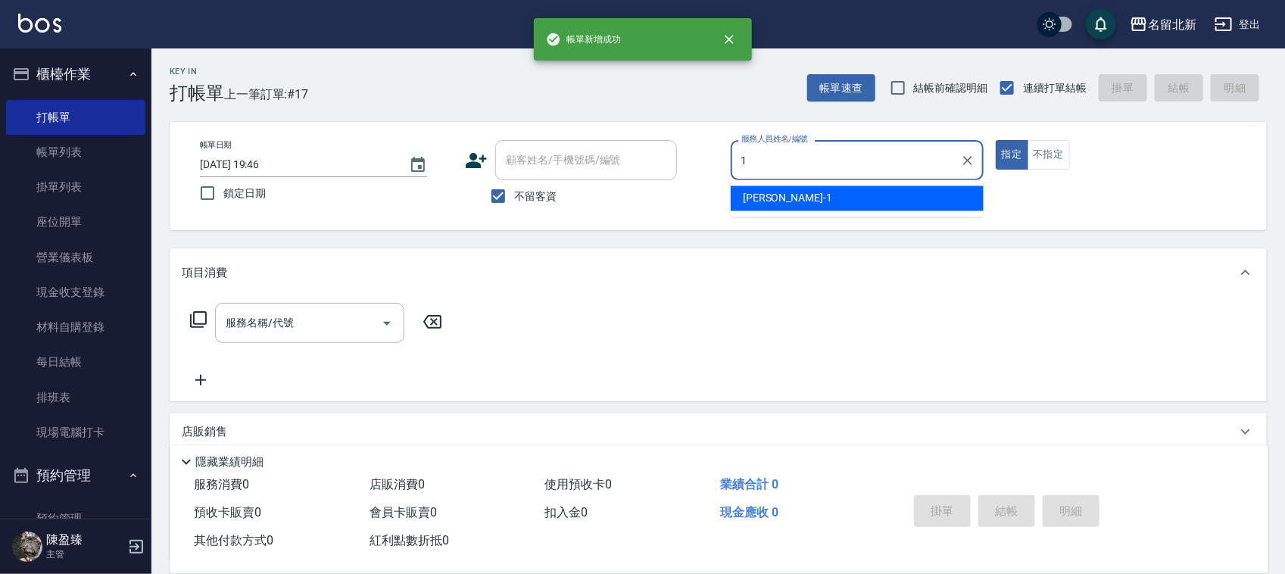
type input "[PERSON_NAME]-1"
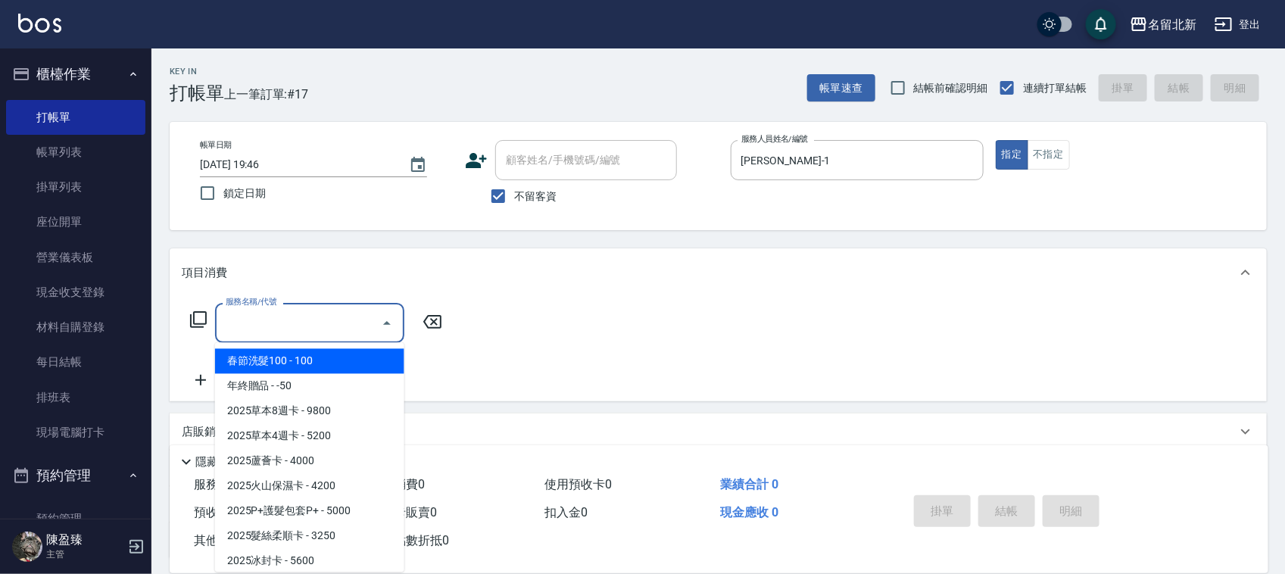
click at [334, 316] on input "服務名稱/代號" at bounding box center [298, 323] width 153 height 27
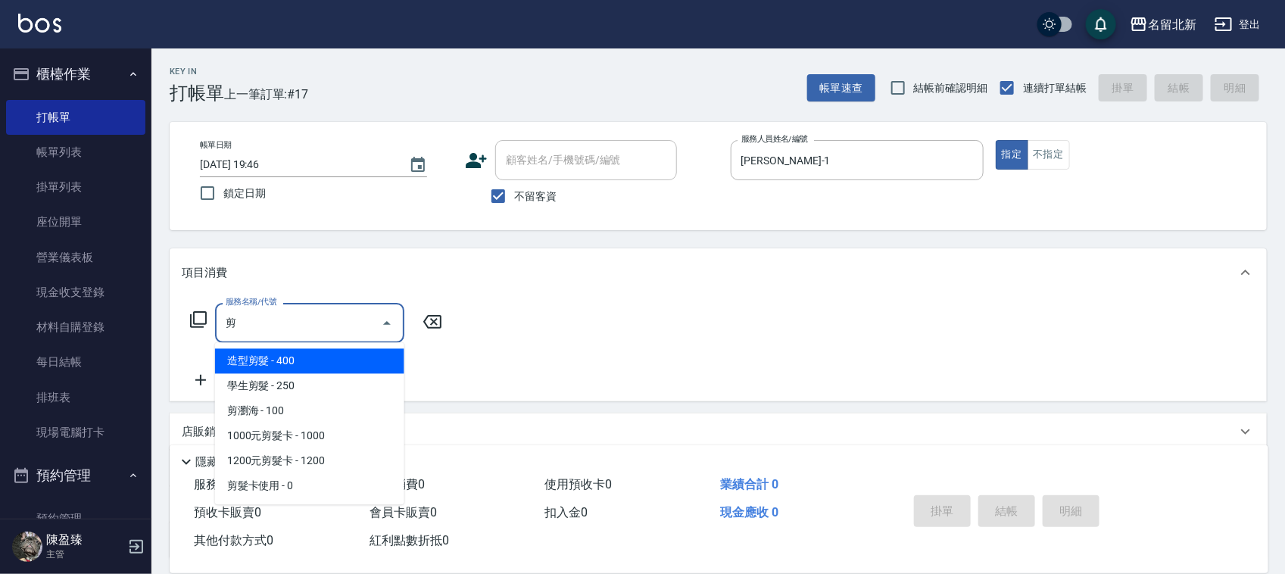
click at [303, 358] on span "造型剪髮 - 400" at bounding box center [309, 361] width 189 height 25
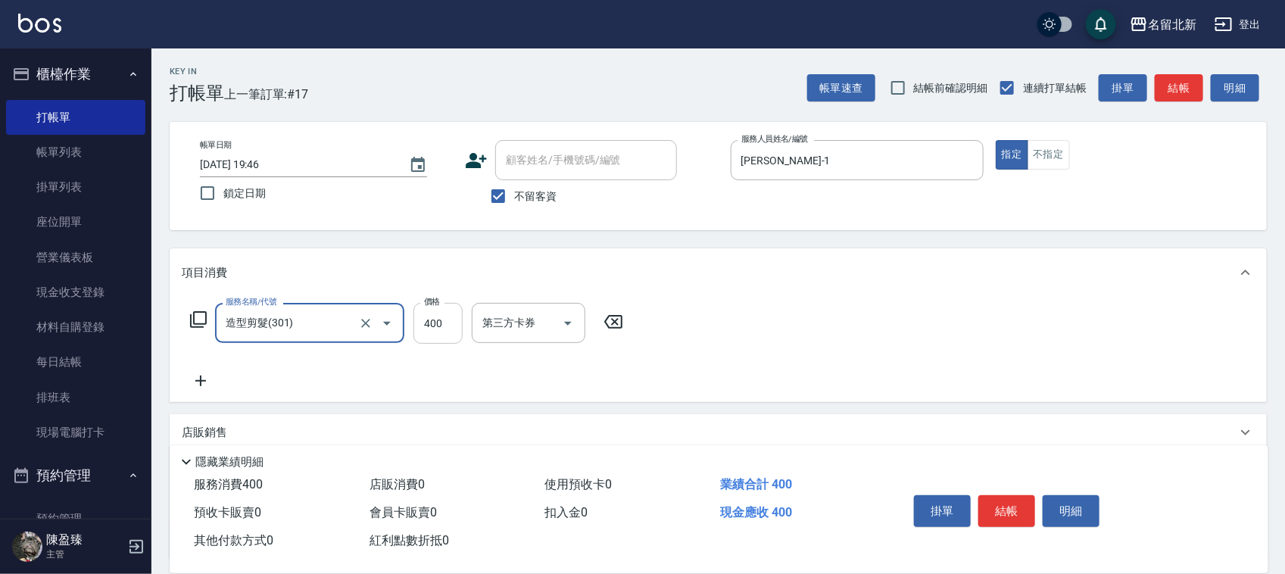
type input "造型剪髮(301)"
click at [447, 313] on input "400" at bounding box center [437, 323] width 49 height 41
type input "350"
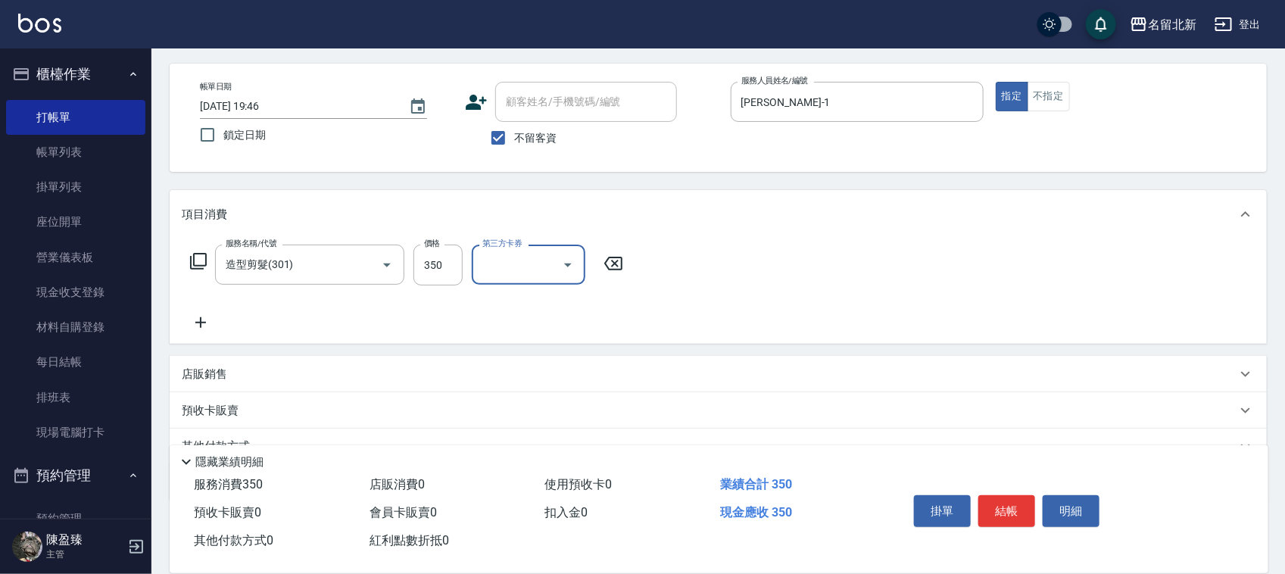
scroll to position [129, 0]
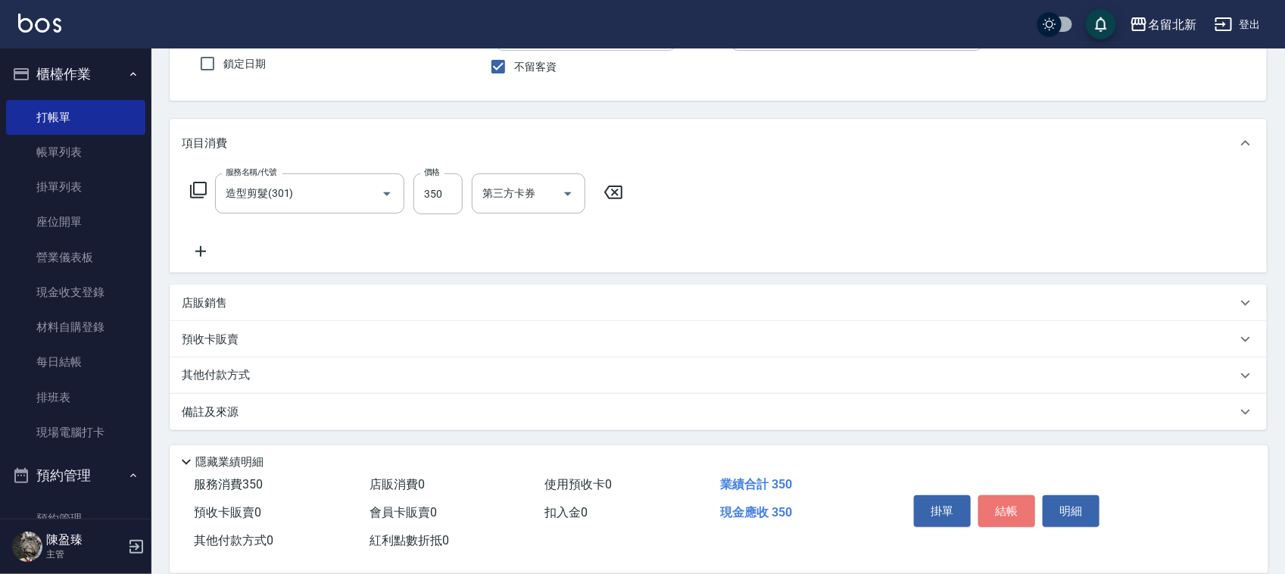
click at [998, 500] on button "結帳" at bounding box center [1006, 511] width 57 height 32
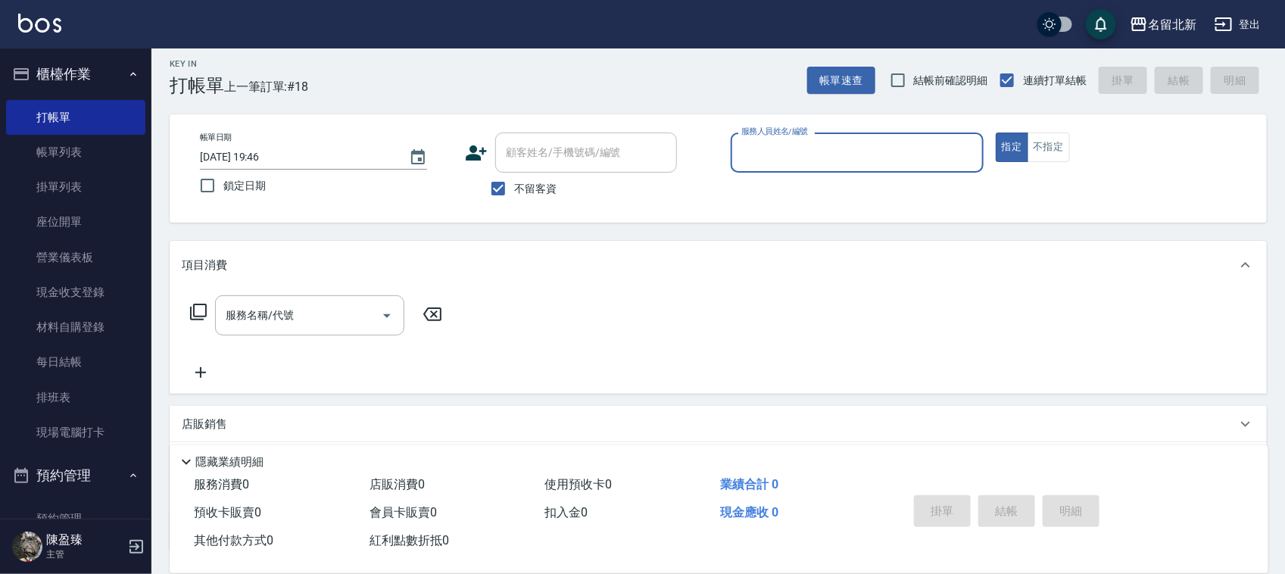
scroll to position [0, 0]
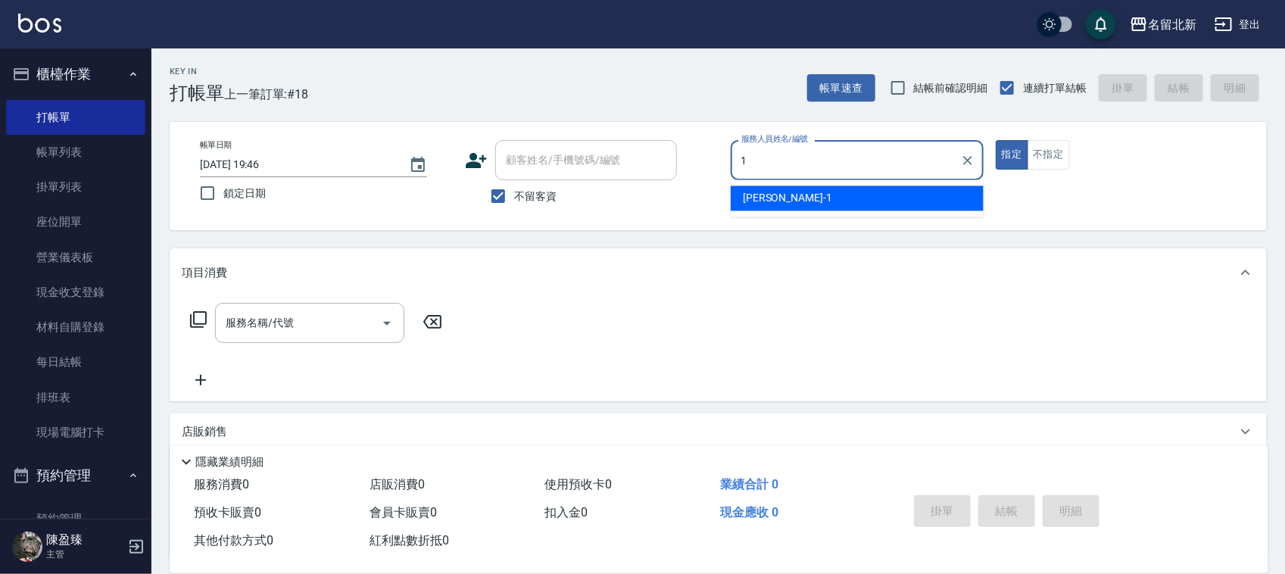
type input "[PERSON_NAME]-1"
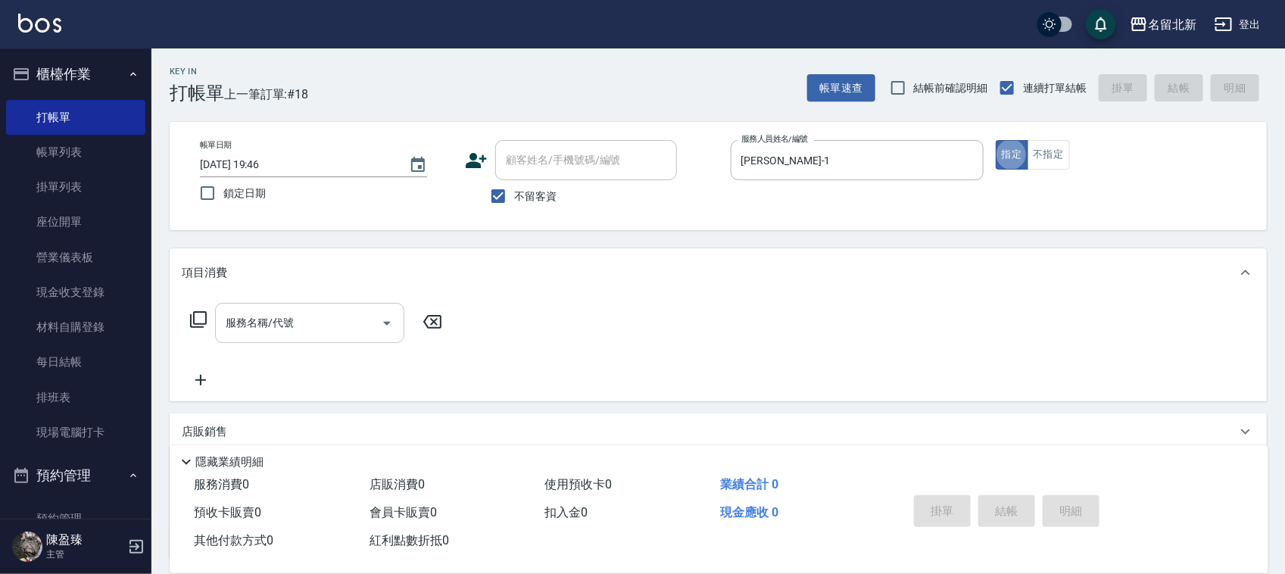
click at [335, 322] on input "服務名稱/代號" at bounding box center [298, 323] width 153 height 27
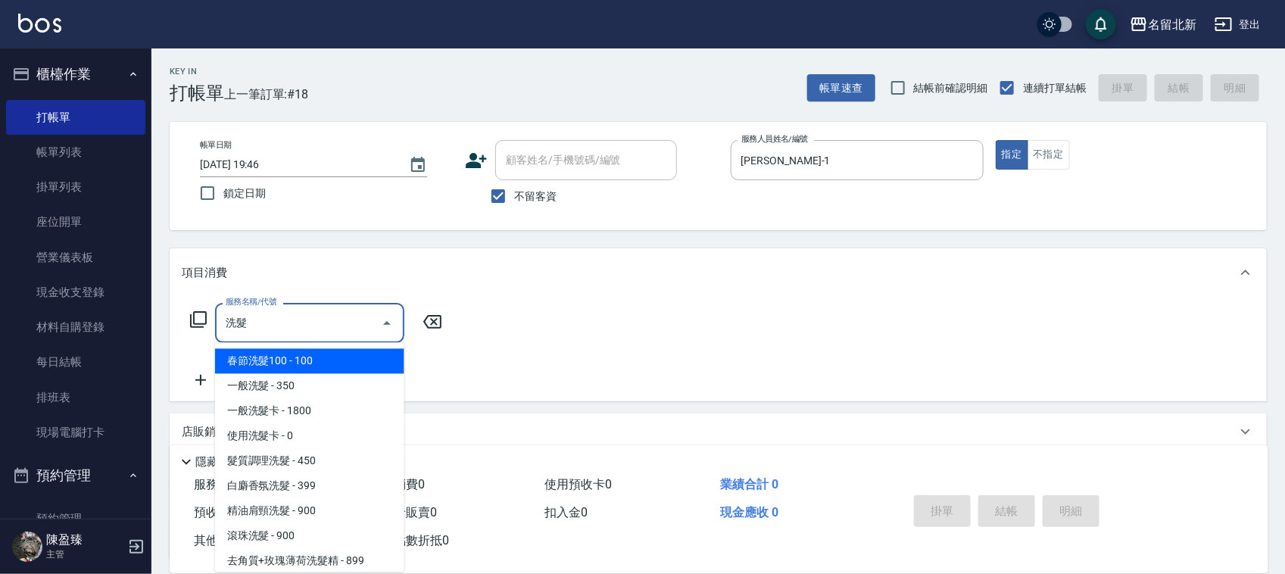
type input "洗"
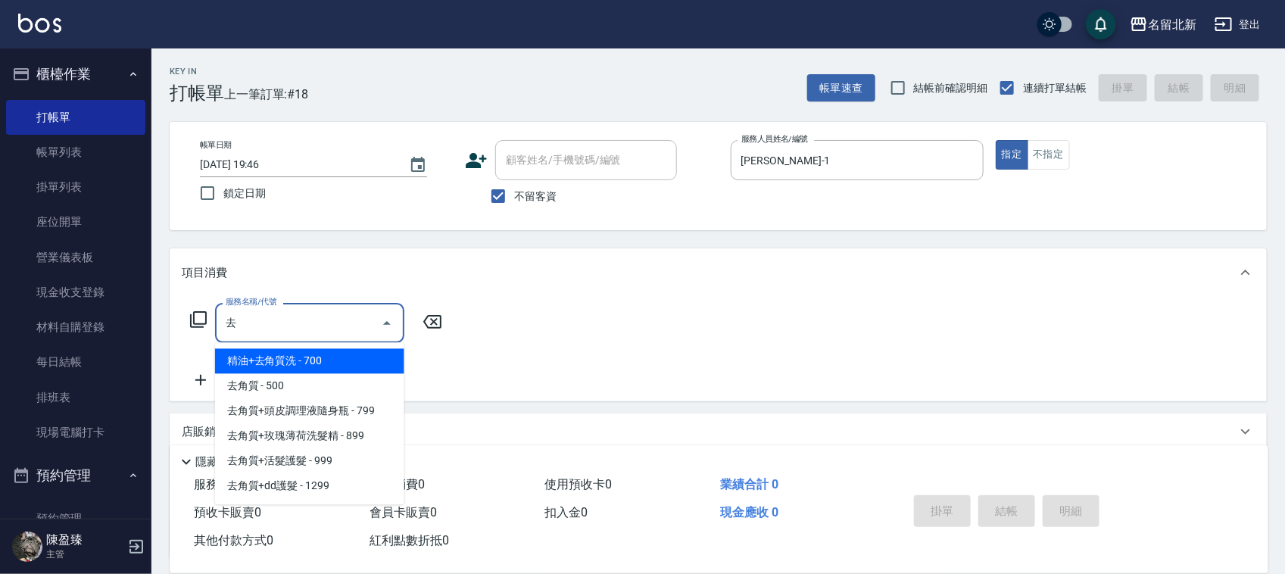
click at [339, 360] on span "精油+去角質洗 - 700" at bounding box center [309, 361] width 189 height 25
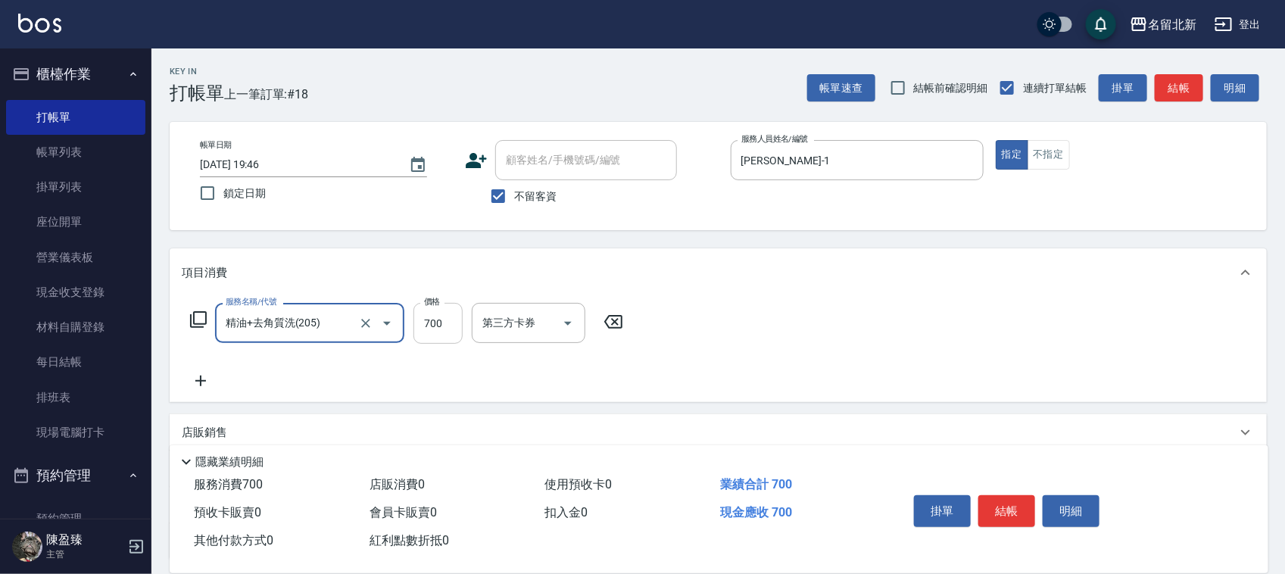
type input "精油+去角質洗(205)"
click at [451, 324] on input "700" at bounding box center [437, 323] width 49 height 41
type input "600"
click at [1022, 500] on button "結帳" at bounding box center [1006, 511] width 57 height 32
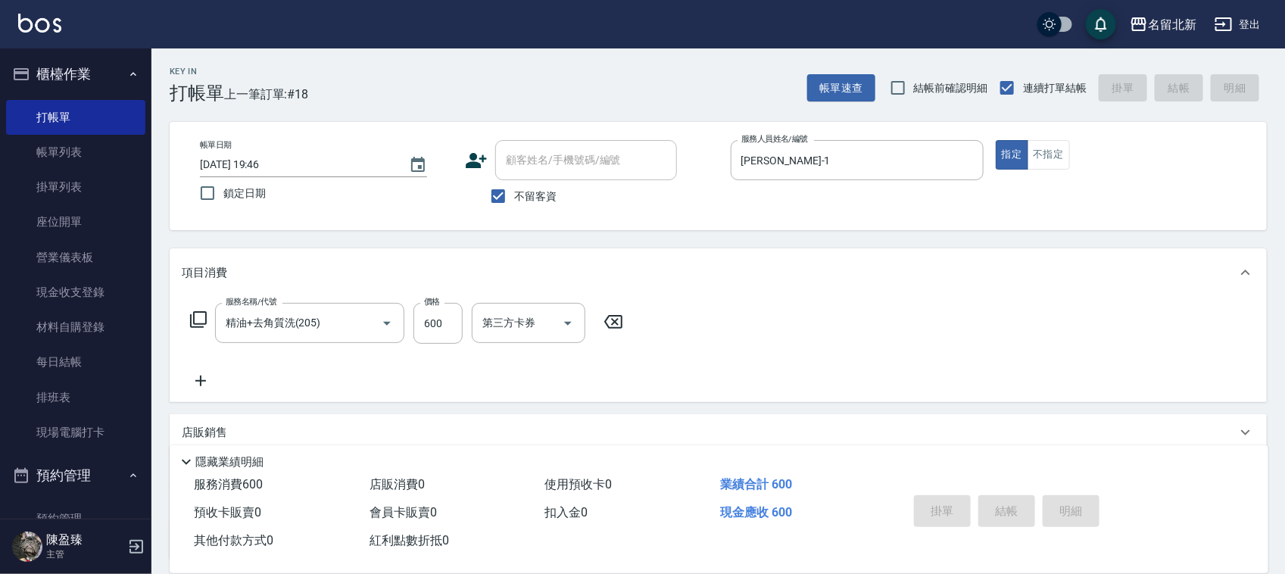
type input "[DATE] 19:47"
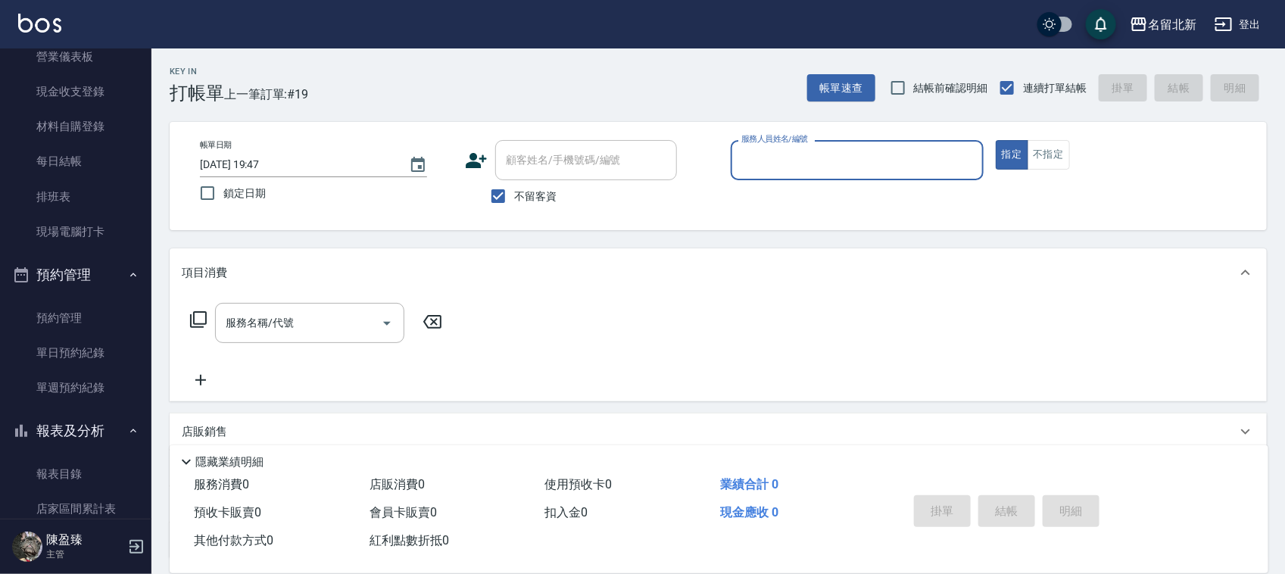
scroll to position [568, 0]
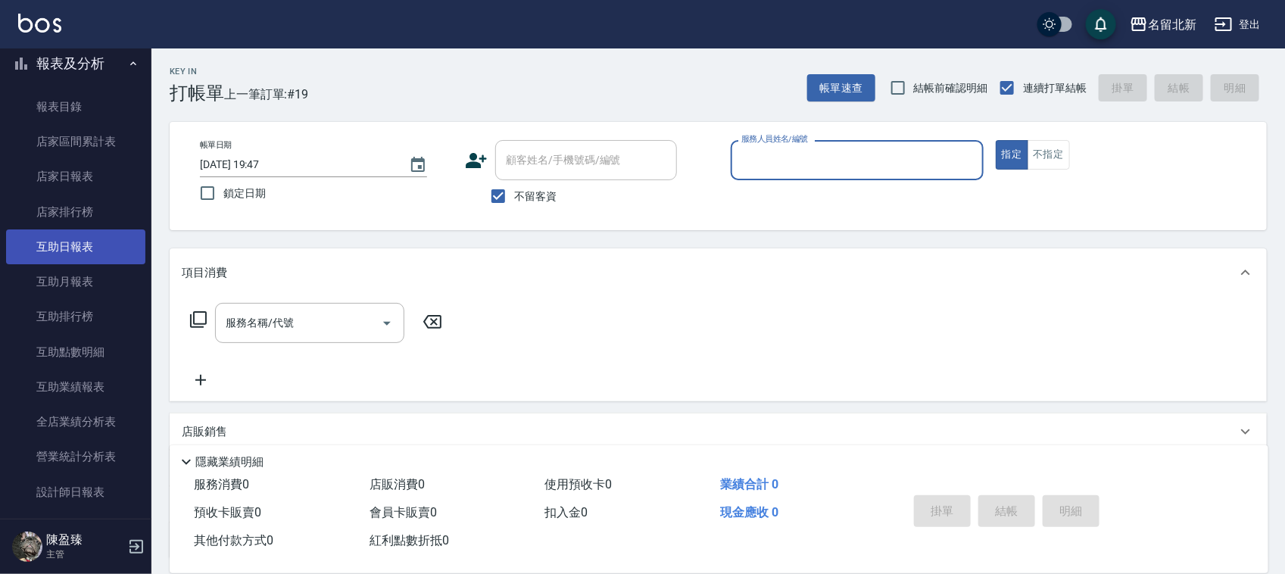
drag, startPoint x: 104, startPoint y: 246, endPoint x: 106, endPoint y: 261, distance: 15.2
click at [104, 248] on link "互助日報表" at bounding box center [75, 246] width 139 height 35
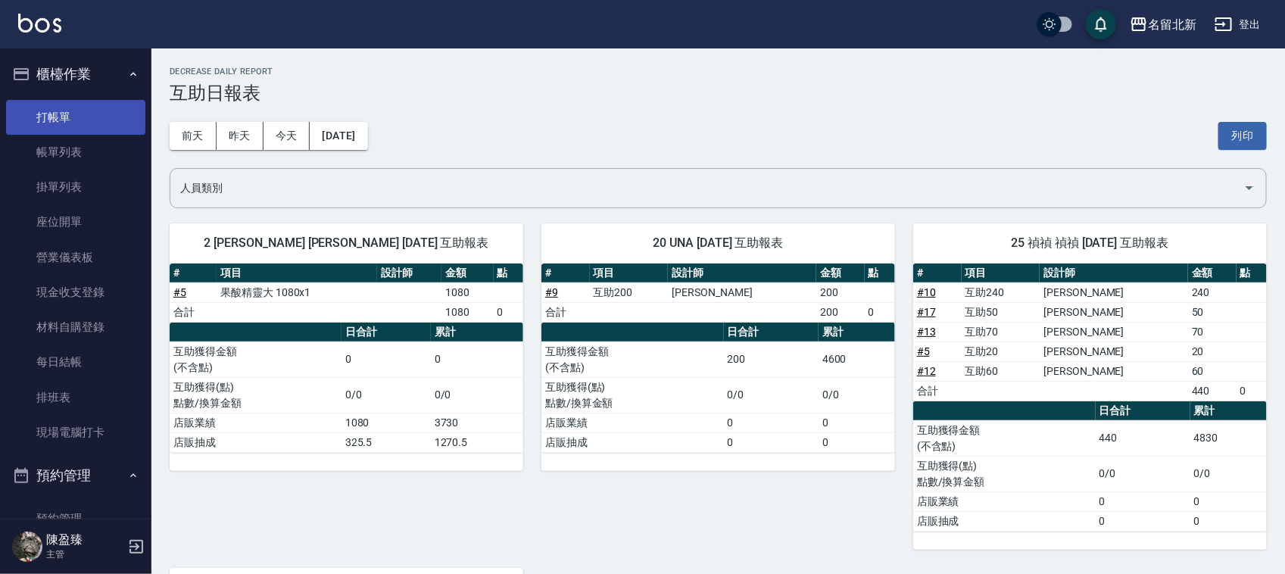
click at [64, 118] on link "打帳單" at bounding box center [75, 117] width 139 height 35
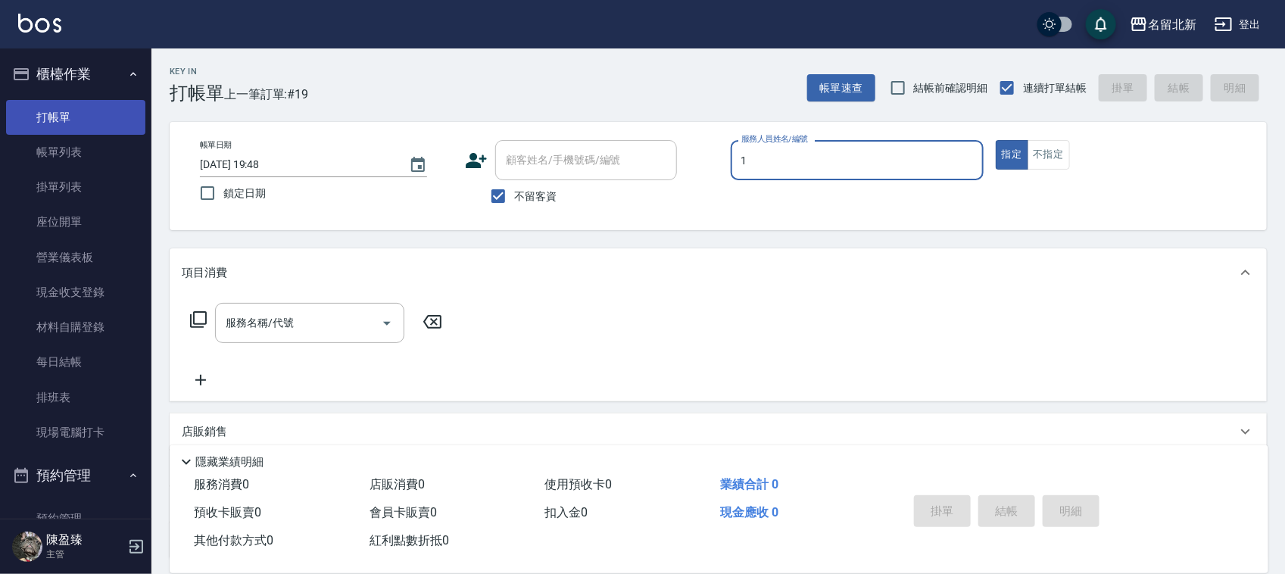
type input "[PERSON_NAME]-1"
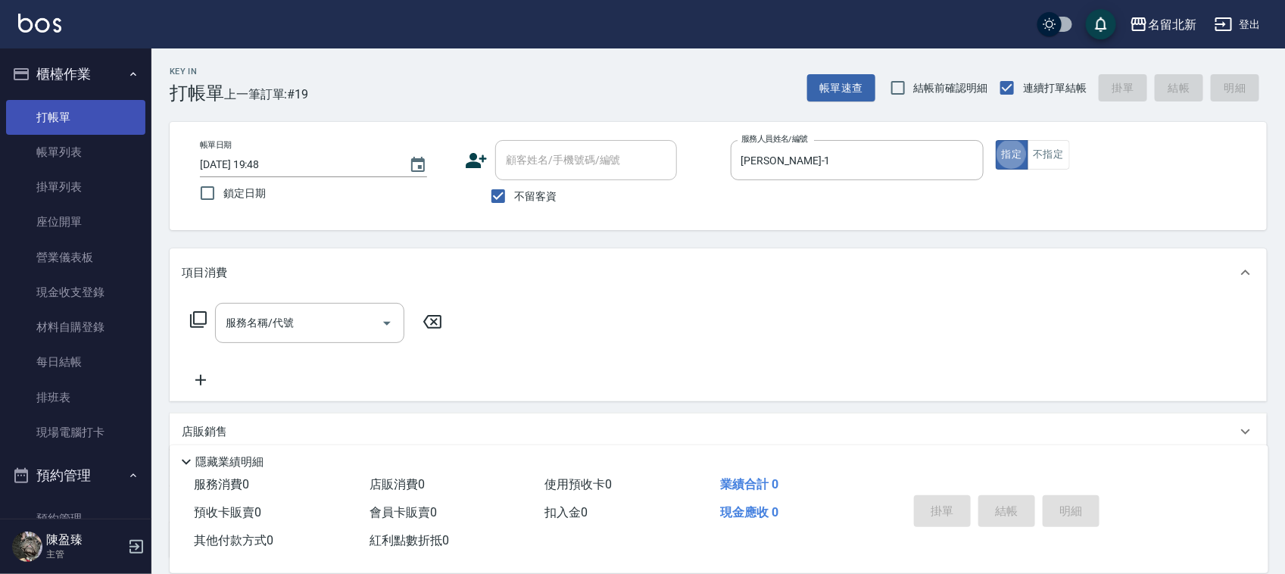
type button "true"
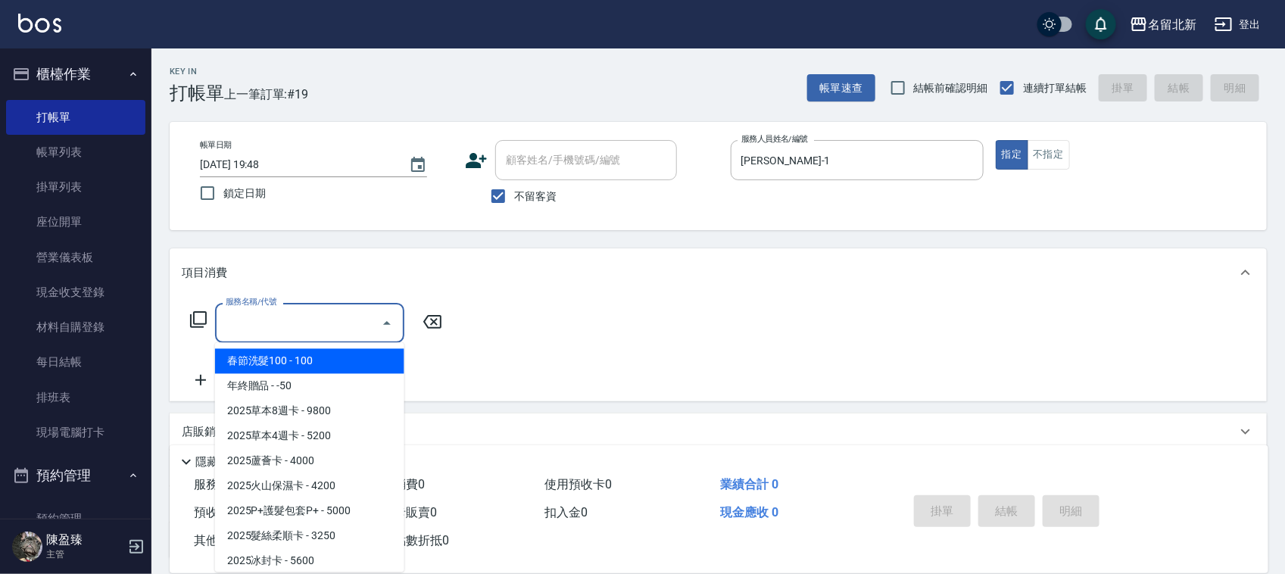
click at [373, 311] on input "服務名稱/代號" at bounding box center [298, 323] width 153 height 27
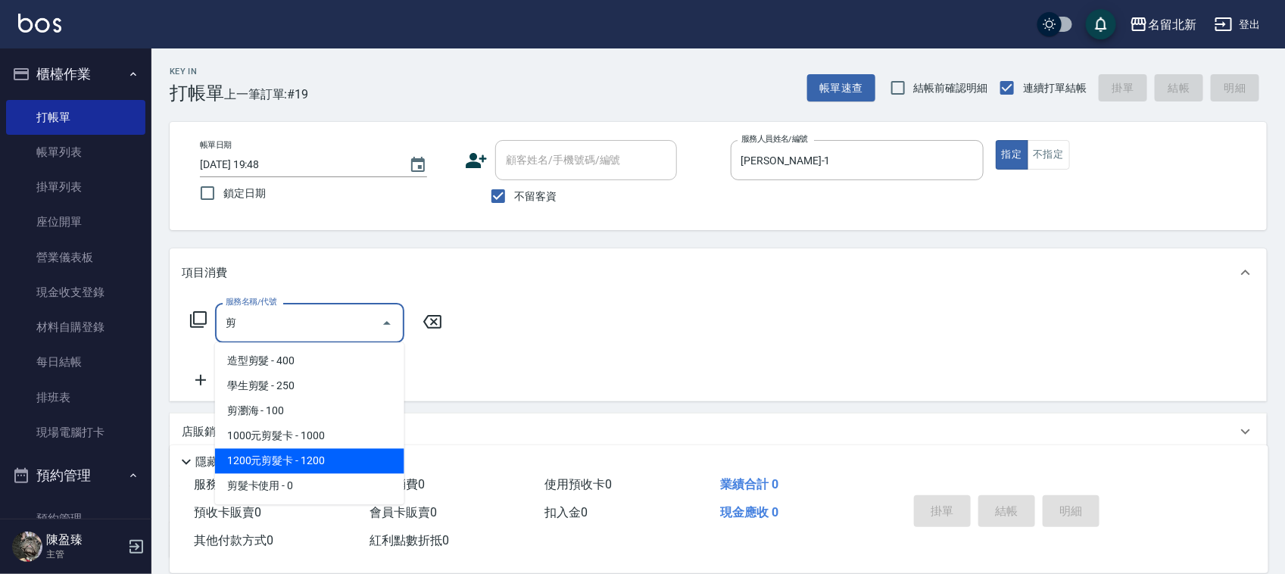
click at [345, 453] on span "1200元剪髮卡 - 1200" at bounding box center [309, 461] width 189 height 25
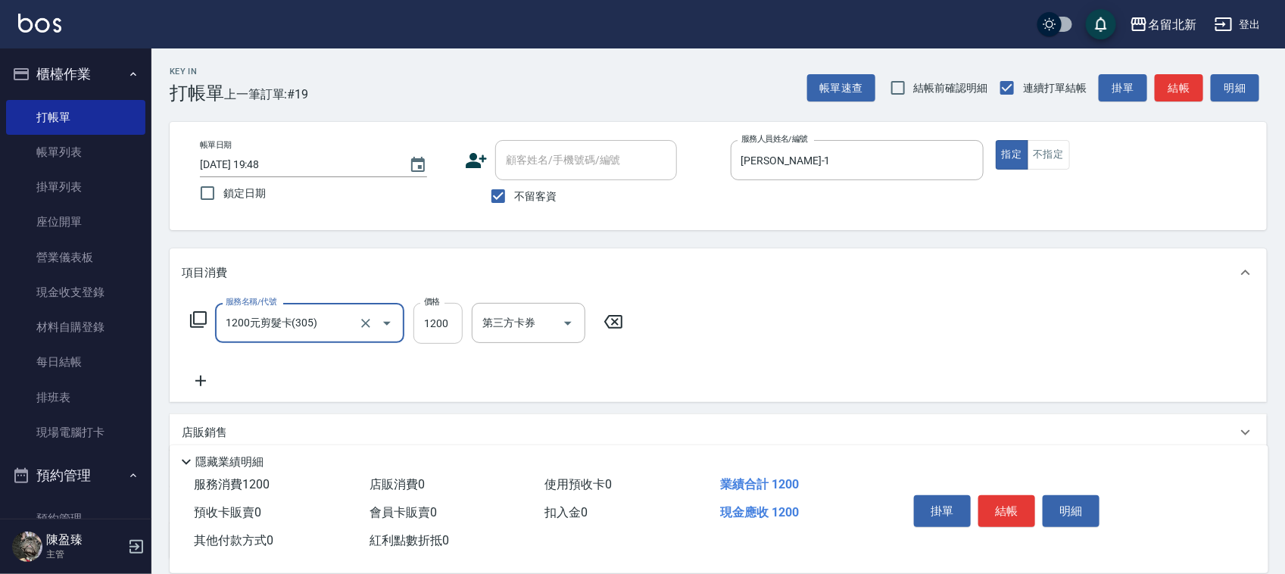
type input "1200元剪髮卡(305)"
click at [444, 328] on input "1200" at bounding box center [437, 323] width 49 height 41
type input "1400"
drag, startPoint x: 1016, startPoint y: 497, endPoint x: 918, endPoint y: 285, distance: 232.7
click at [918, 285] on div "Key In 打帳單 上一筆訂單:#19 帳單速查 結帳前確認明細 連續打單結帳 掛單 結帳 明細 帳單日期 [DATE] 19:48 鎖定日期 顧客姓名/手…" at bounding box center [717, 376] width 1133 height 656
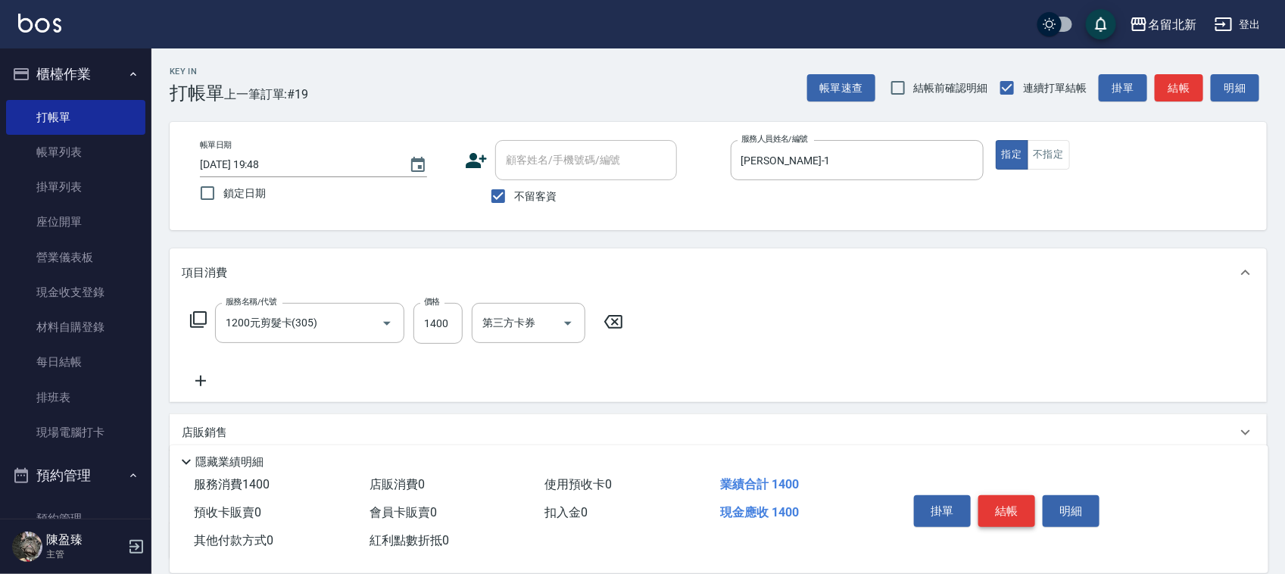
click at [1013, 505] on button "結帳" at bounding box center [1006, 511] width 57 height 32
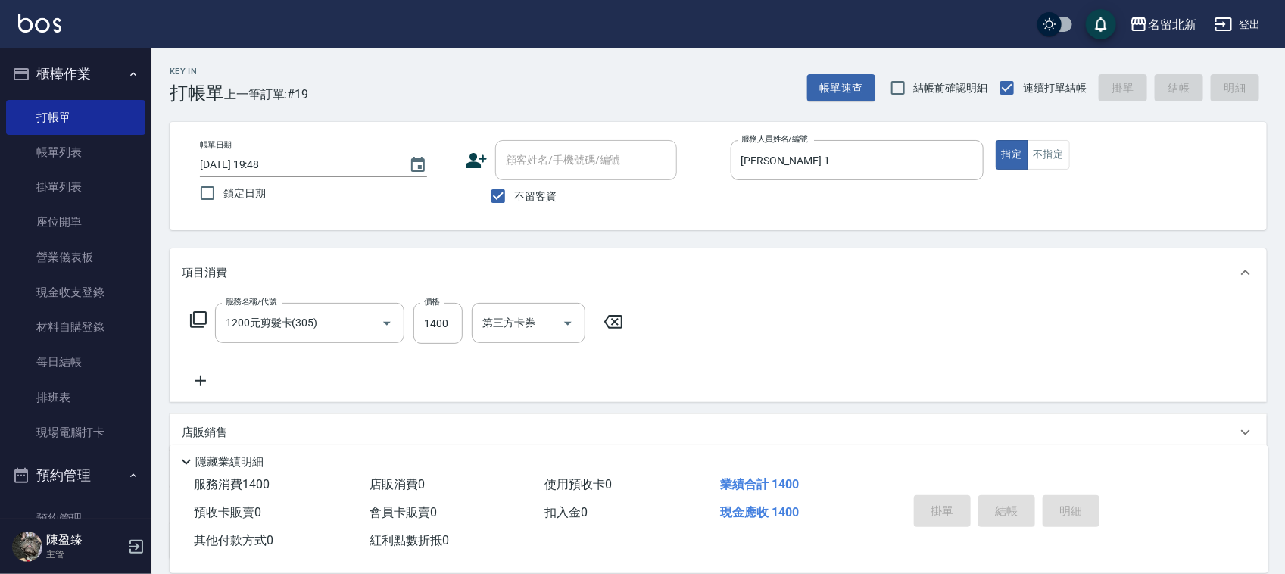
type input "[DATE] 20:07"
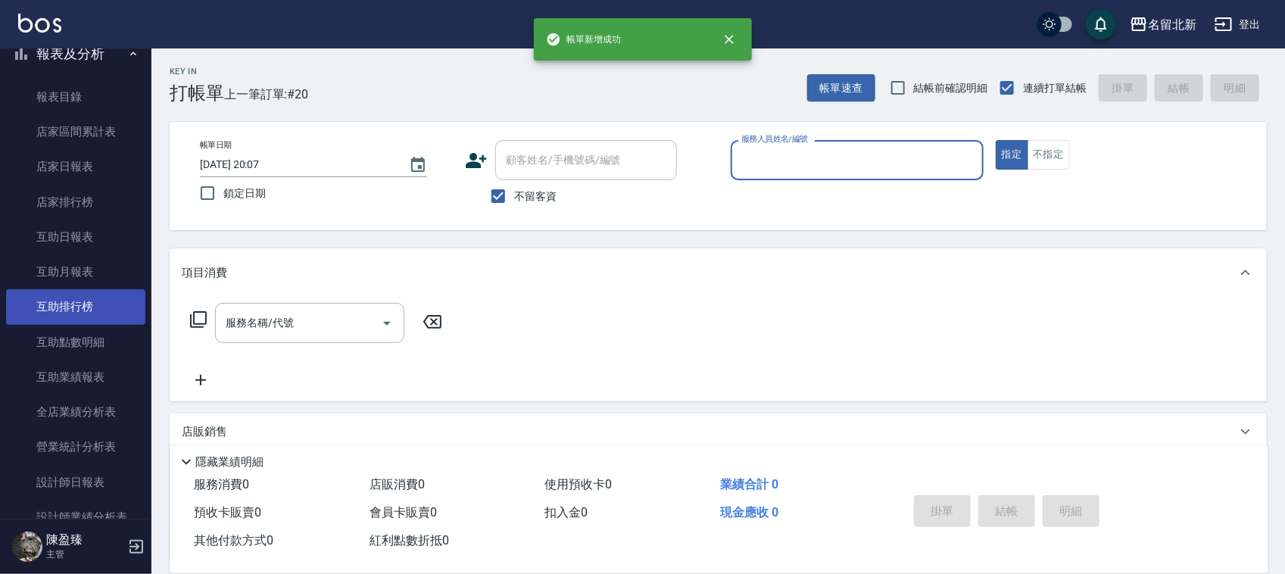
scroll to position [568, 0]
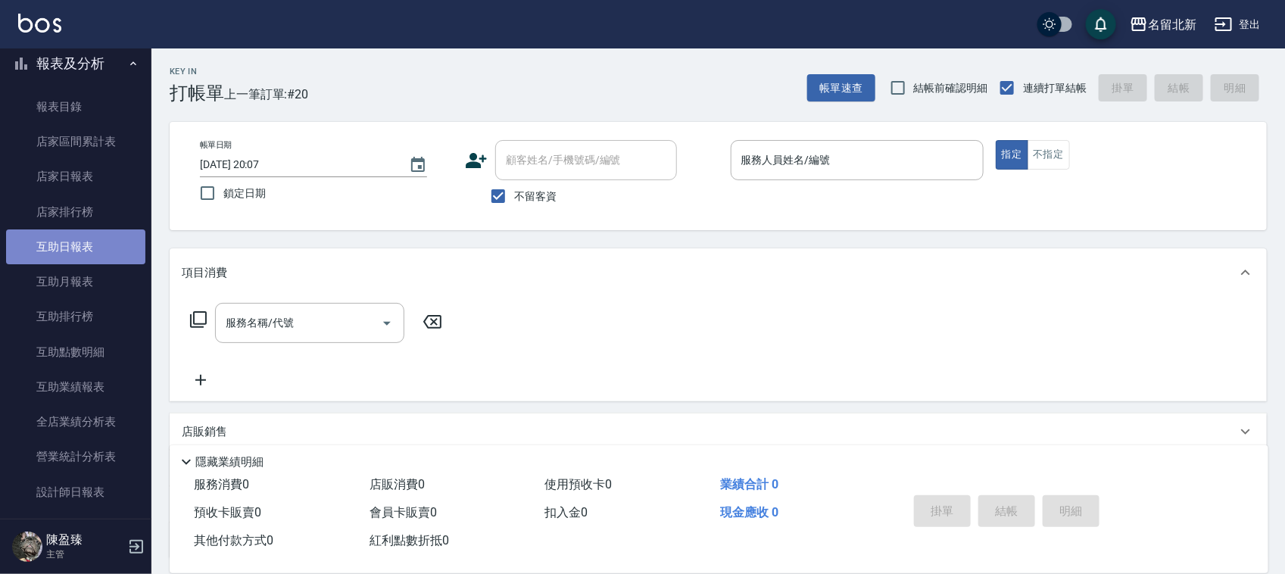
click at [88, 245] on link "互助日報表" at bounding box center [75, 246] width 139 height 35
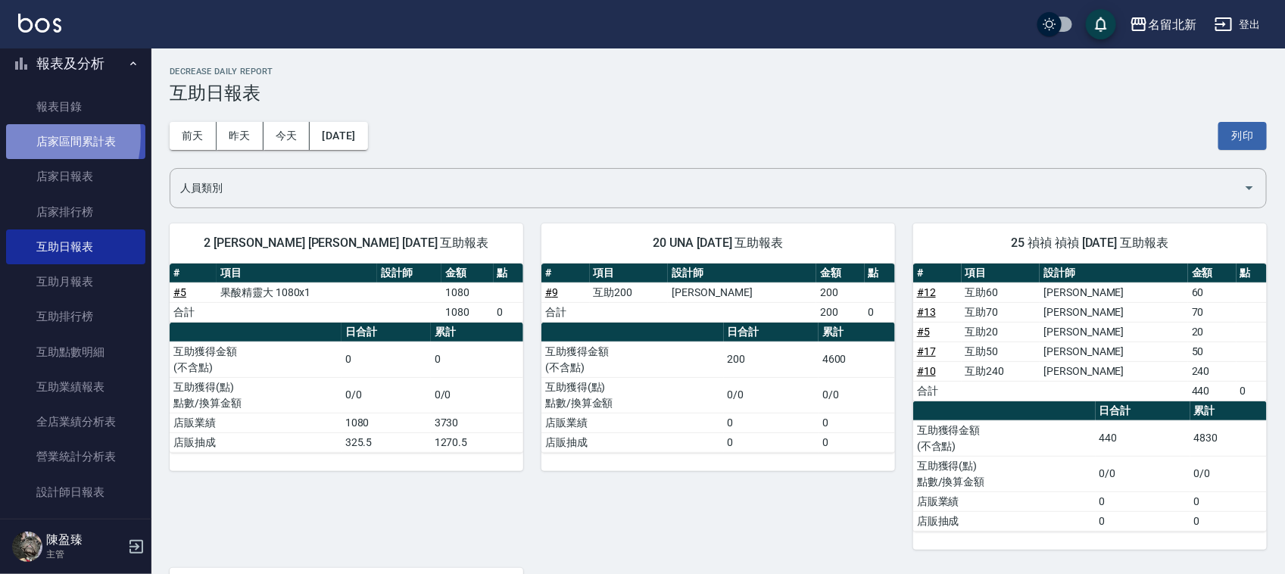
drag, startPoint x: 23, startPoint y: 136, endPoint x: 42, endPoint y: 133, distance: 19.3
click at [23, 137] on link "店家區間累計表" at bounding box center [75, 141] width 139 height 35
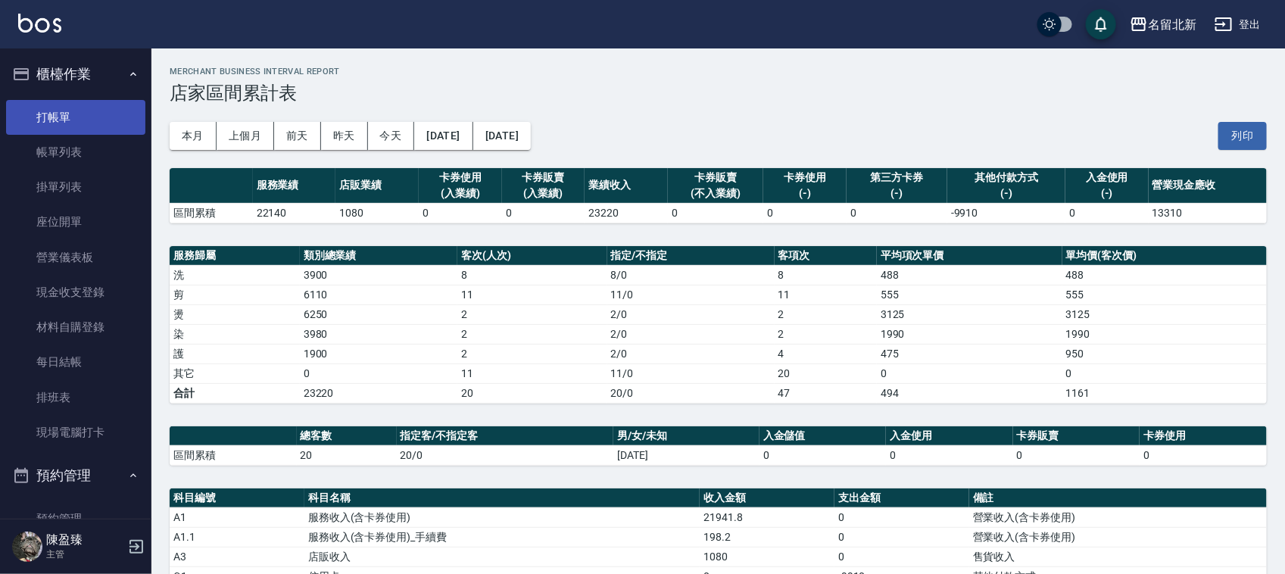
click at [80, 111] on link "打帳單" at bounding box center [75, 117] width 139 height 35
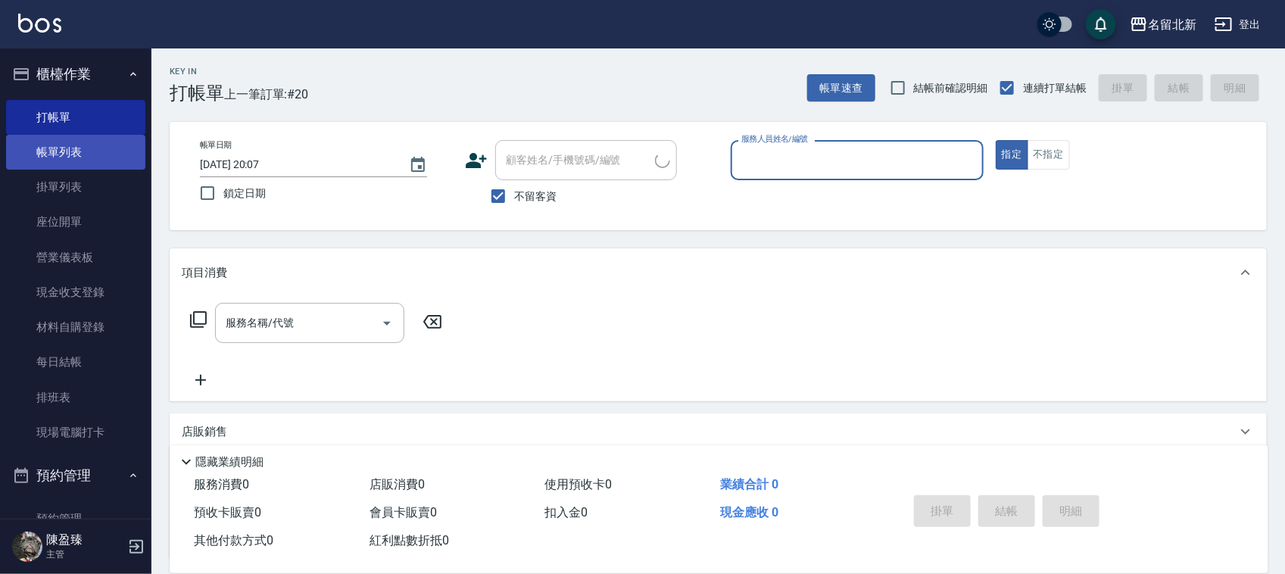
click at [120, 145] on link "帳單列表" at bounding box center [75, 152] width 139 height 35
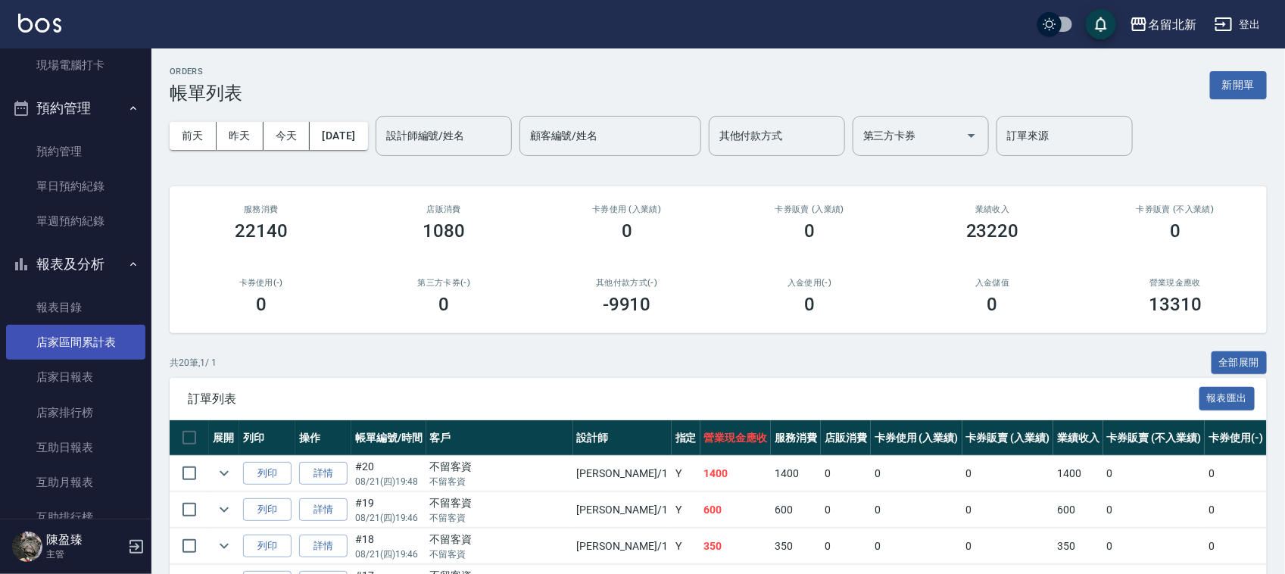
scroll to position [568, 0]
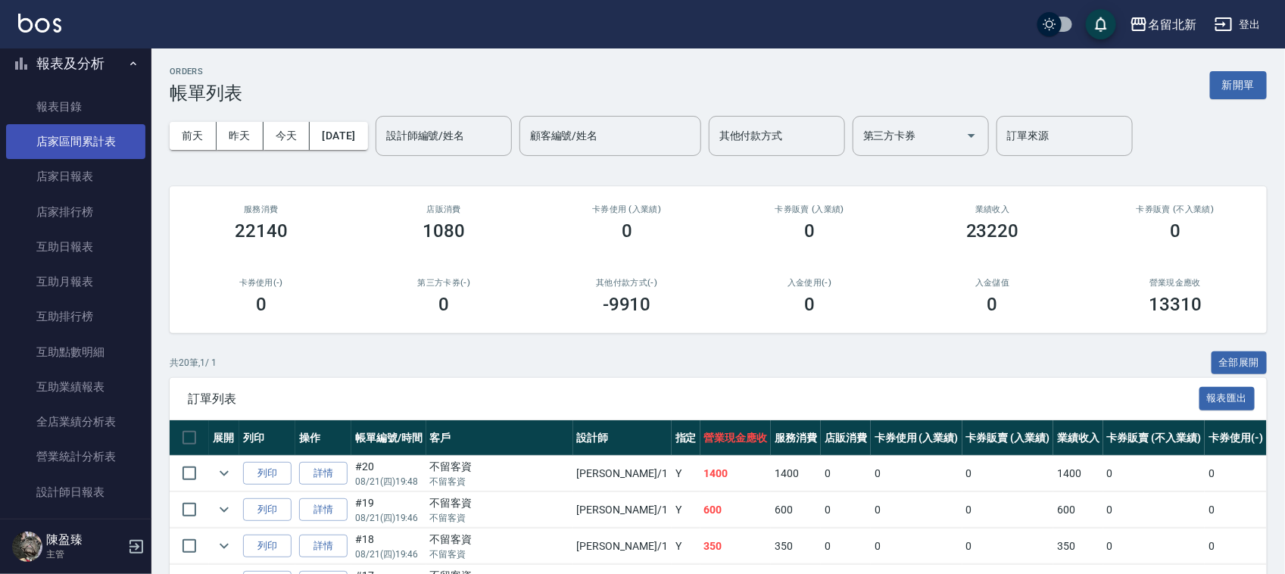
click at [95, 157] on link "店家區間累計表" at bounding box center [75, 141] width 139 height 35
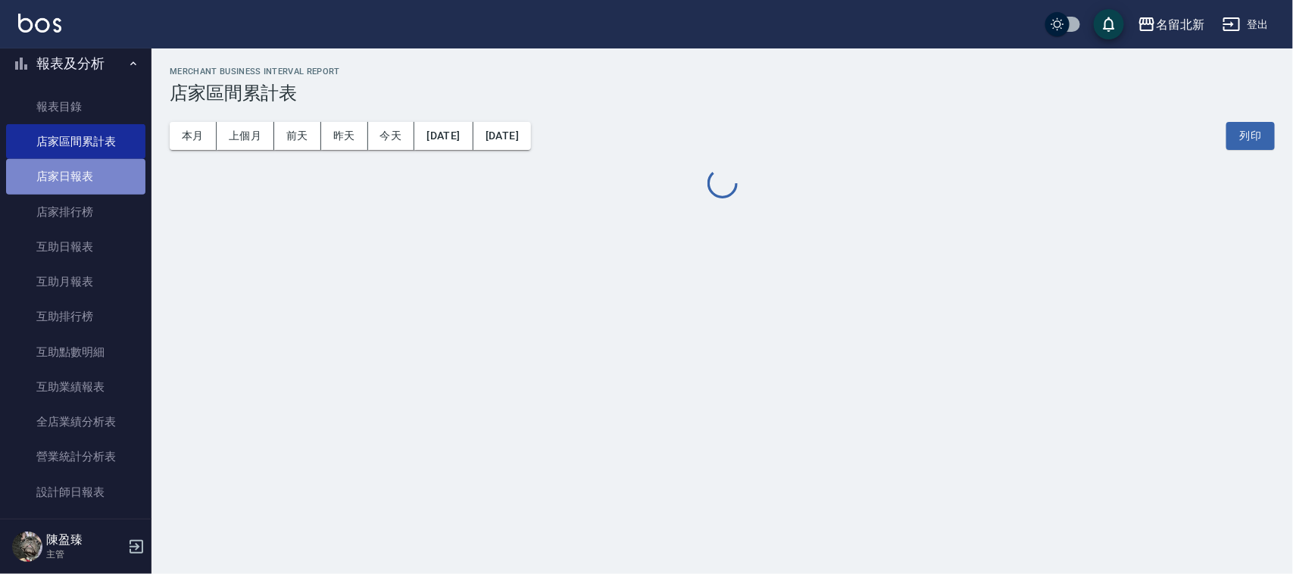
click at [104, 179] on link "店家日報表" at bounding box center [75, 176] width 139 height 35
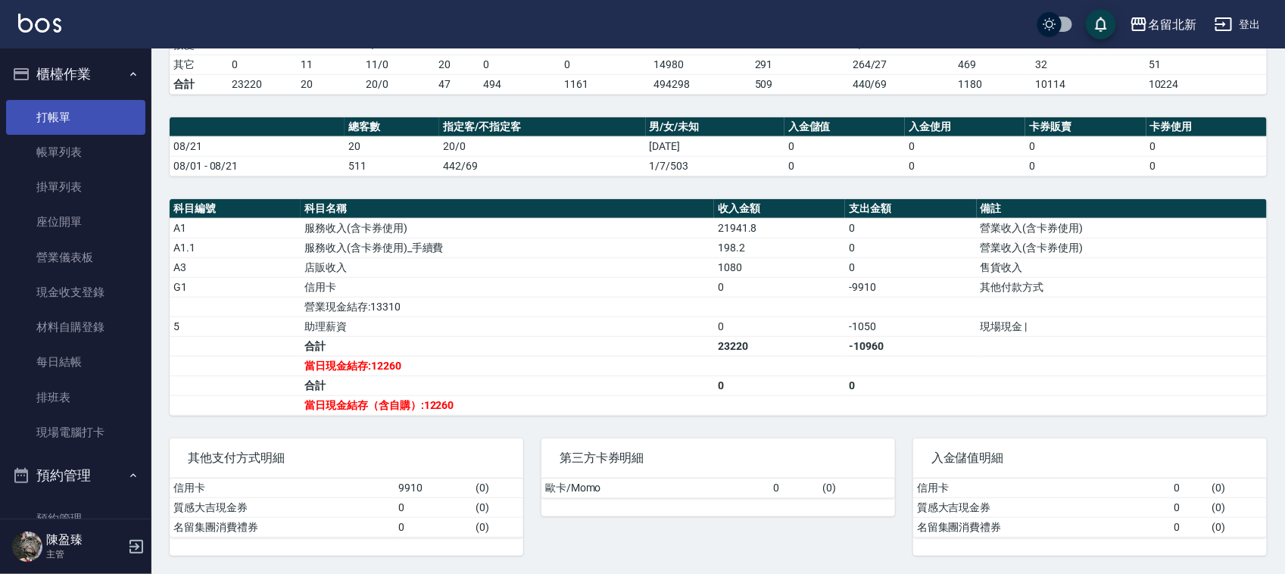
click at [92, 110] on link "打帳單" at bounding box center [75, 117] width 139 height 35
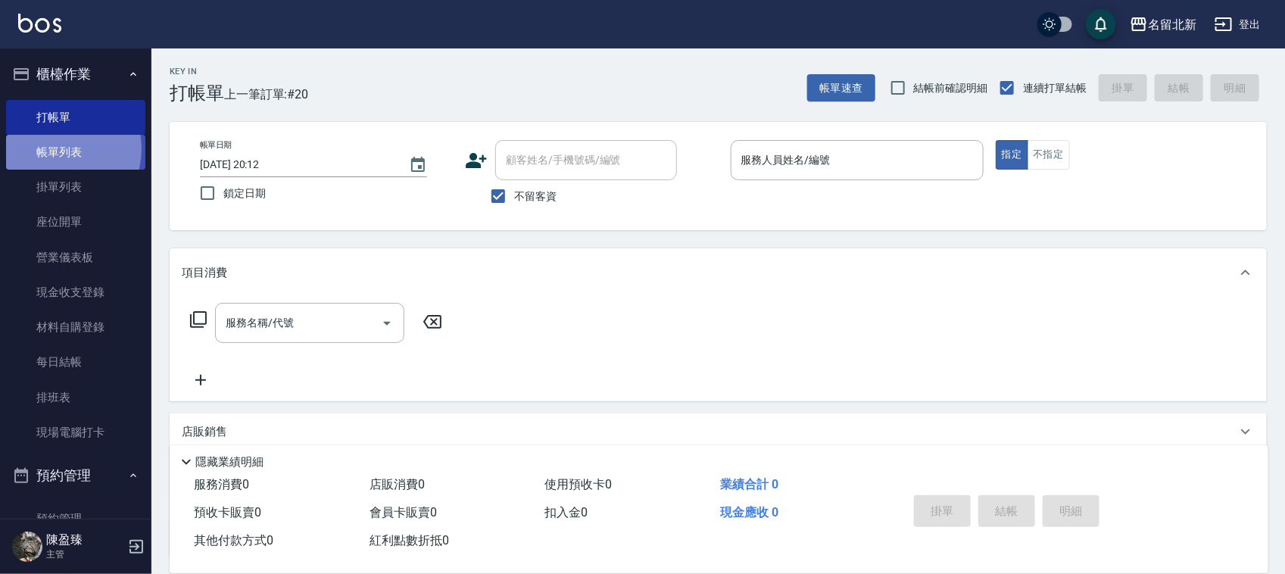
click at [58, 151] on link "帳單列表" at bounding box center [75, 152] width 139 height 35
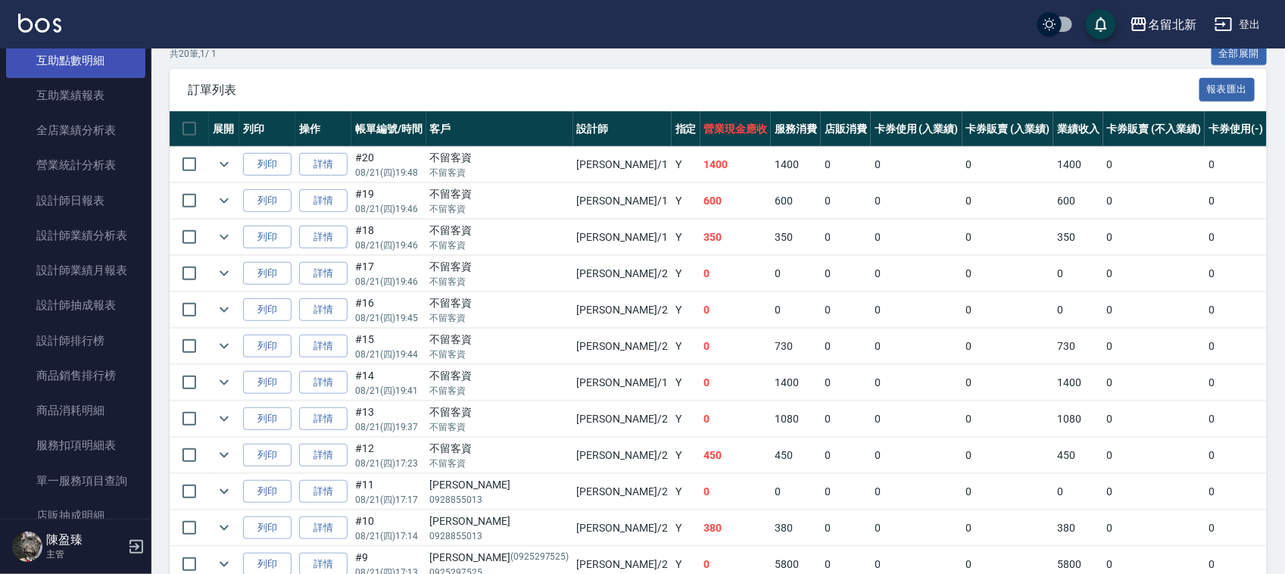
scroll to position [757, 0]
click at [55, 72] on link "互助日報表" at bounding box center [75, 57] width 139 height 35
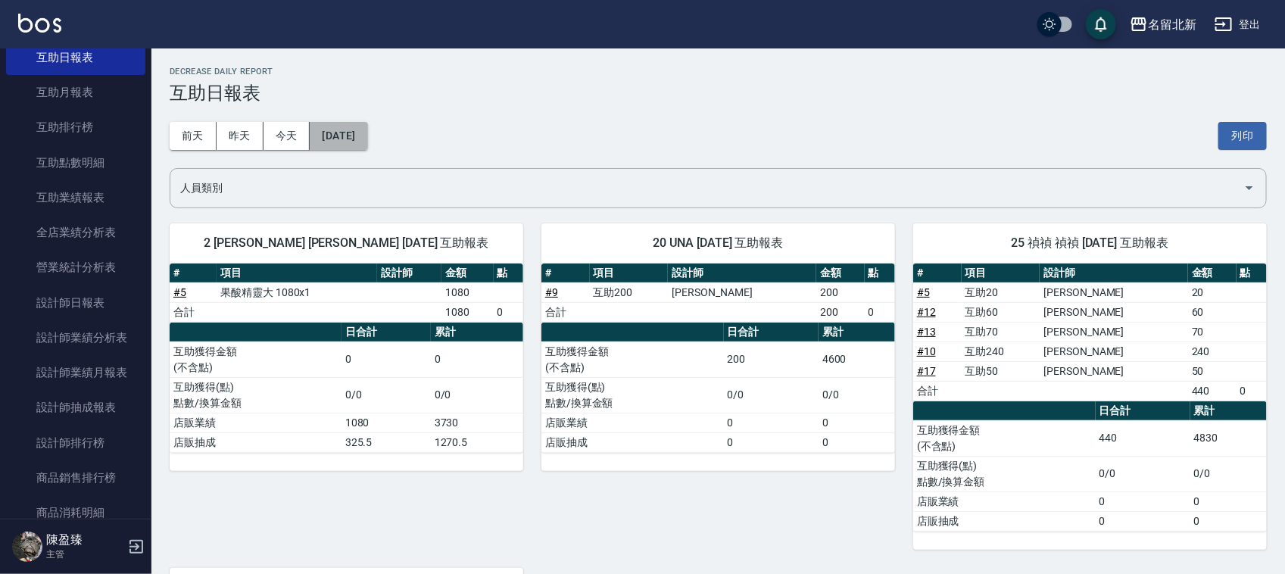
click at [320, 134] on button "[DATE]" at bounding box center [339, 136] width 58 height 28
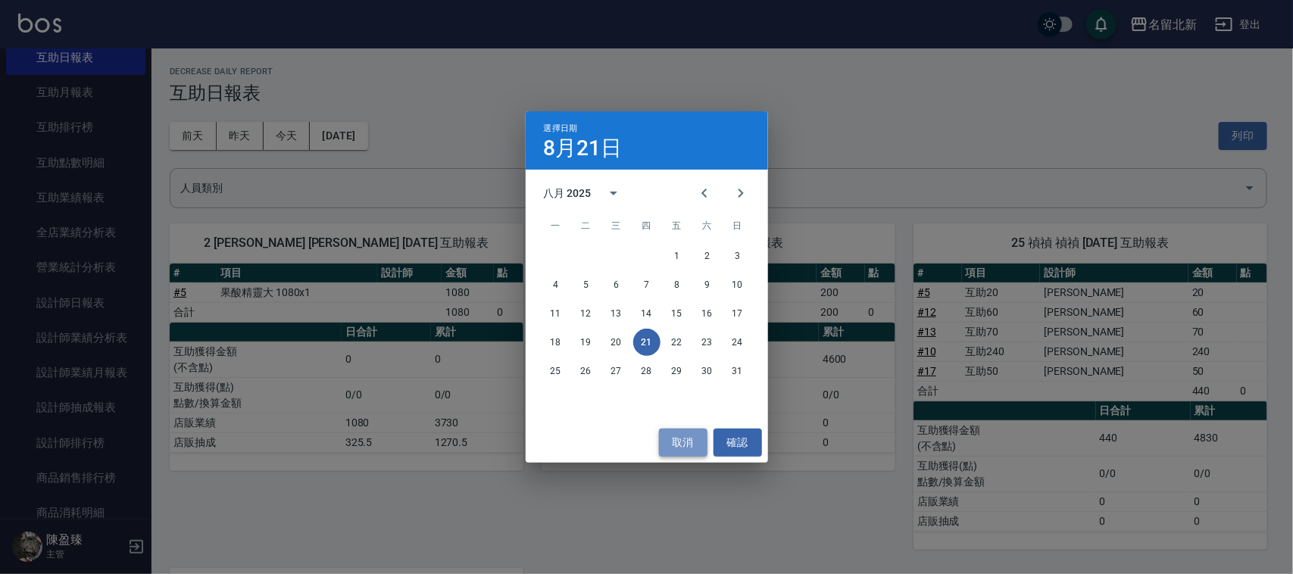
click at [681, 434] on button "取消" at bounding box center [683, 443] width 48 height 28
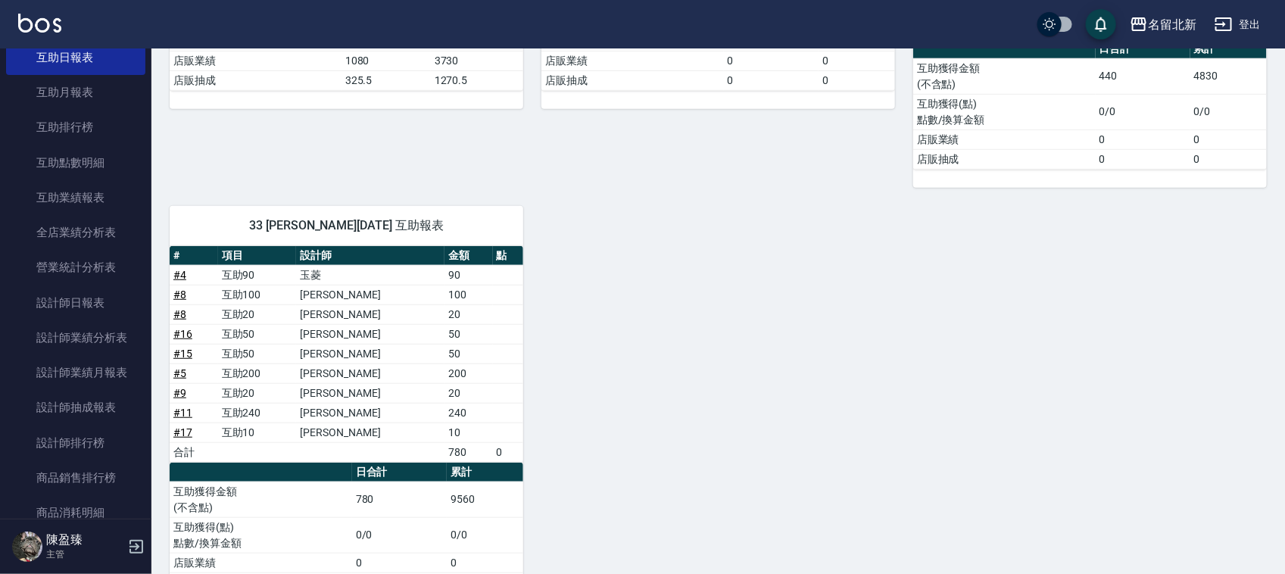
scroll to position [421, 0]
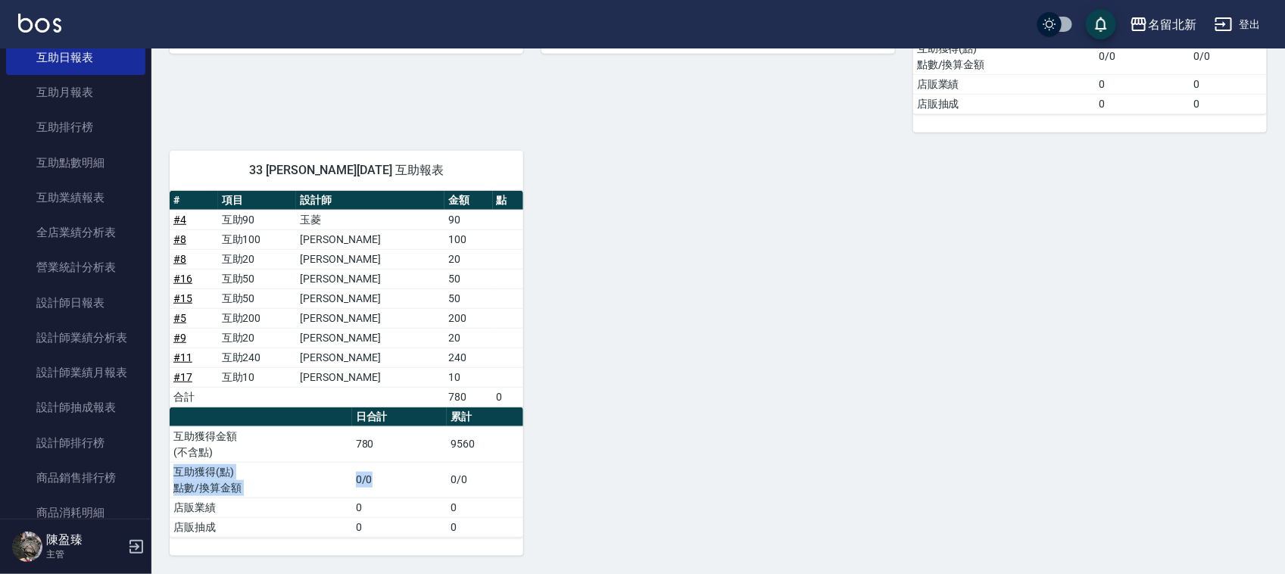
drag, startPoint x: 460, startPoint y: 453, endPoint x: 395, endPoint y: 462, distance: 65.0
click at [395, 462] on tbody "互助獲得金額 (不含點) 780 9560 互助獲得(點) 點數/換算金額 0/0 0/0 店販業績 0 0 店販抽成 0 0" at bounding box center [347, 481] width 354 height 111
click at [463, 426] on td "9560" at bounding box center [485, 444] width 76 height 36
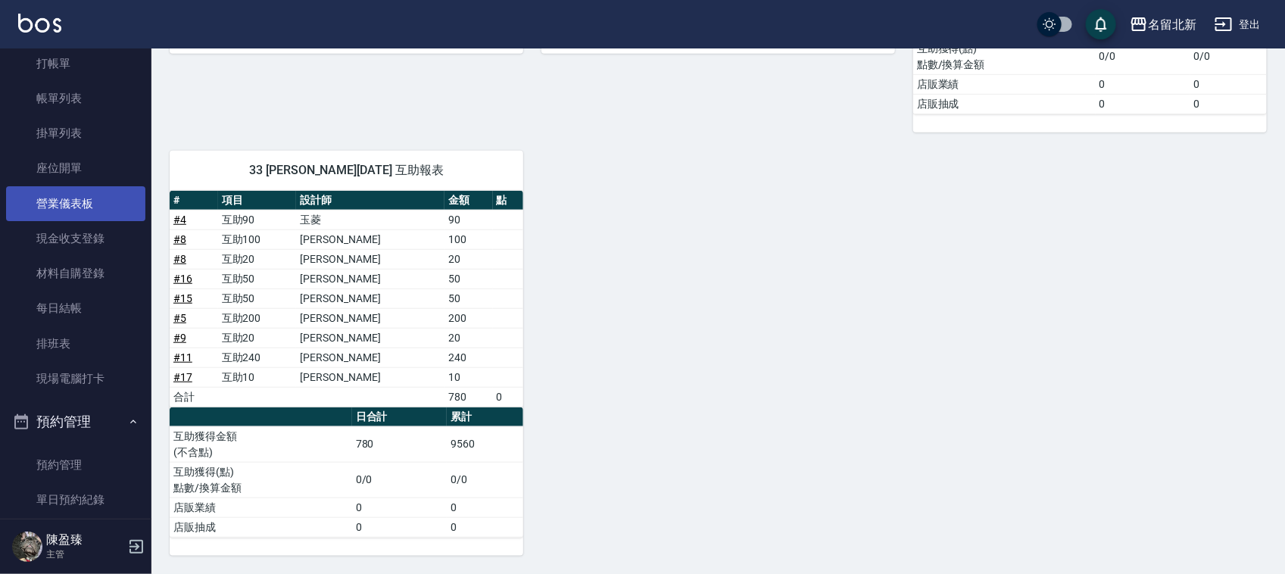
scroll to position [0, 0]
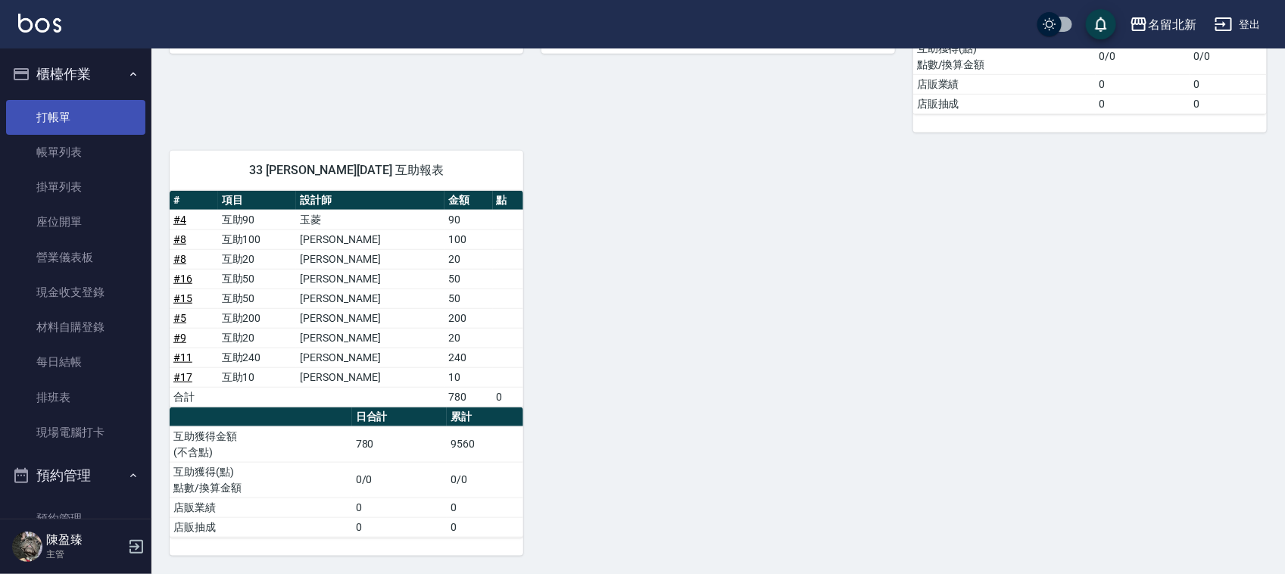
click at [67, 123] on link "打帳單" at bounding box center [75, 117] width 139 height 35
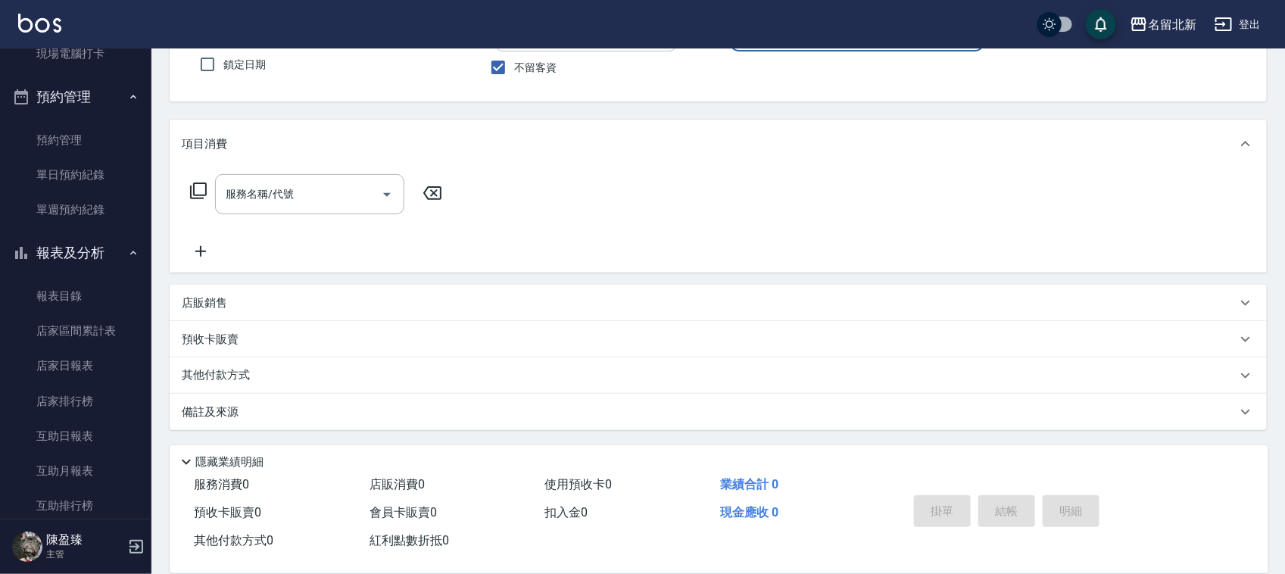
scroll to position [568, 0]
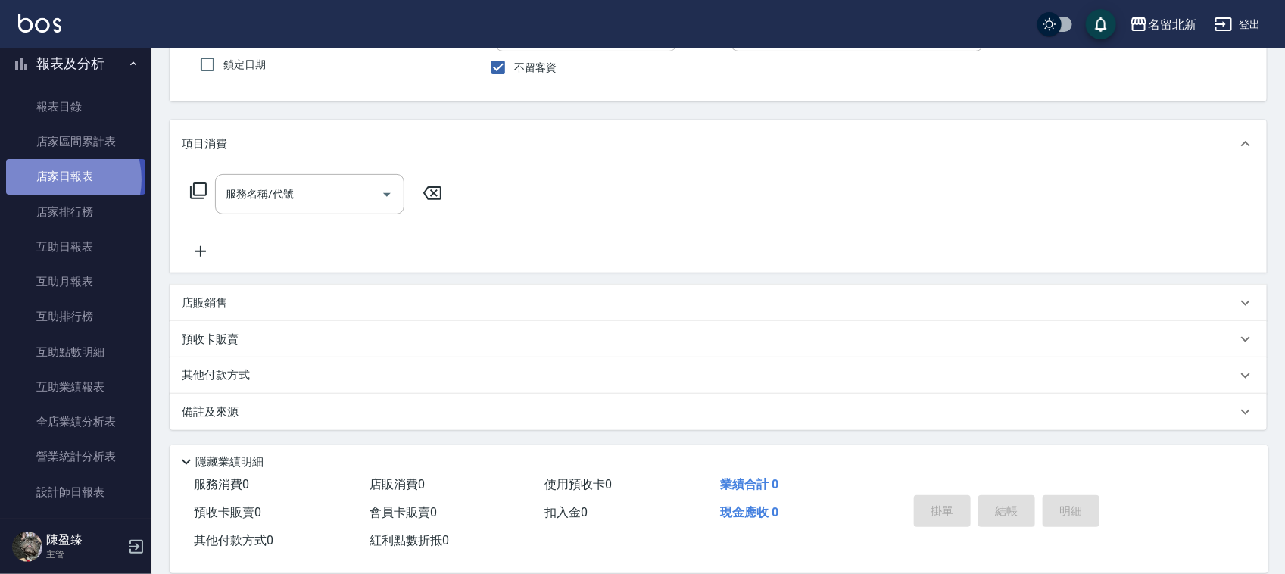
click at [58, 179] on link "店家日報表" at bounding box center [75, 176] width 139 height 35
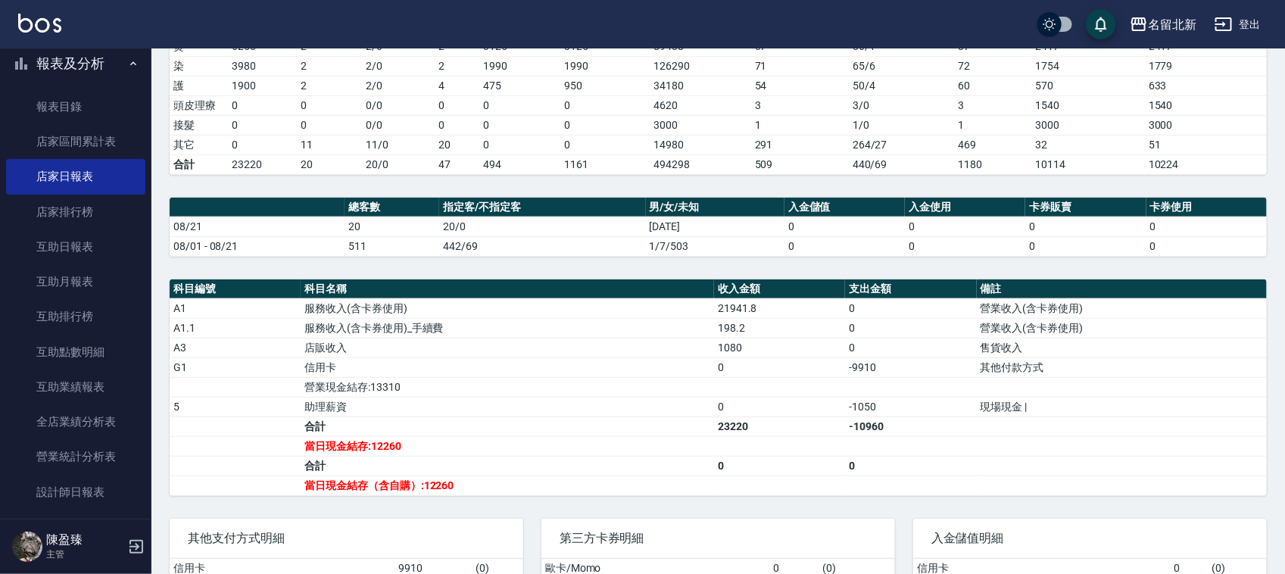
scroll to position [372, 0]
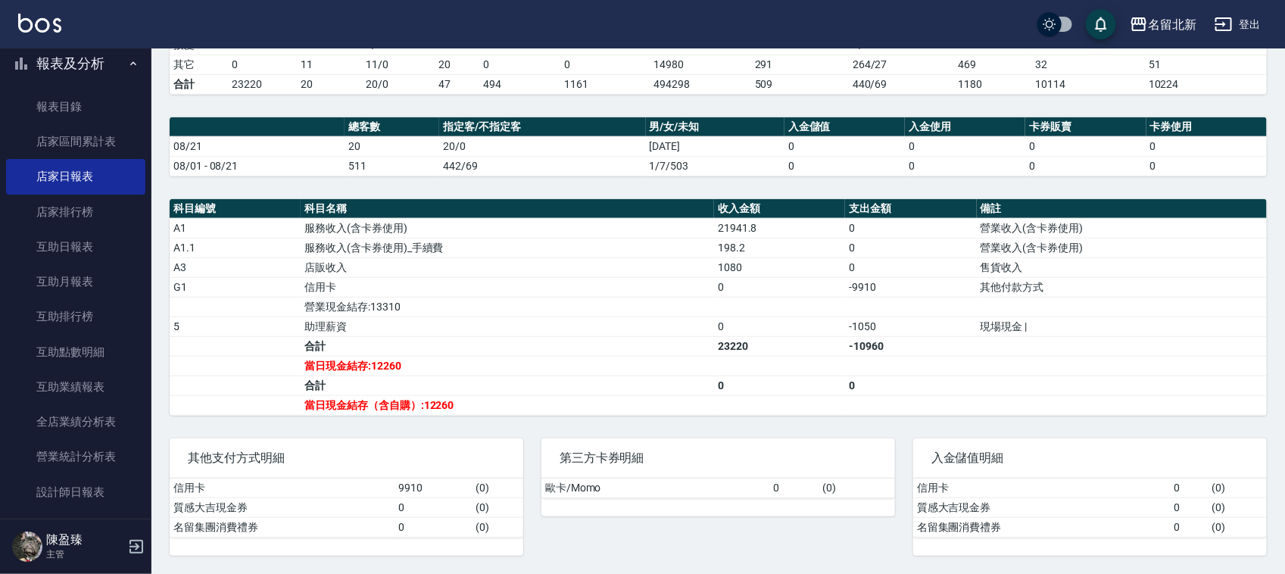
click at [763, 248] on td "198.2" at bounding box center [779, 248] width 131 height 20
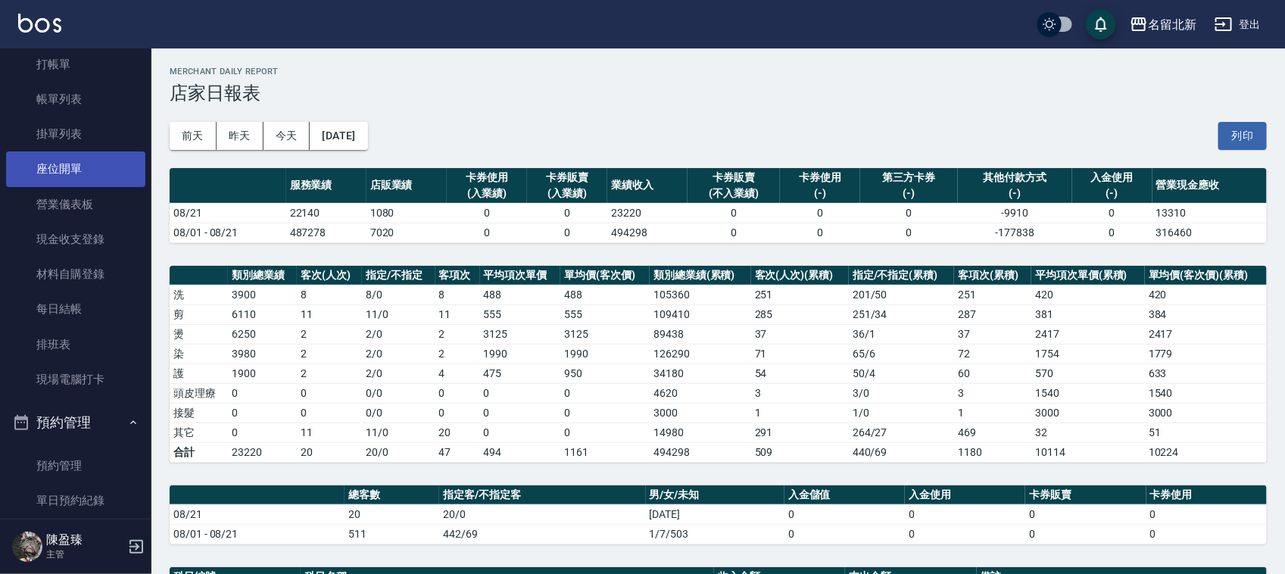
scroll to position [0, 0]
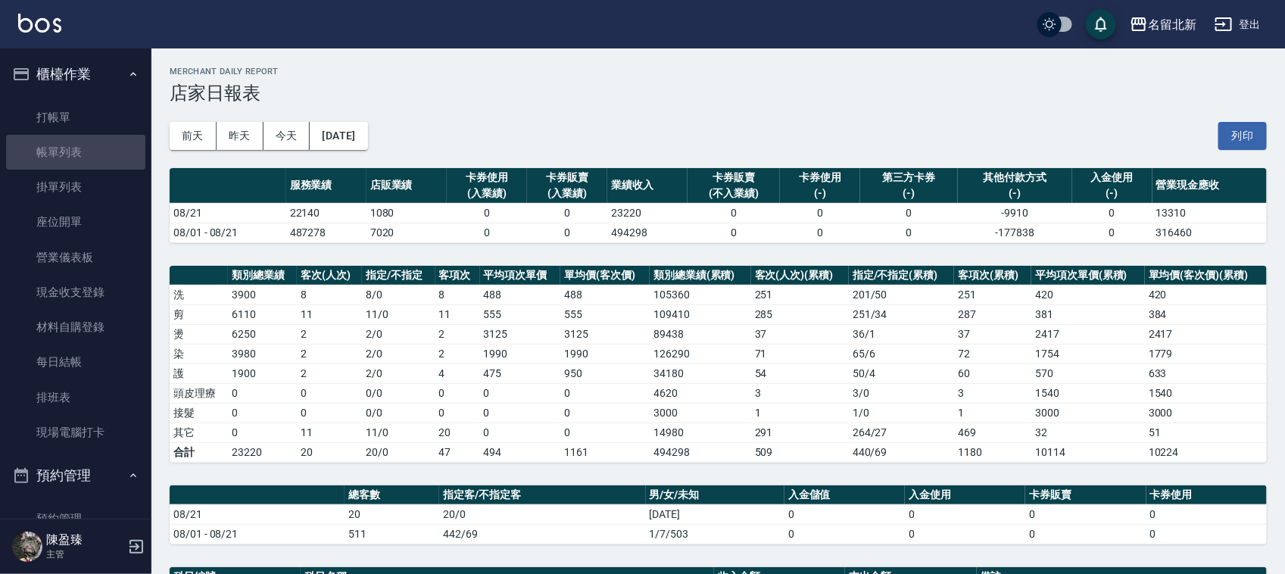
drag, startPoint x: 76, startPoint y: 159, endPoint x: 183, endPoint y: 269, distance: 153.1
click at [80, 157] on link "帳單列表" at bounding box center [75, 152] width 139 height 35
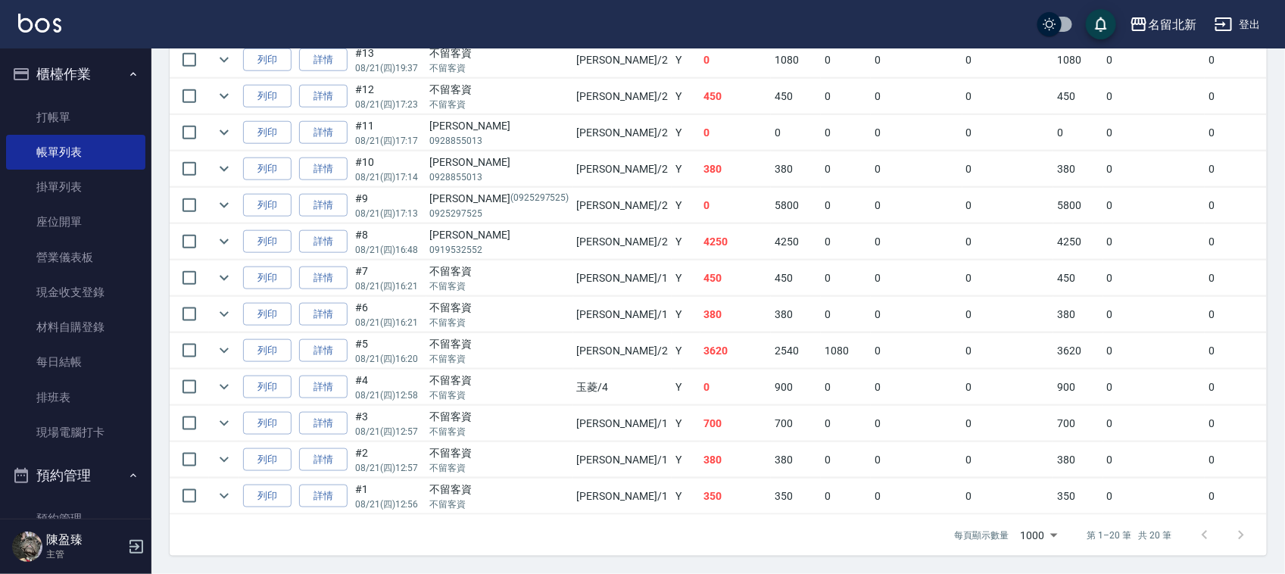
scroll to position [688, 0]
click at [216, 235] on td at bounding box center [224, 242] width 30 height 36
click at [218, 233] on icon "expand row" at bounding box center [224, 241] width 18 height 18
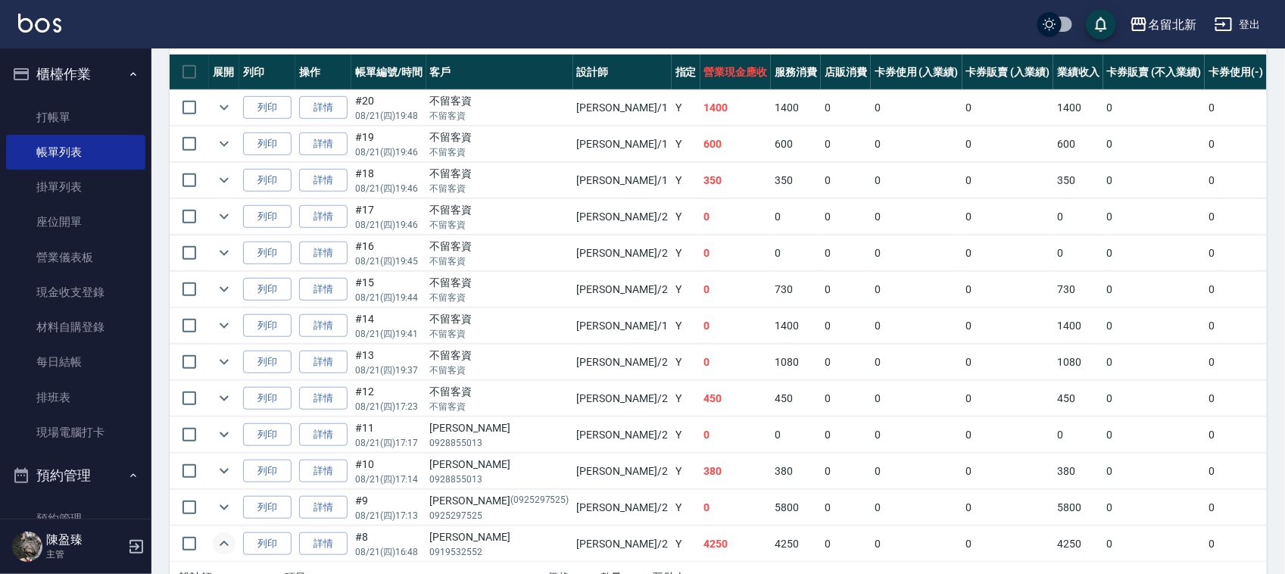
scroll to position [309, 0]
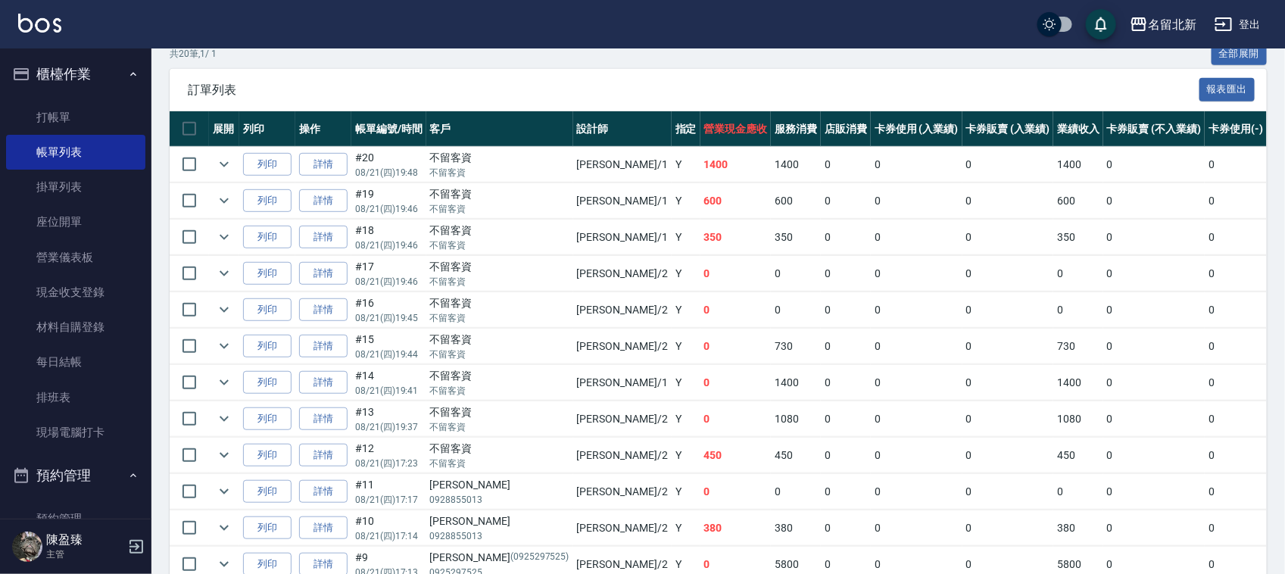
drag, startPoint x: 349, startPoint y: 54, endPoint x: 335, endPoint y: 84, distance: 33.2
click at [349, 54] on div "共 20 筆, 1 / 1 全部展開" at bounding box center [718, 53] width 1097 height 23
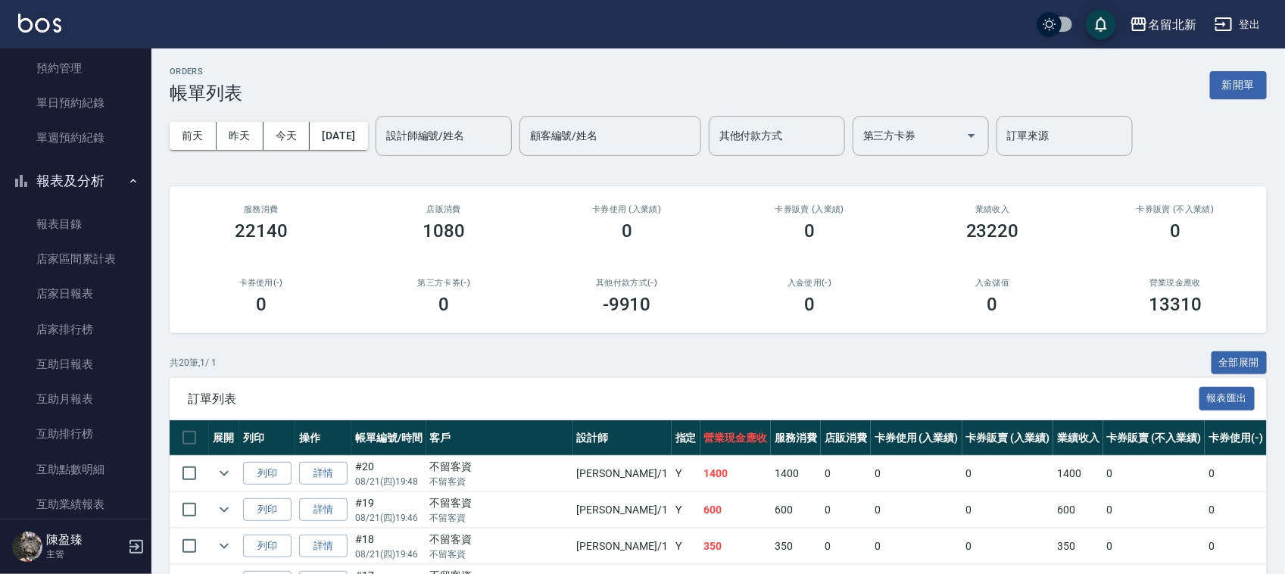
scroll to position [568, 0]
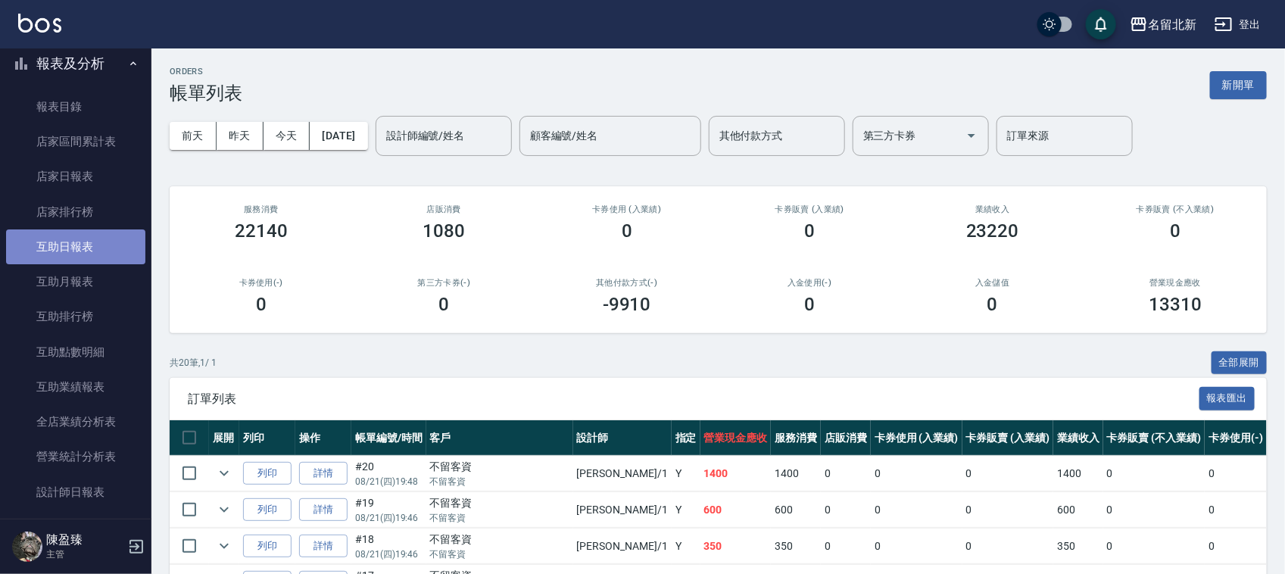
click at [84, 251] on link "互助日報表" at bounding box center [75, 246] width 139 height 35
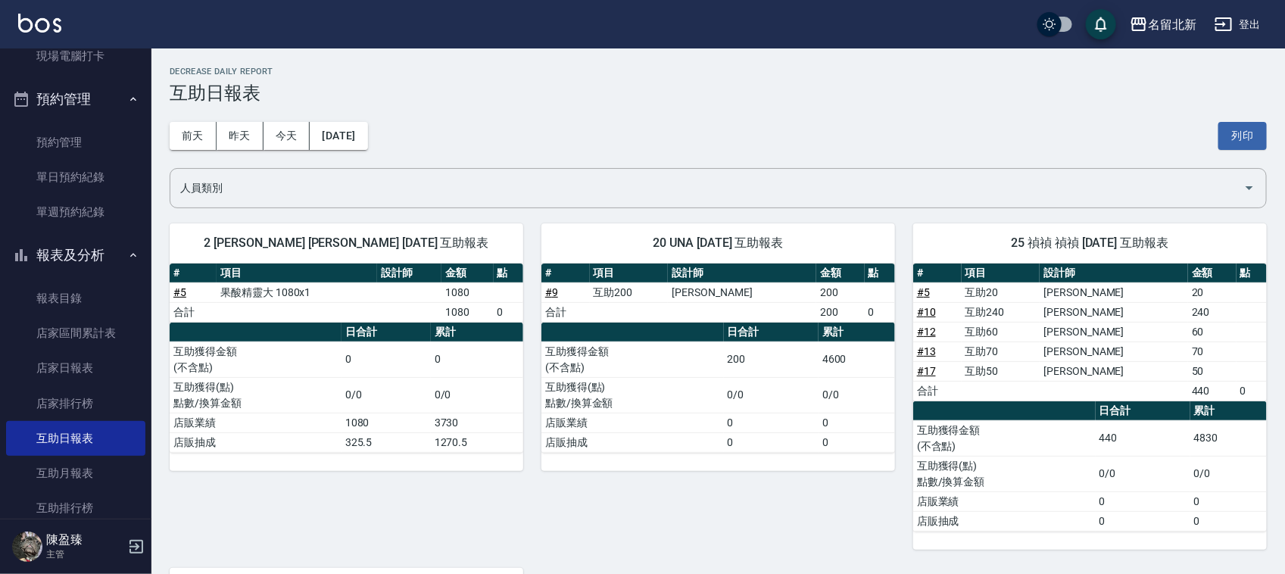
scroll to position [95, 0]
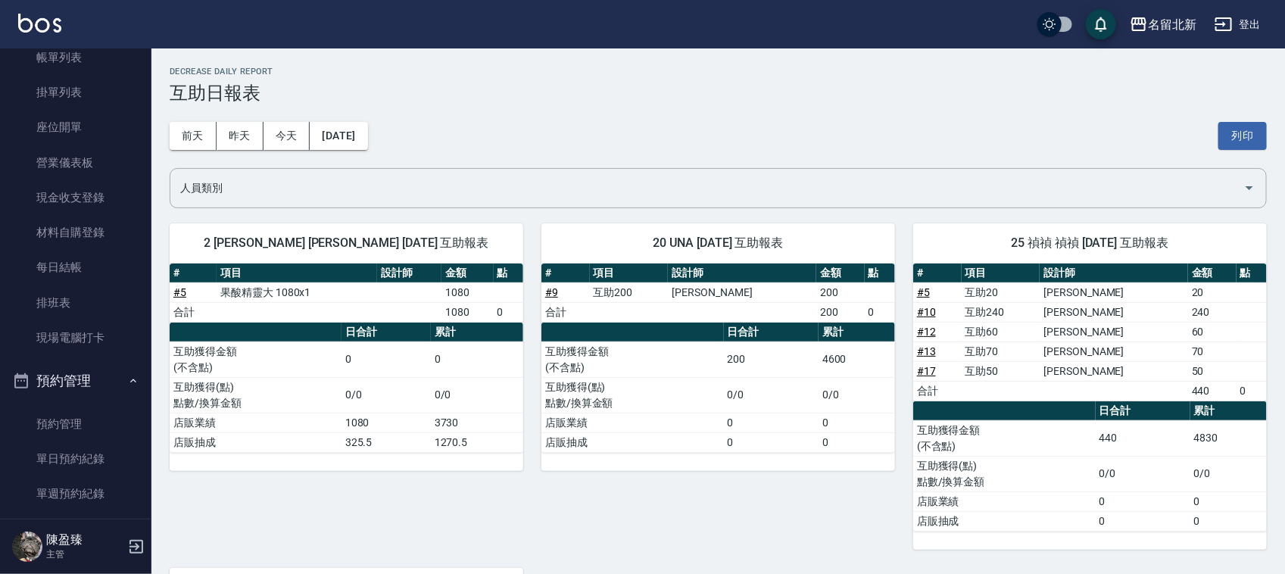
click at [97, 191] on link "現金收支登錄" at bounding box center [75, 197] width 139 height 35
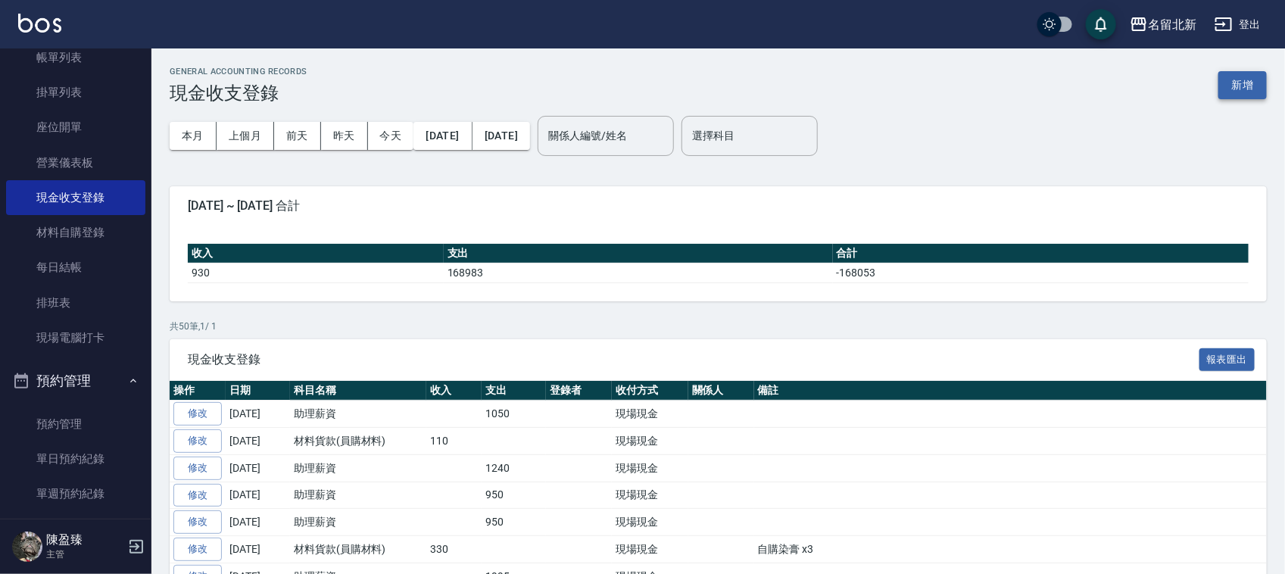
click at [1266, 68] on div "GENERAL ACCOUNTING RECORDS 現金收支登錄 新增" at bounding box center [718, 85] width 1097 height 37
click at [1253, 88] on button "新增" at bounding box center [1242, 85] width 48 height 28
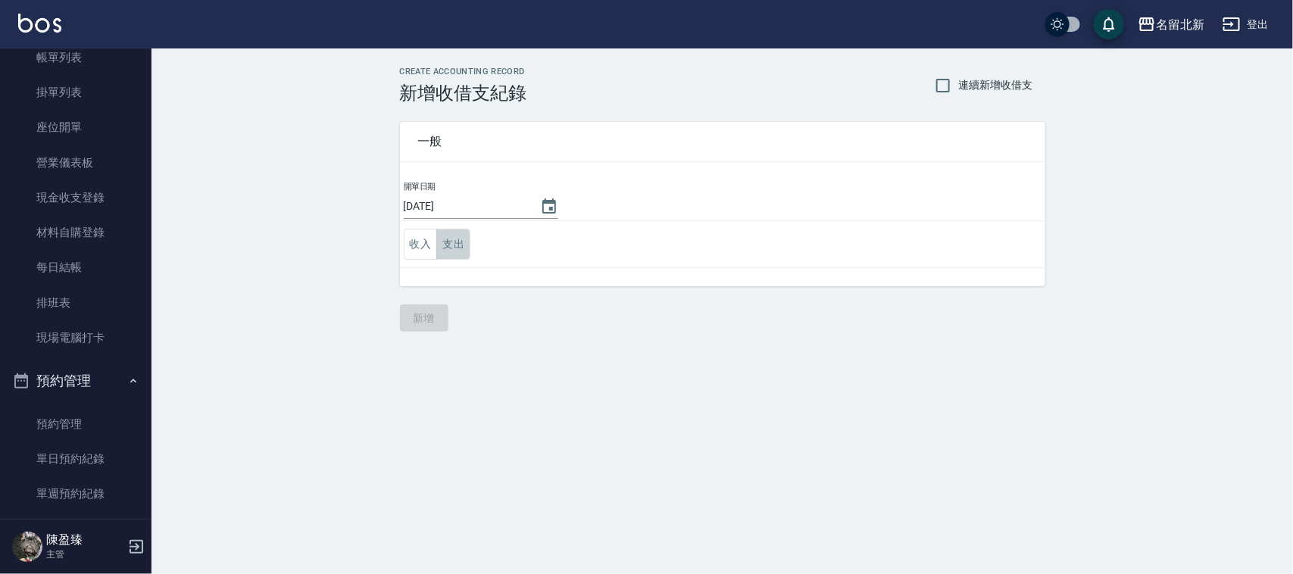
drag, startPoint x: 447, startPoint y: 254, endPoint x: 466, endPoint y: 263, distance: 20.3
click at [448, 254] on button "支出" at bounding box center [453, 244] width 34 height 31
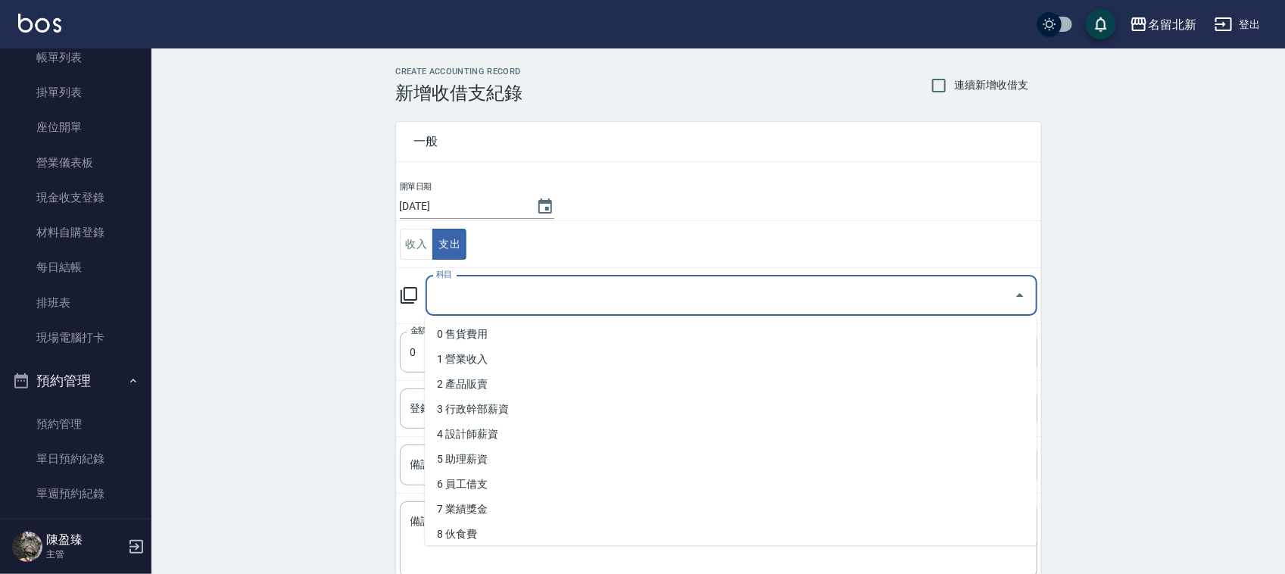
drag, startPoint x: 504, startPoint y: 288, endPoint x: 498, endPoint y: 364, distance: 76.7
click at [504, 288] on input "科目" at bounding box center [719, 295] width 575 height 27
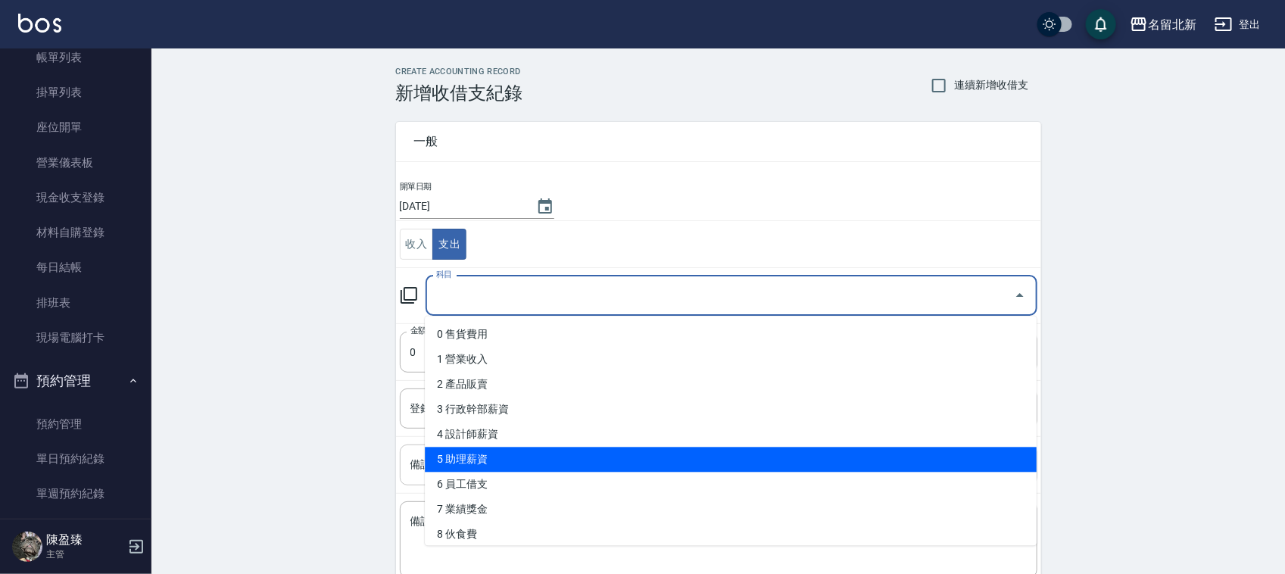
drag, startPoint x: 487, startPoint y: 455, endPoint x: 496, endPoint y: 451, distance: 9.8
click at [496, 452] on li "5 助理薪資" at bounding box center [731, 459] width 612 height 25
type input "5 助理薪資"
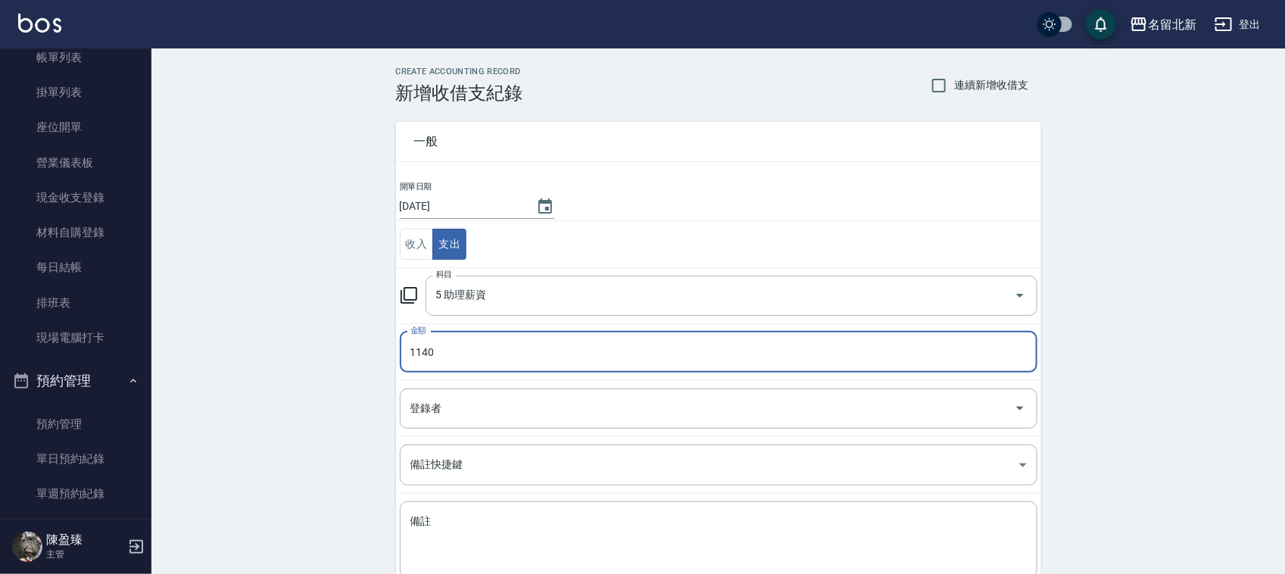
scroll to position [95, 0]
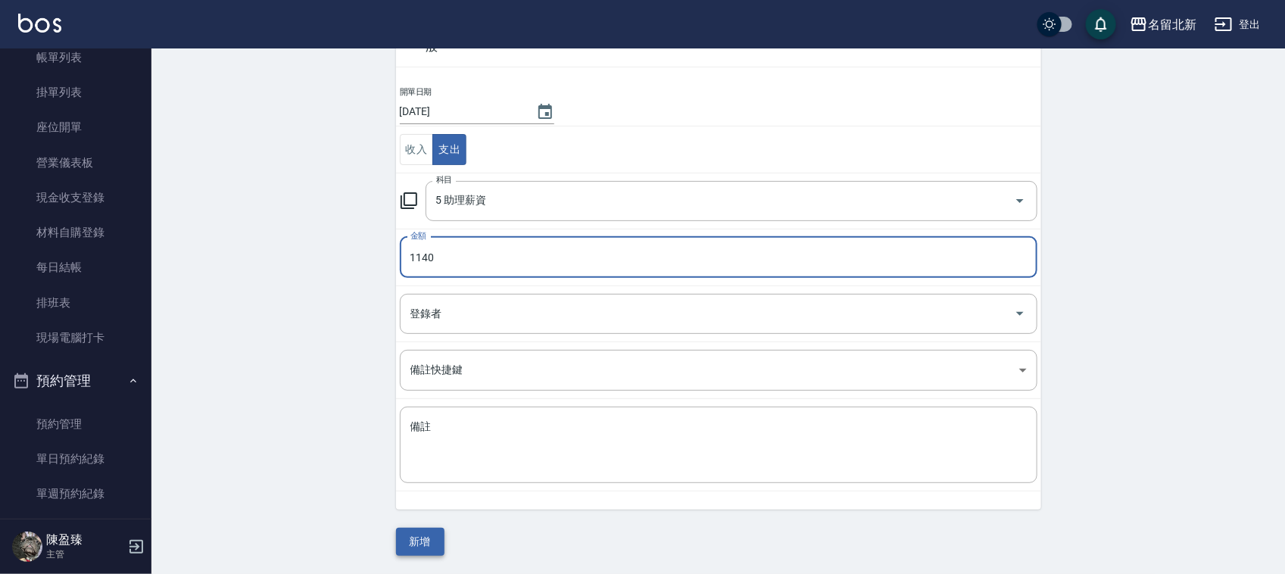
type input "1140"
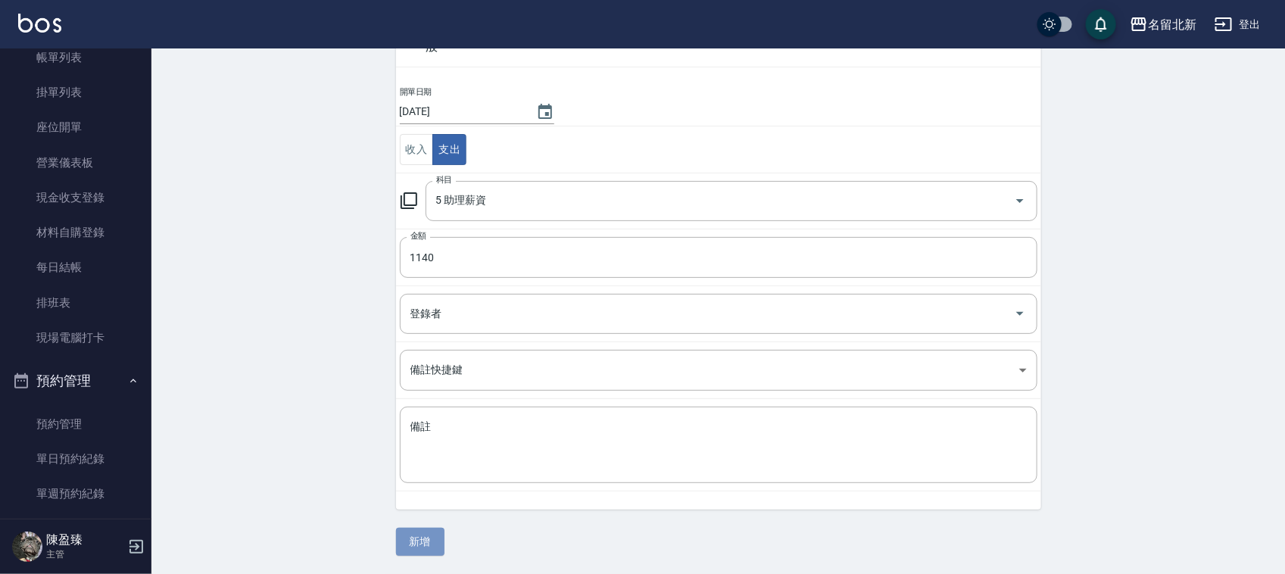
click at [426, 553] on button "新增" at bounding box center [420, 542] width 48 height 28
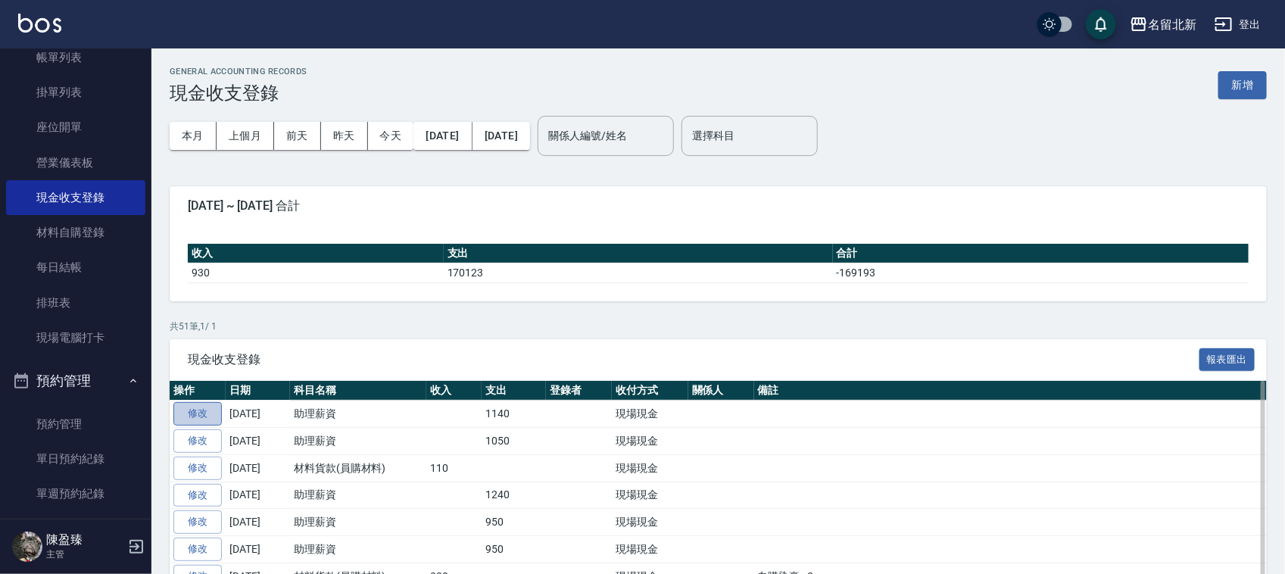
click at [195, 417] on link "修改" at bounding box center [197, 413] width 48 height 23
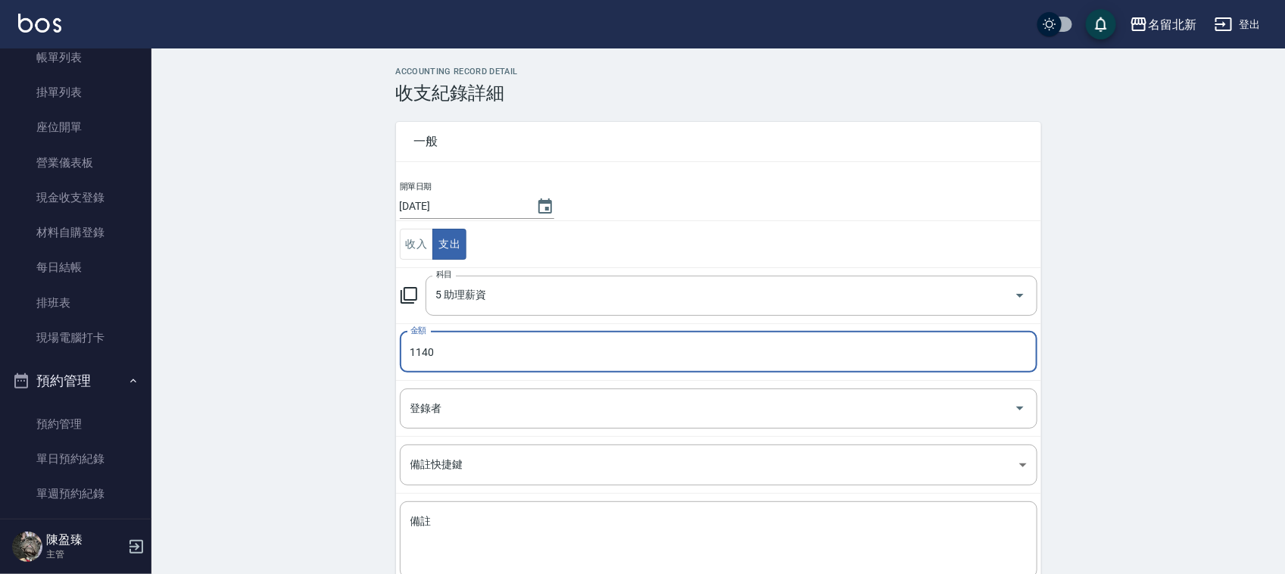
click at [504, 361] on input "1140" at bounding box center [719, 352] width 638 height 41
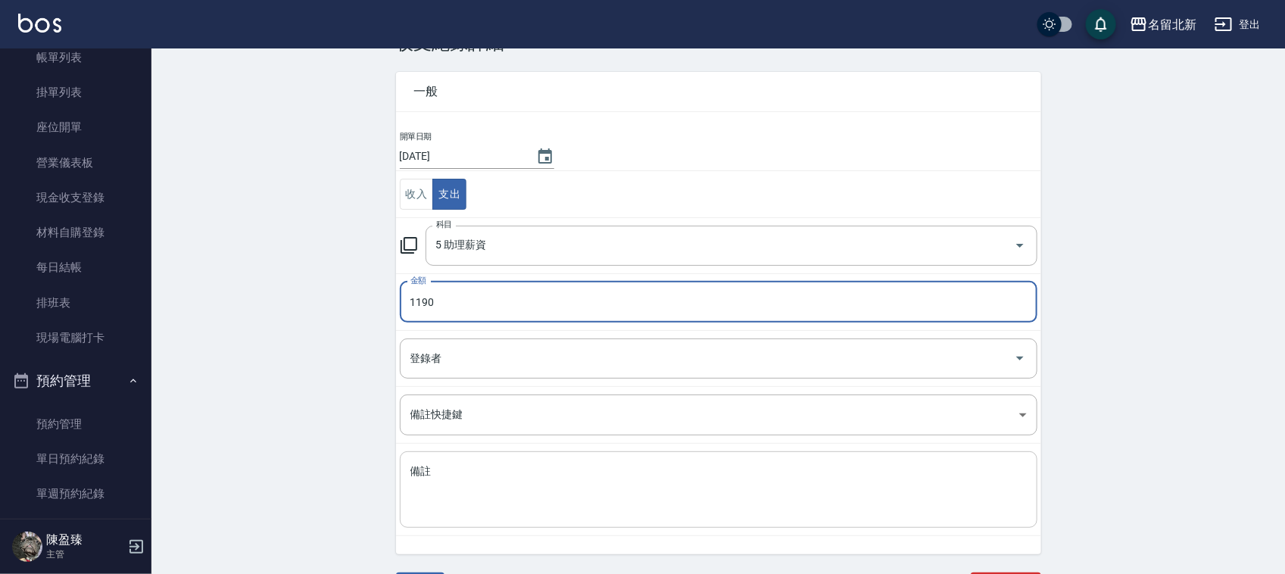
scroll to position [77, 0]
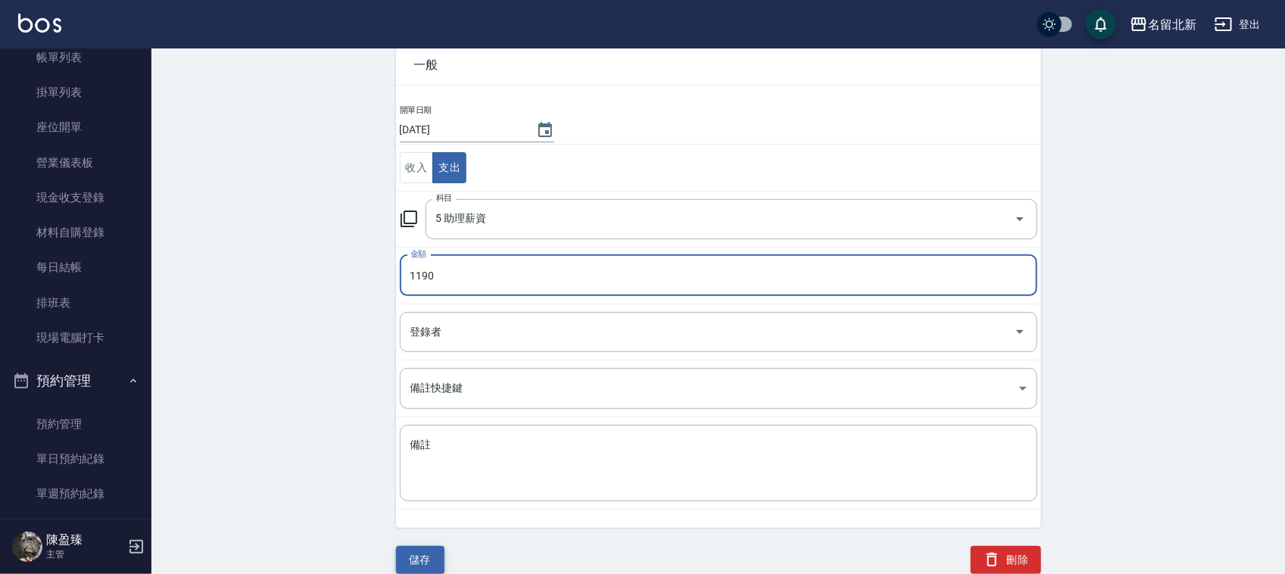
type input "1190"
click at [419, 553] on button "儲存" at bounding box center [420, 560] width 48 height 28
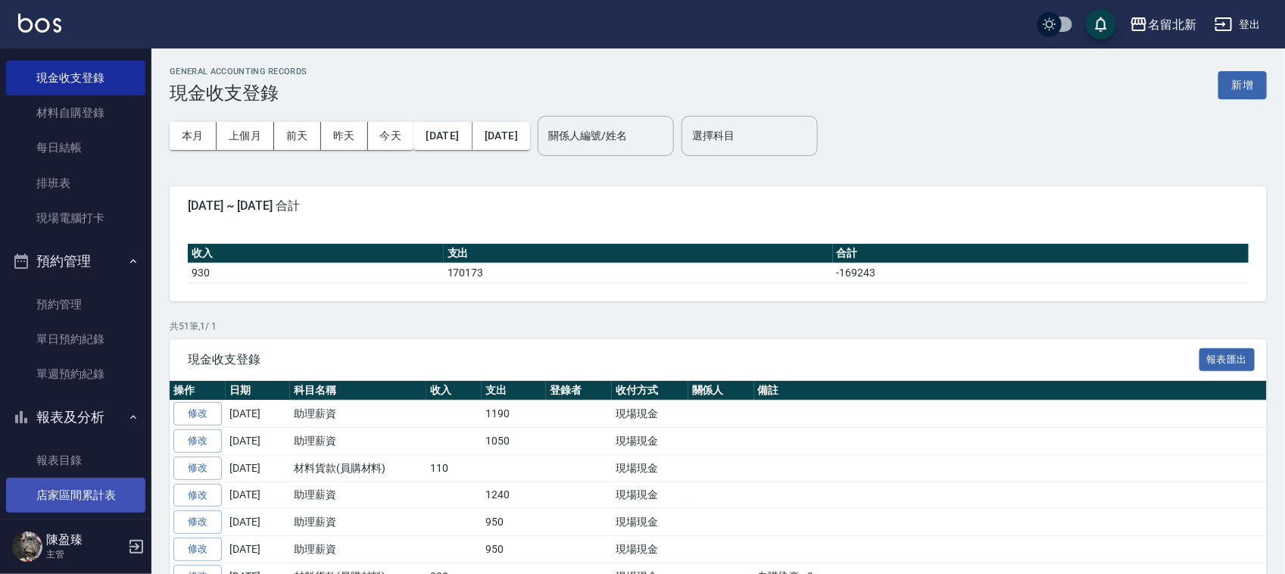
scroll to position [284, 0]
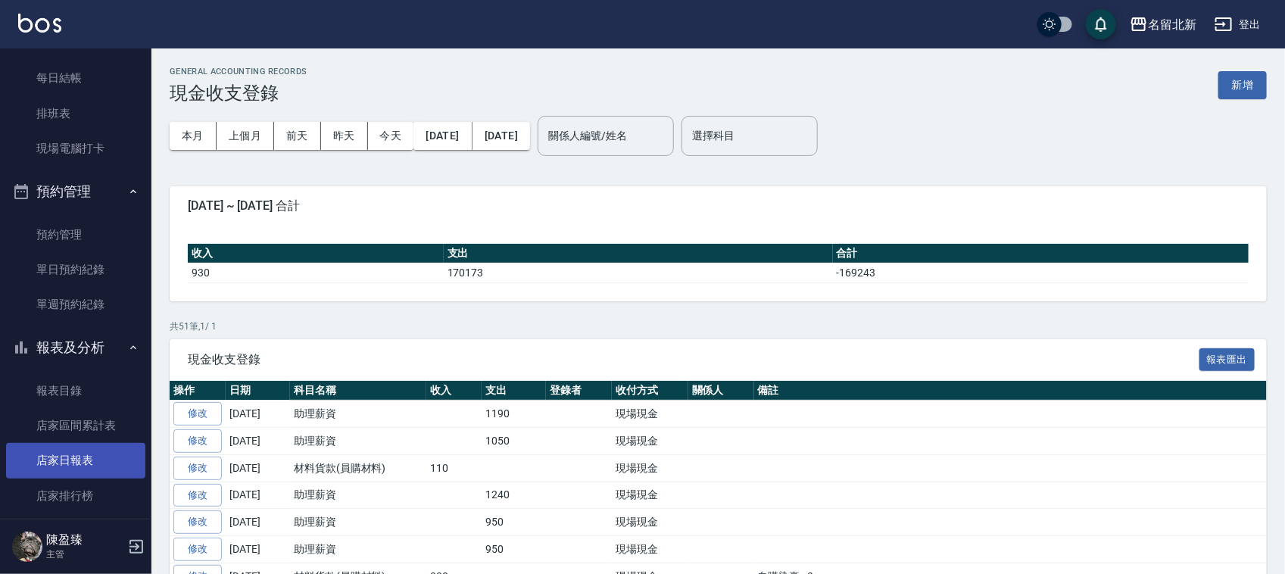
click at [68, 467] on link "店家日報表" at bounding box center [75, 460] width 139 height 35
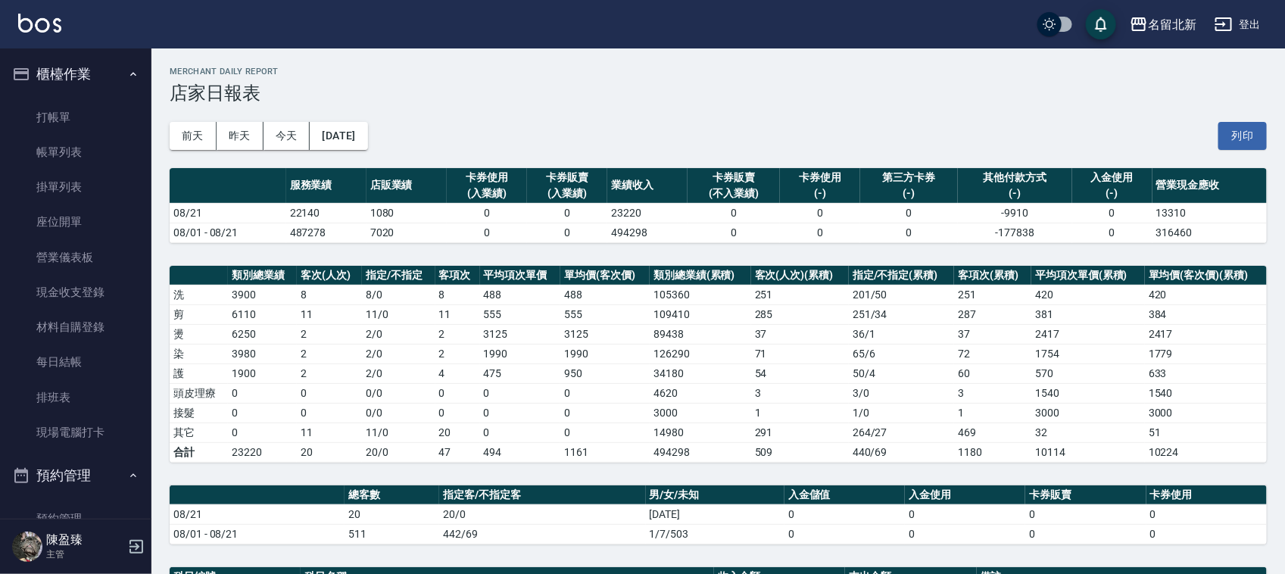
drag, startPoint x: 87, startPoint y: 145, endPoint x: 470, endPoint y: 347, distance: 432.8
click at [87, 145] on link "帳單列表" at bounding box center [75, 152] width 139 height 35
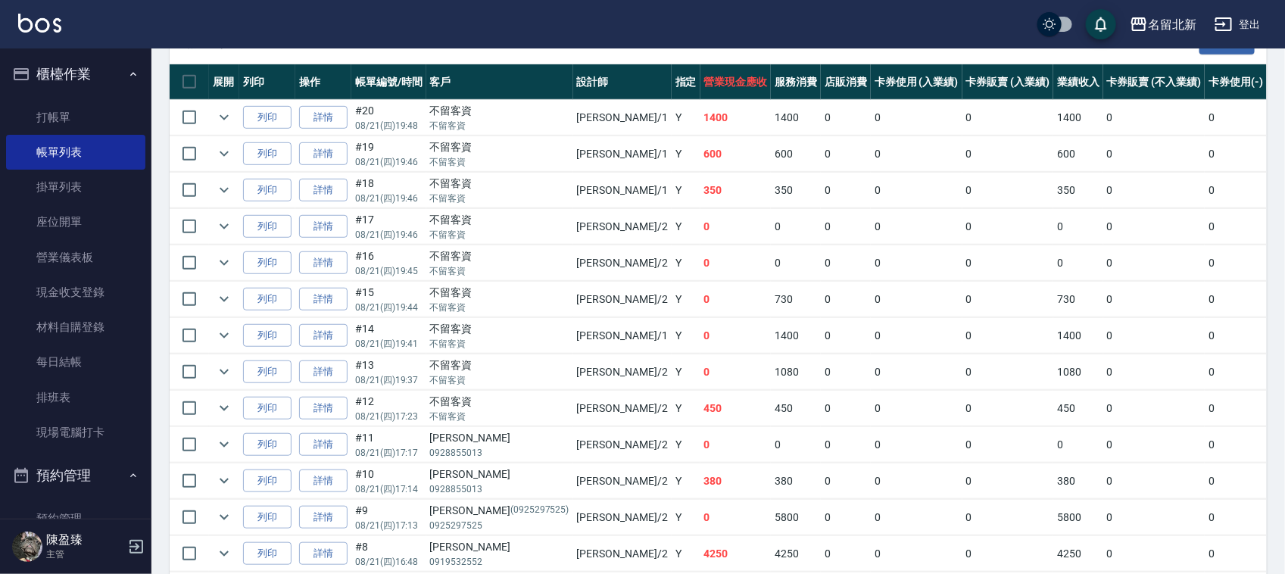
scroll to position [309, 0]
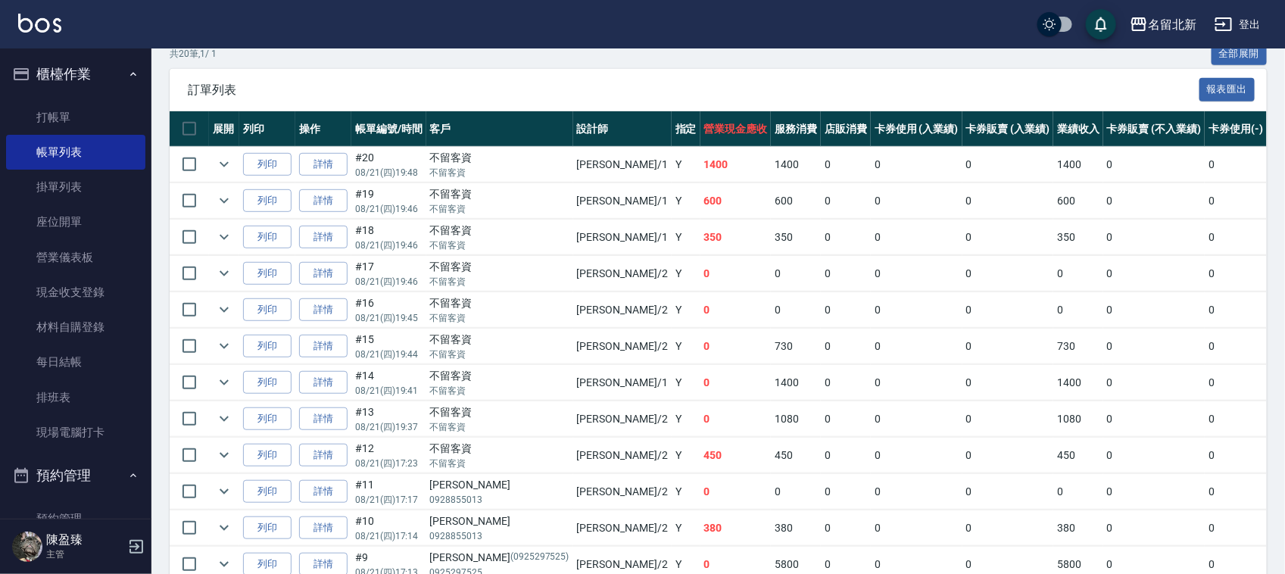
click at [6, 135] on link "帳單列表" at bounding box center [75, 152] width 139 height 35
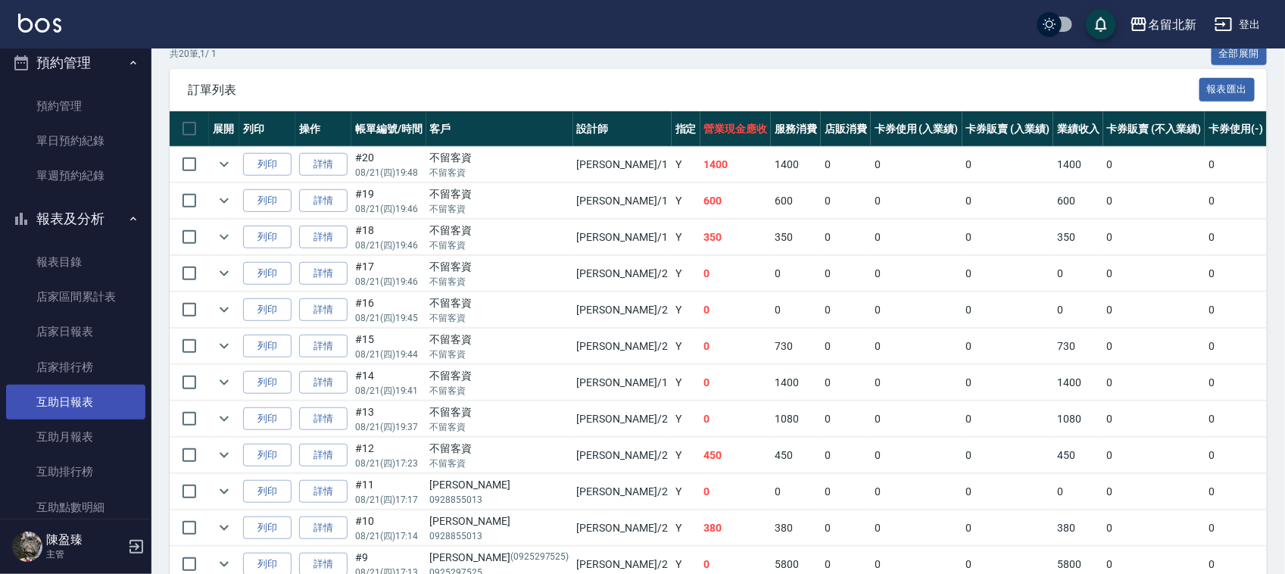
scroll to position [473, 0]
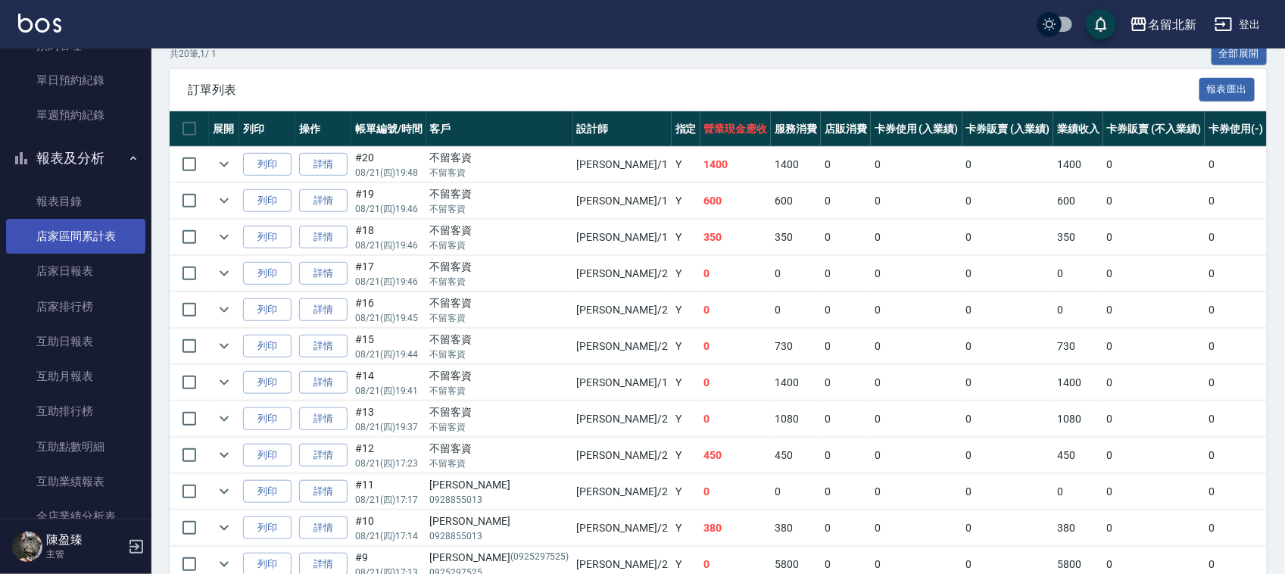
click at [73, 250] on link "店家區間累計表" at bounding box center [75, 236] width 139 height 35
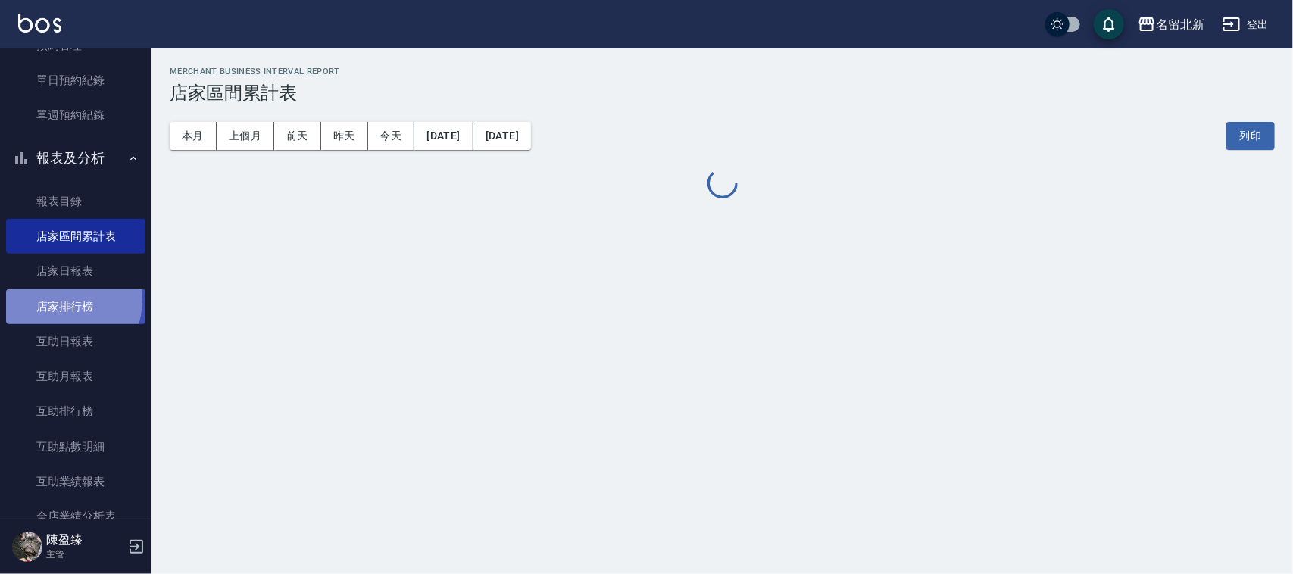
click at [65, 300] on link "店家排行榜" at bounding box center [75, 306] width 139 height 35
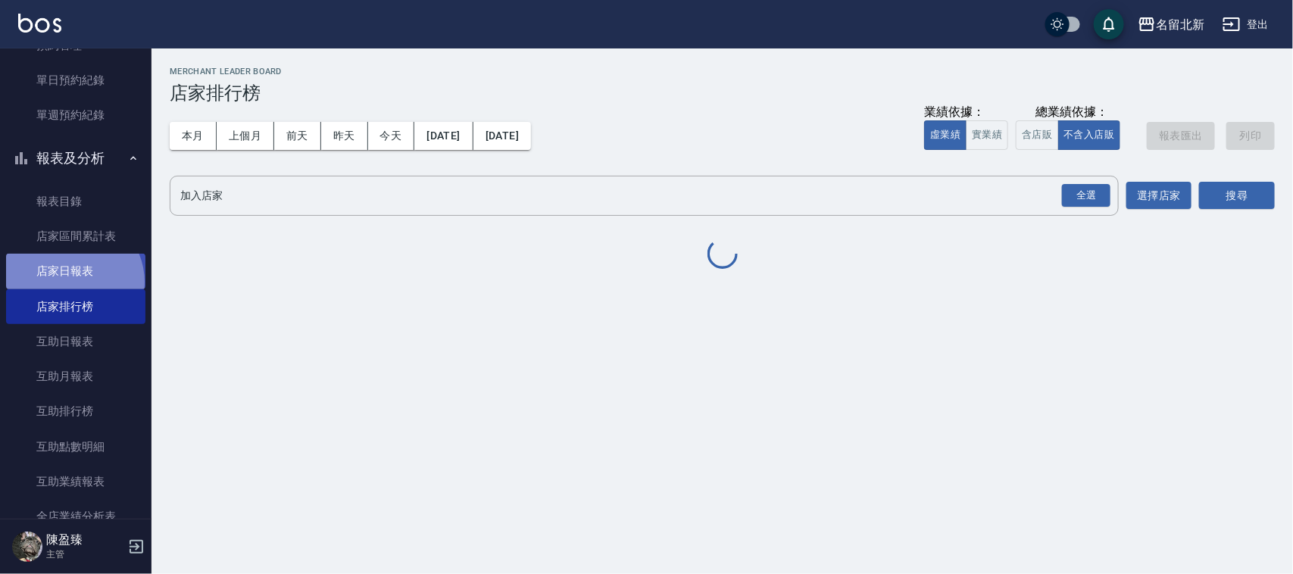
click at [70, 282] on link "店家日報表" at bounding box center [75, 271] width 139 height 35
click at [73, 280] on link "店家日報表" at bounding box center [75, 271] width 139 height 35
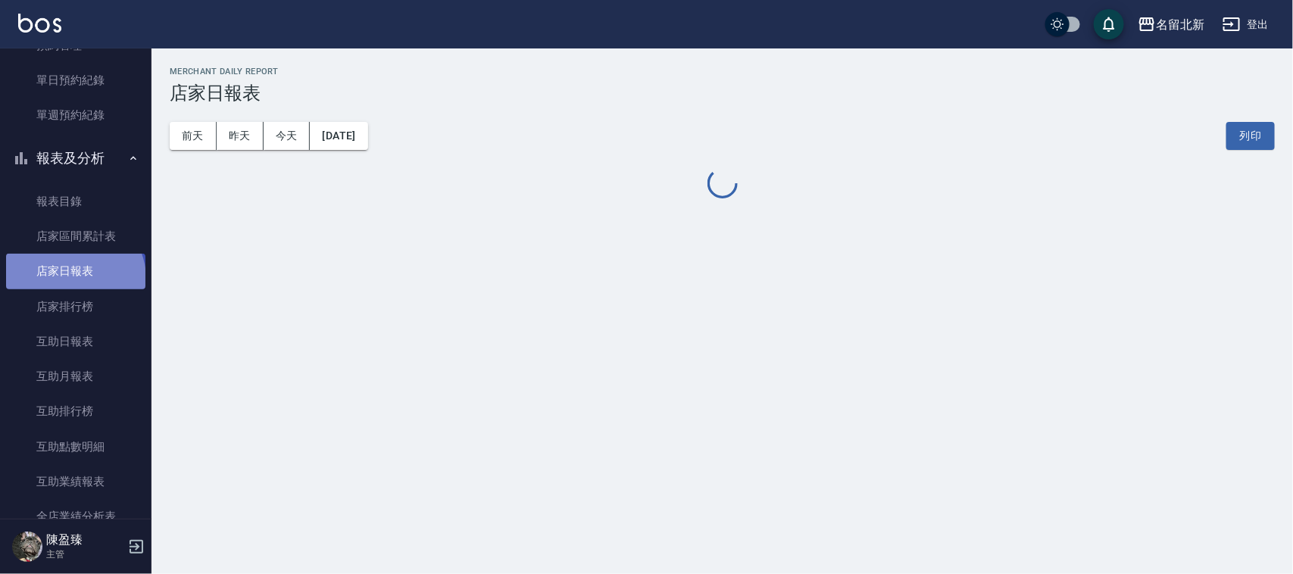
click at [73, 279] on link "店家日報表" at bounding box center [75, 271] width 139 height 35
click at [73, 278] on link "店家日報表" at bounding box center [75, 271] width 139 height 35
click at [74, 278] on link "店家日報表" at bounding box center [75, 271] width 139 height 35
click at [80, 277] on link "店家日報表" at bounding box center [75, 271] width 139 height 35
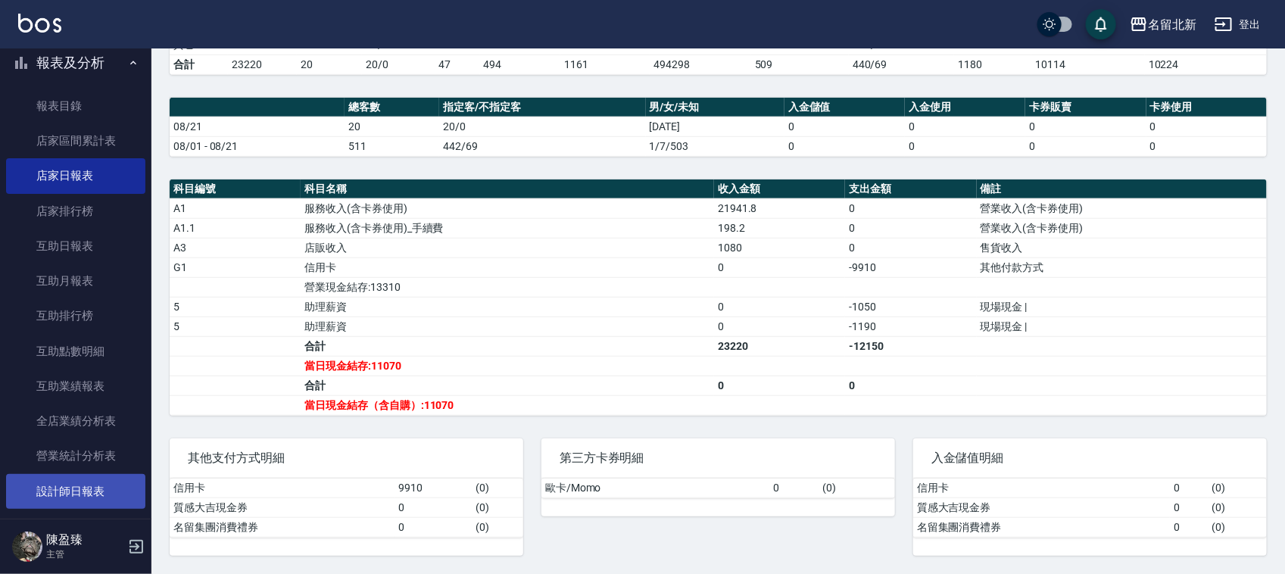
scroll to position [663, 0]
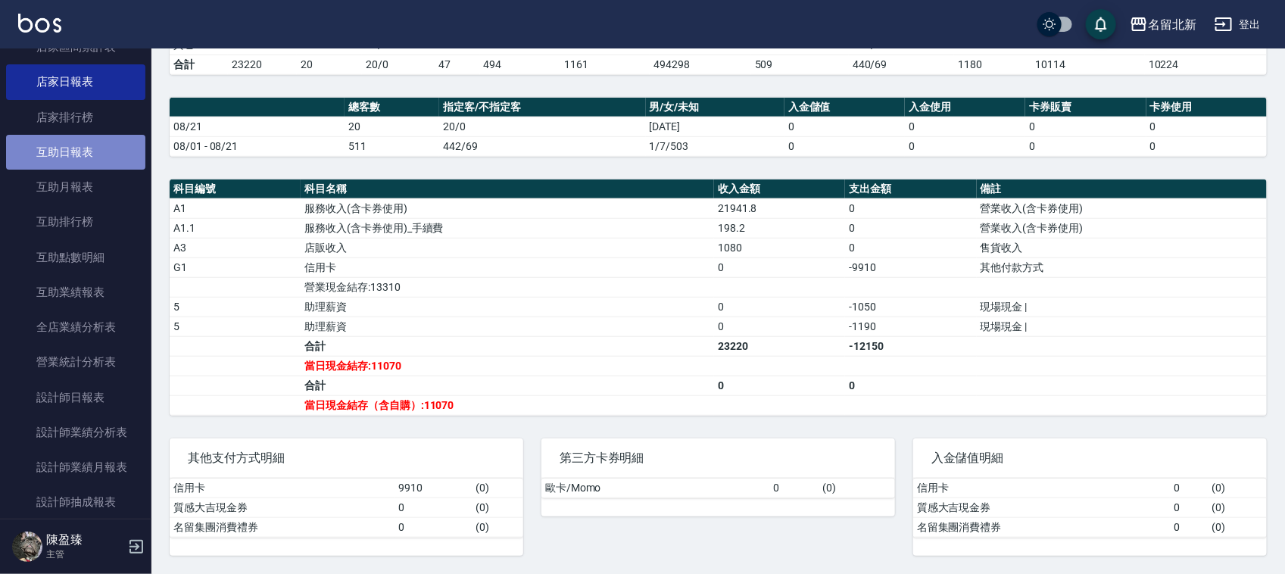
click at [83, 148] on link "互助日報表" at bounding box center [75, 152] width 139 height 35
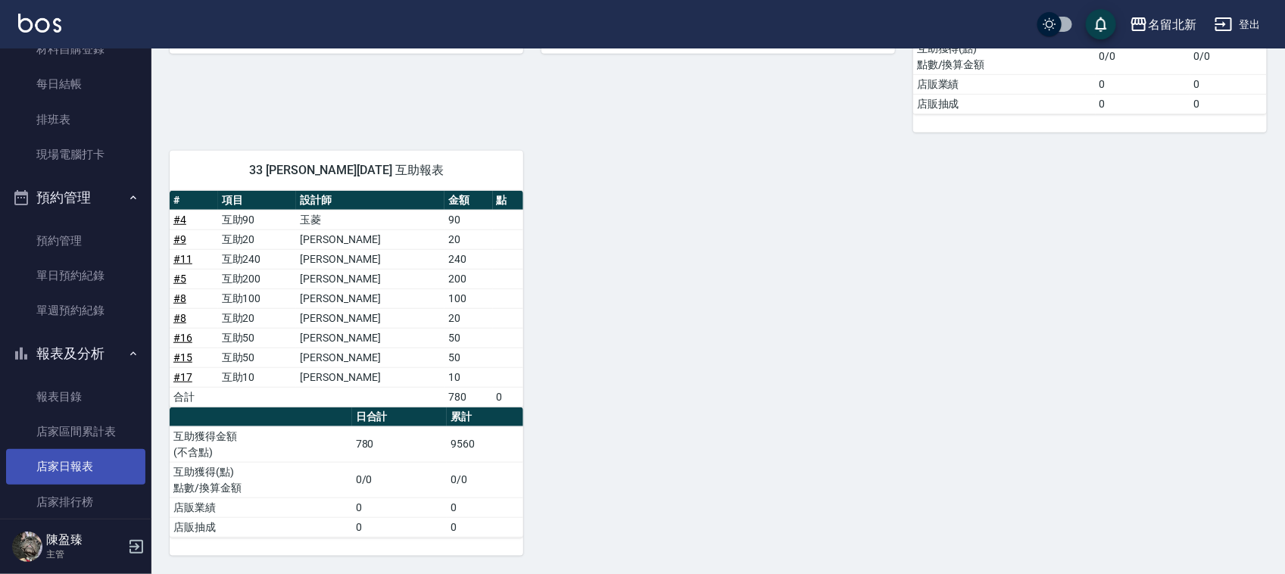
scroll to position [379, 0]
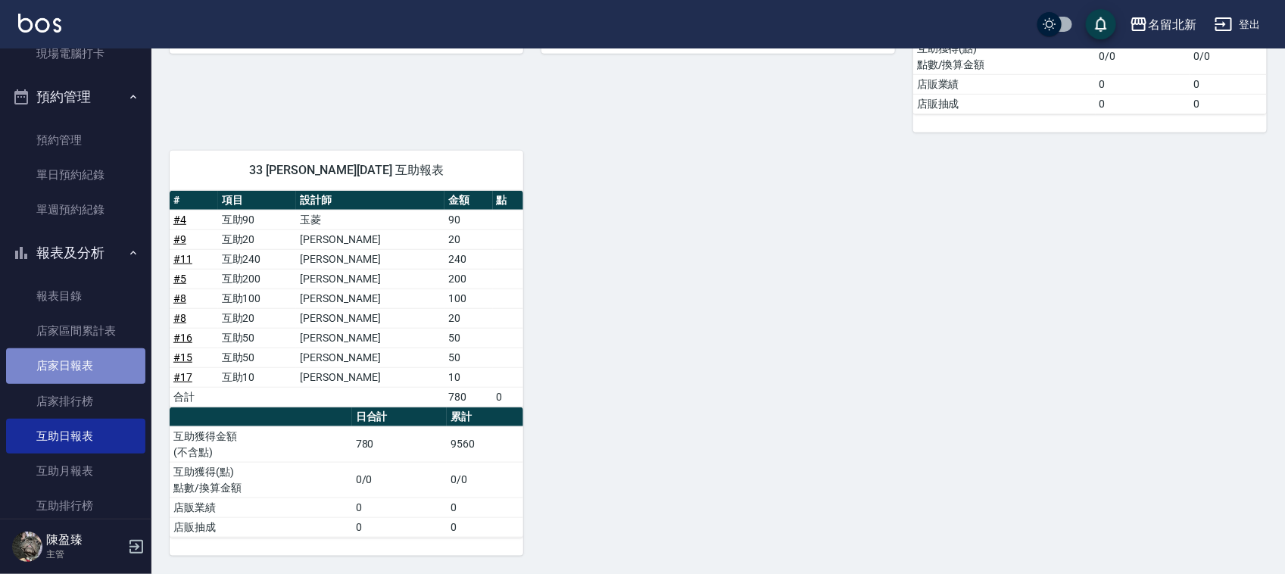
click at [89, 370] on link "店家日報表" at bounding box center [75, 365] width 139 height 35
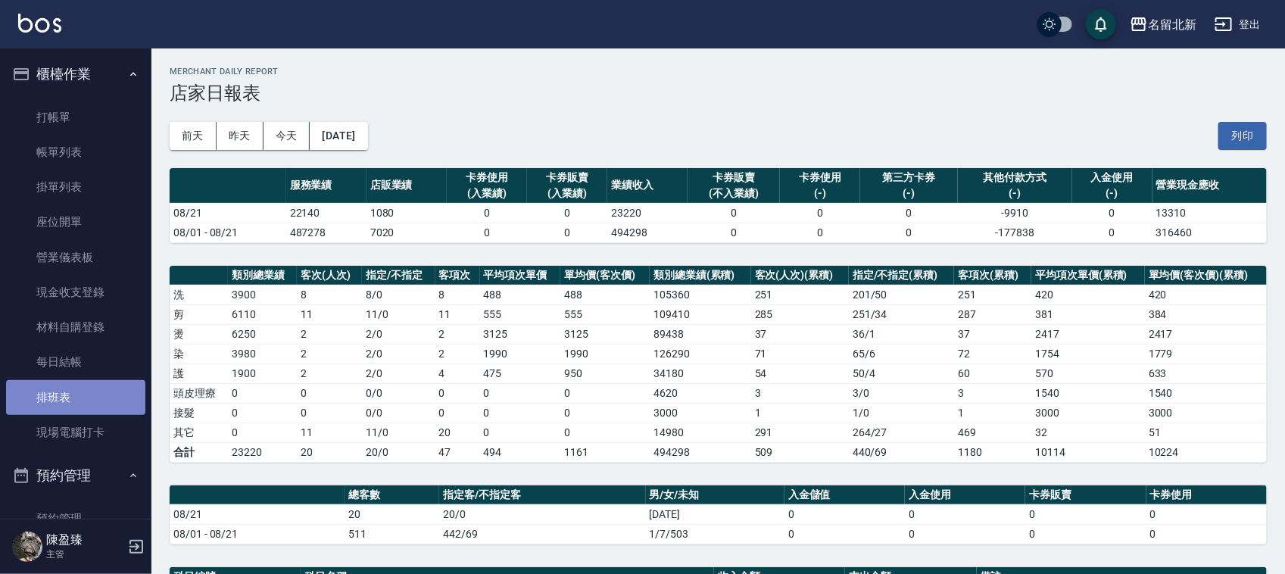
click at [91, 388] on link "排班表" at bounding box center [75, 397] width 139 height 35
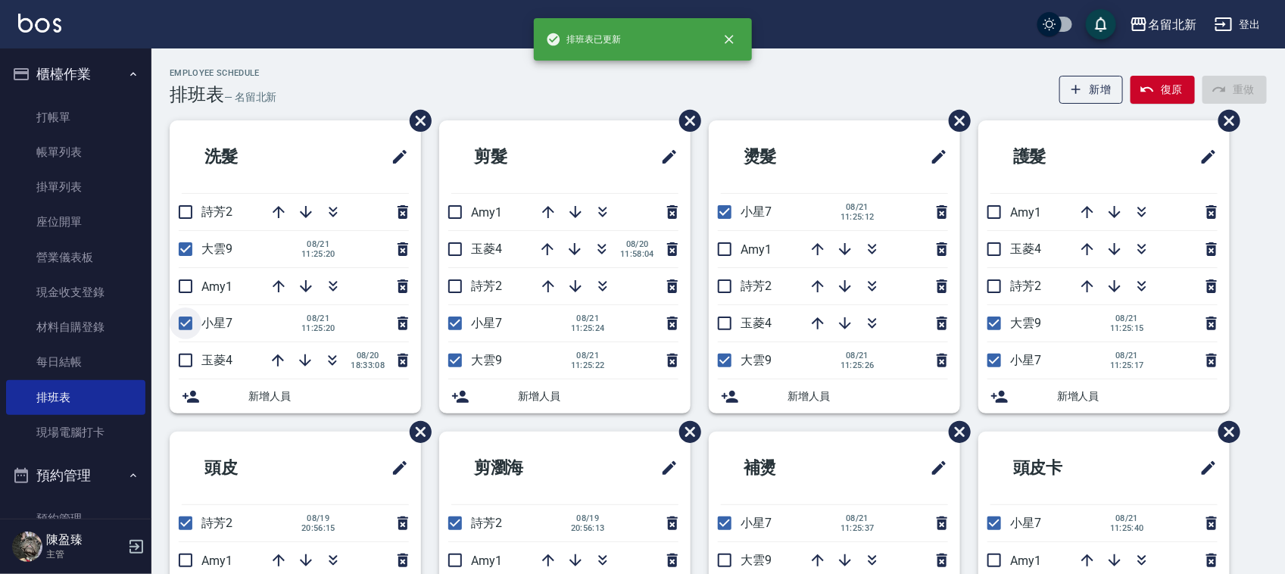
click at [186, 322] on input "checkbox" at bounding box center [186, 323] width 32 height 32
checkbox input "false"
click at [460, 312] on input "checkbox" at bounding box center [455, 323] width 32 height 32
checkbox input "false"
click at [725, 223] on input "checkbox" at bounding box center [725, 212] width 32 height 32
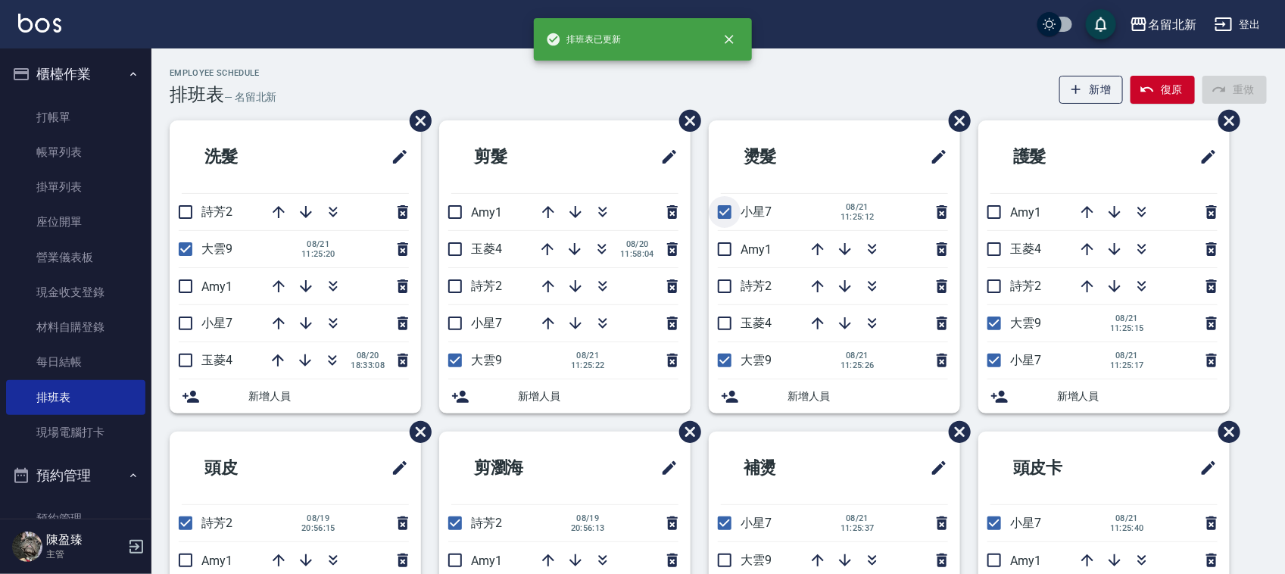
checkbox input "false"
click at [996, 362] on input "checkbox" at bounding box center [994, 361] width 32 height 32
checkbox input "false"
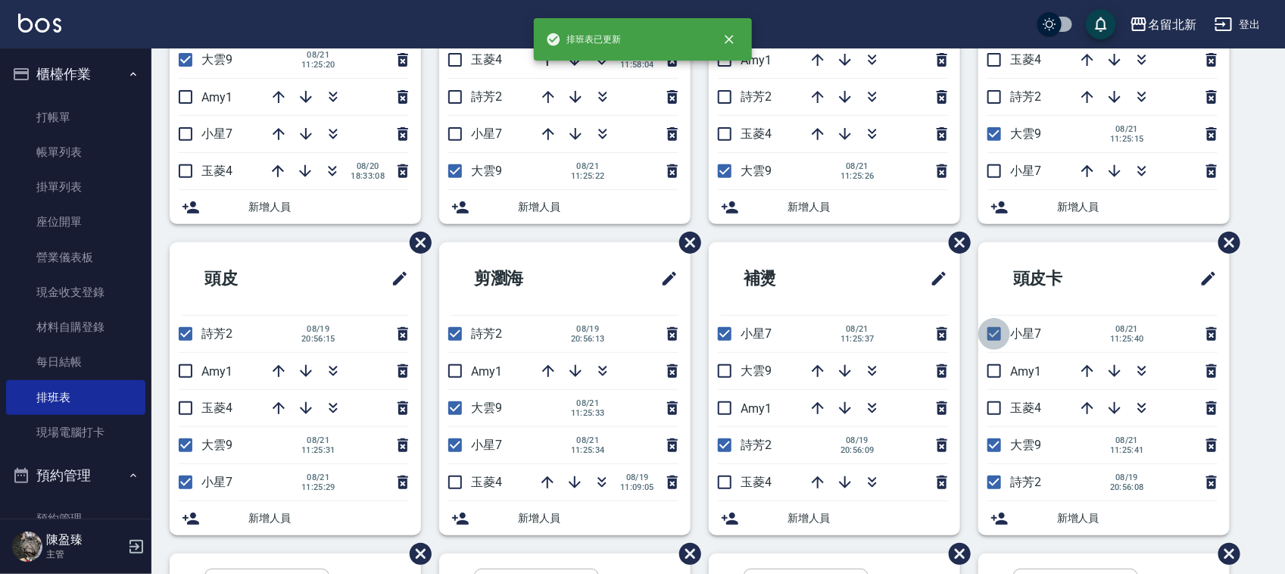
drag, startPoint x: 989, startPoint y: 334, endPoint x: 833, endPoint y: 432, distance: 184.4
click at [987, 334] on input "checkbox" at bounding box center [994, 334] width 32 height 32
checkbox input "false"
click at [722, 335] on input "checkbox" at bounding box center [725, 334] width 32 height 32
checkbox input "false"
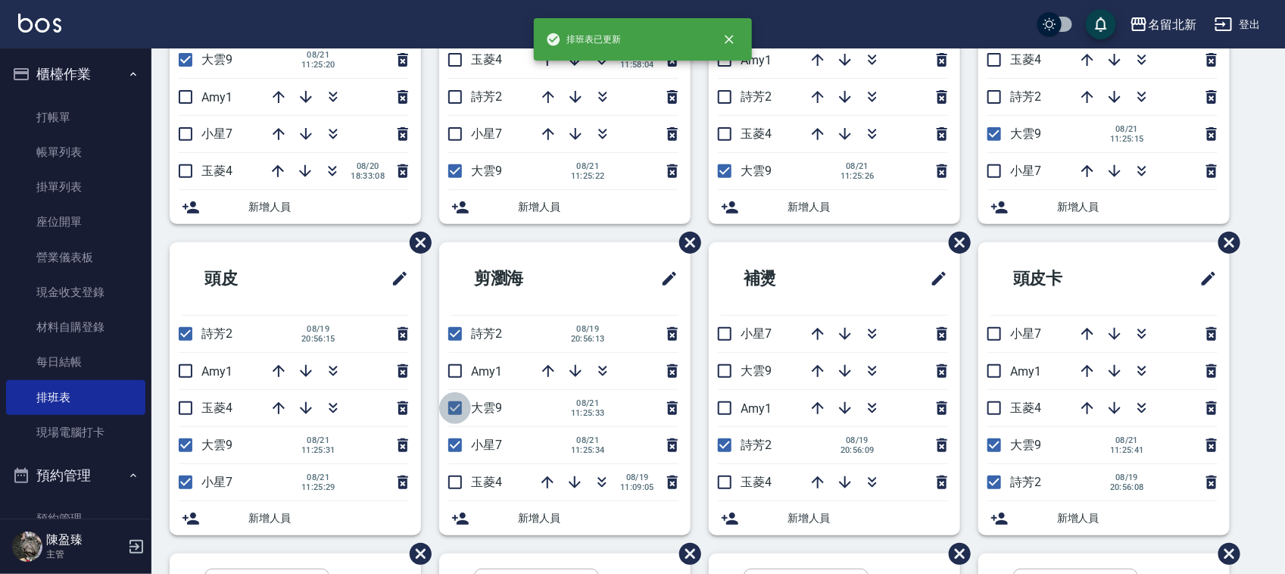
click at [456, 410] on input "checkbox" at bounding box center [455, 408] width 32 height 32
checkbox input "false"
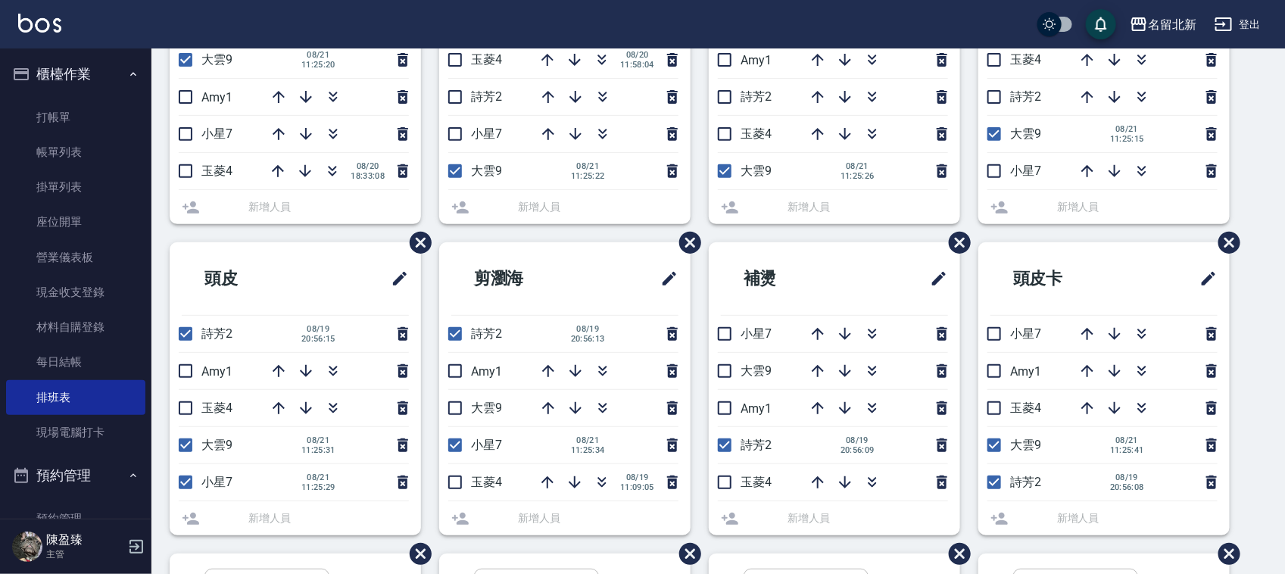
click at [454, 410] on li "大雲9" at bounding box center [564, 408] width 251 height 36
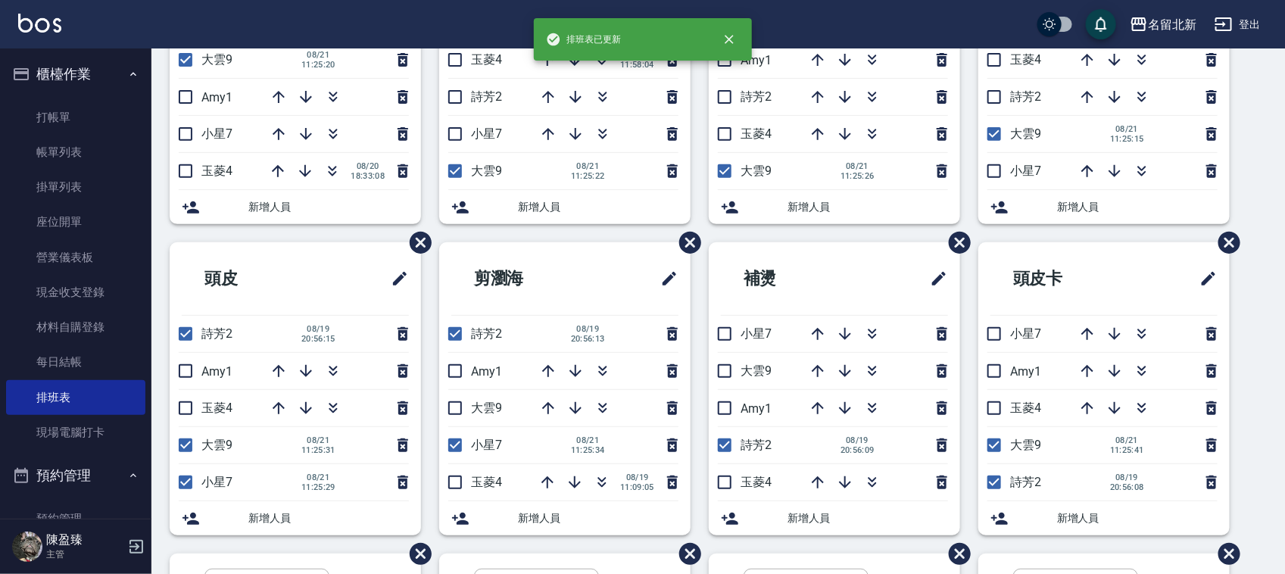
click at [458, 439] on input "checkbox" at bounding box center [455, 445] width 32 height 32
checkbox input "false"
click at [451, 406] on input "checkbox" at bounding box center [455, 408] width 32 height 32
checkbox input "true"
click at [190, 485] on input "checkbox" at bounding box center [186, 482] width 32 height 32
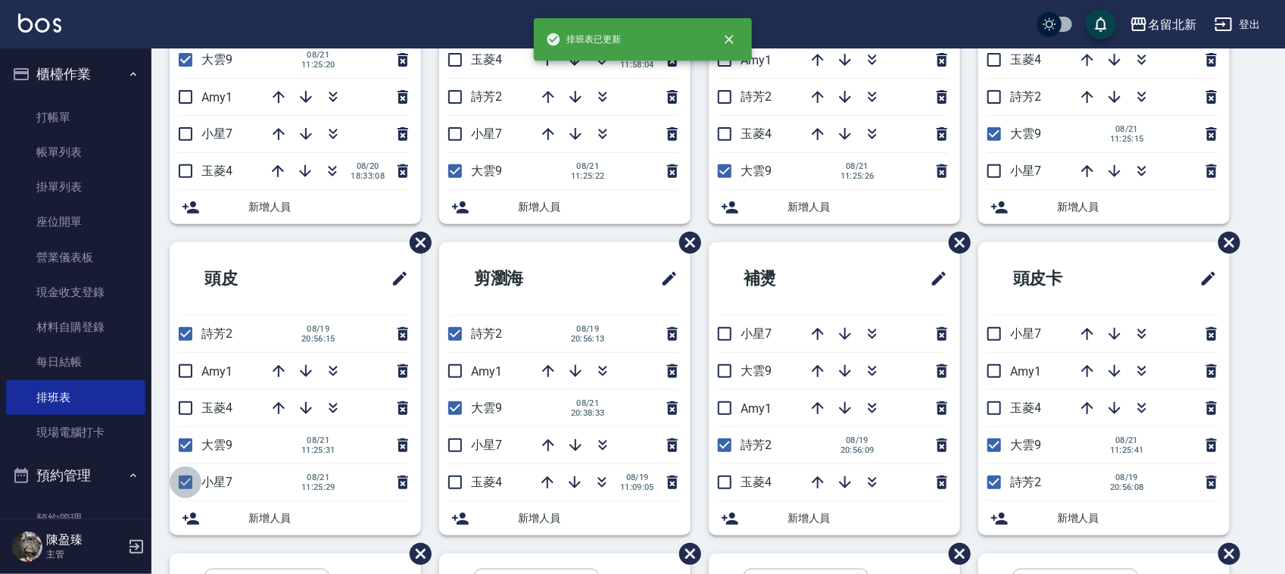
checkbox input "false"
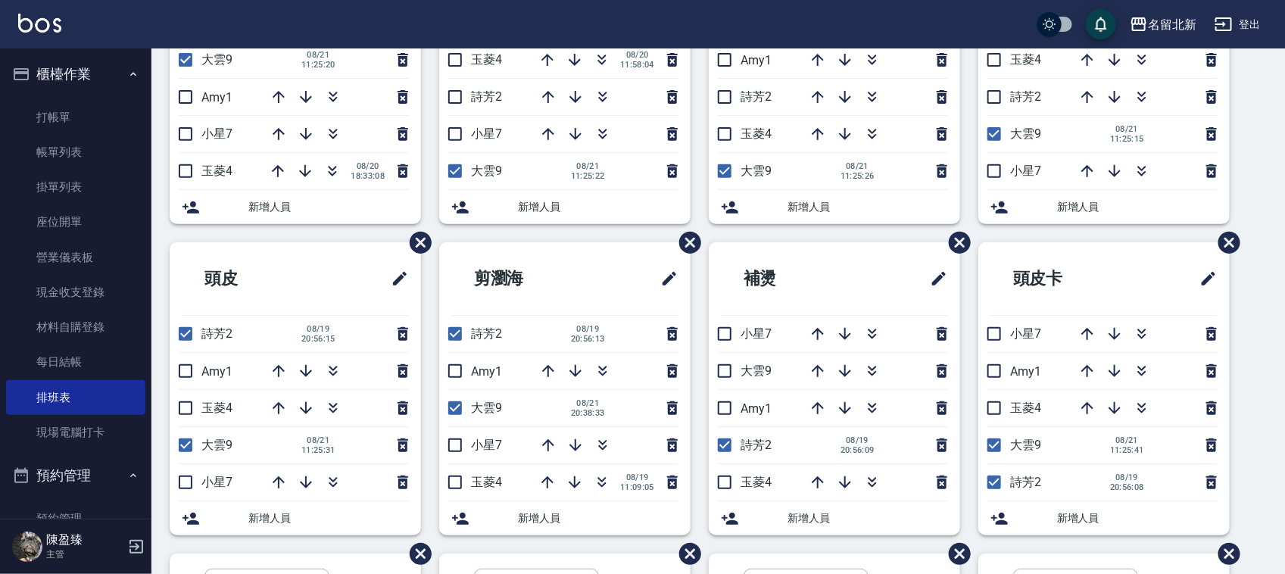
drag, startPoint x: 47, startPoint y: 150, endPoint x: 0, endPoint y: 214, distance: 79.7
click at [48, 149] on link "帳單列表" at bounding box center [75, 152] width 139 height 35
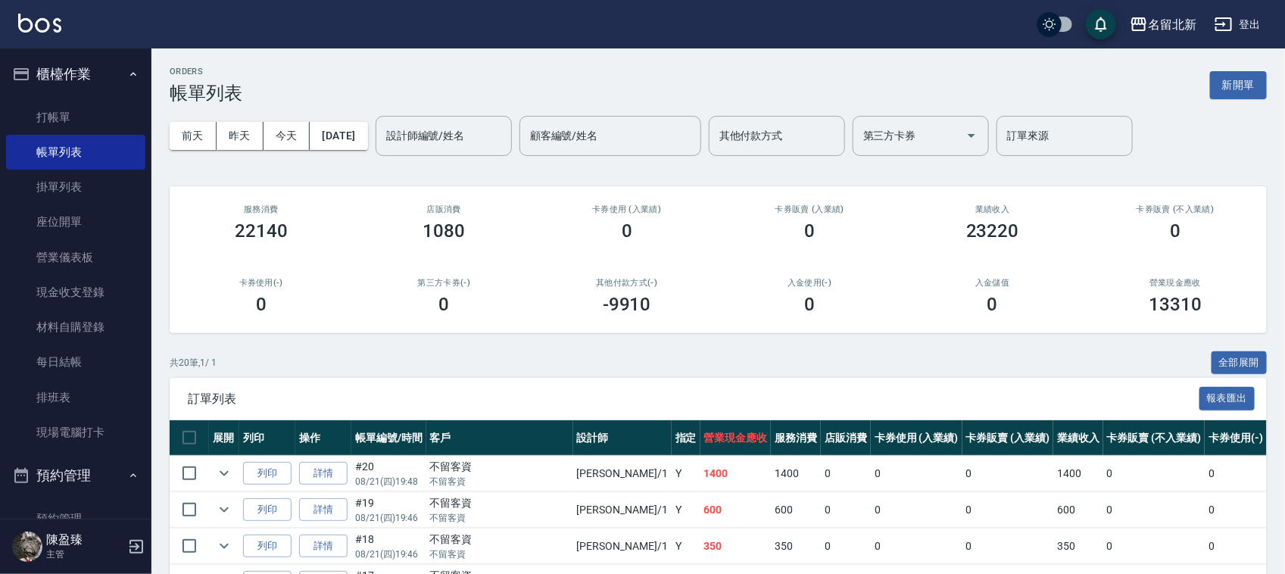
click at [441, 129] on input "設計師編號/姓名" at bounding box center [443, 136] width 123 height 27
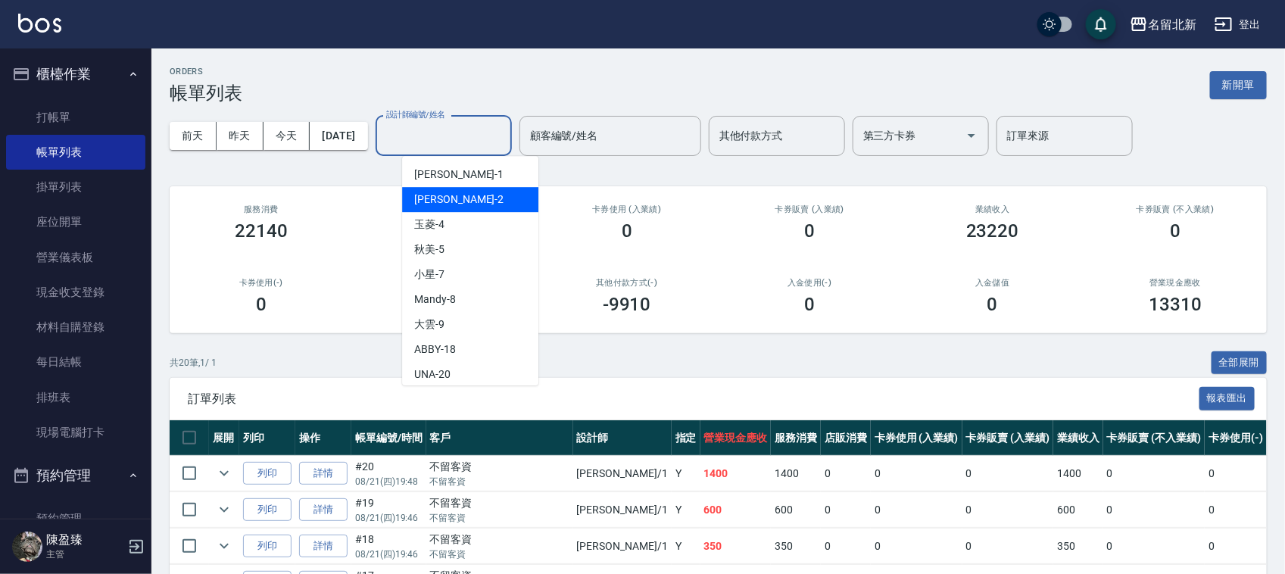
click at [418, 202] on span "[PERSON_NAME] -2" at bounding box center [458, 200] width 89 height 16
type input "詩芳-2"
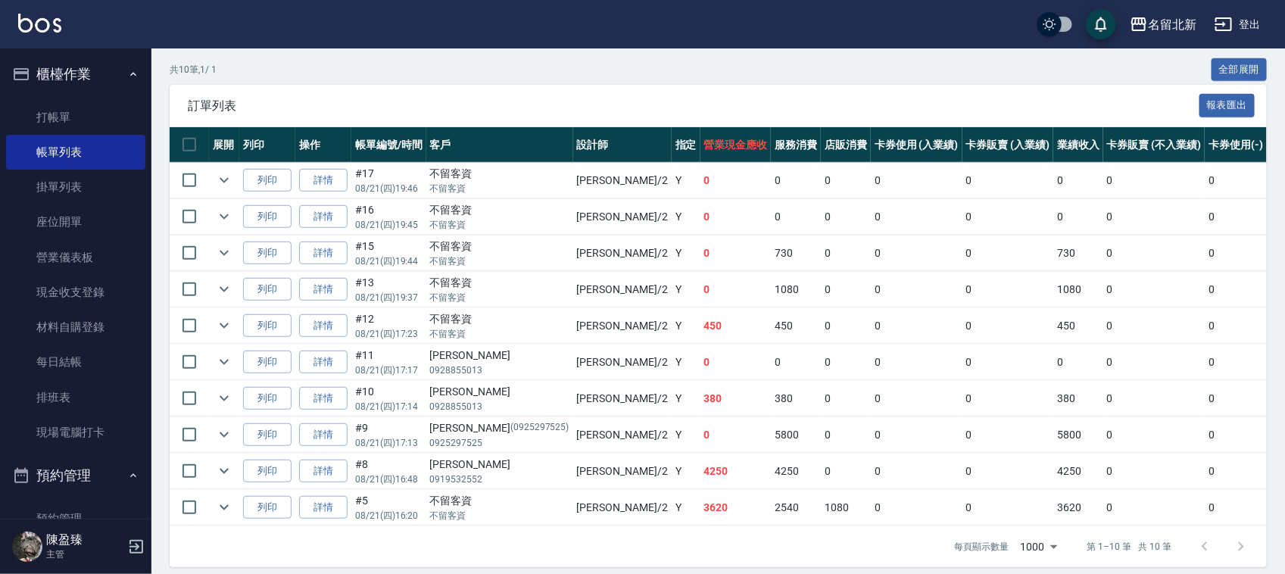
scroll to position [322, 0]
